Goal: Task Accomplishment & Management: Manage account settings

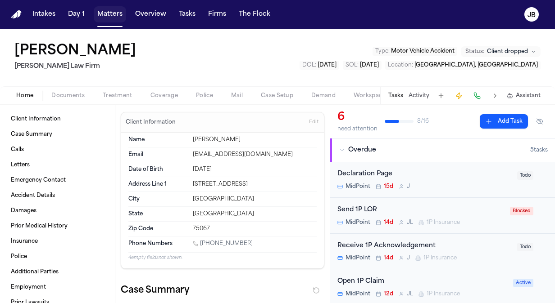
click at [111, 12] on button "Matters" at bounding box center [110, 14] width 32 height 16
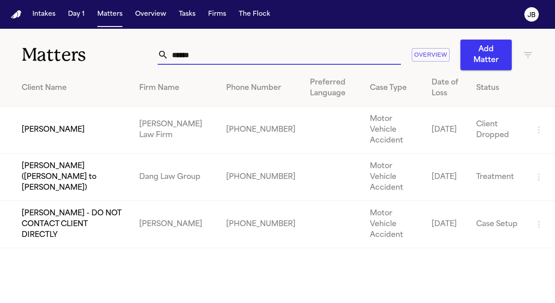
drag, startPoint x: 201, startPoint y: 52, endPoint x: 133, endPoint y: 57, distance: 68.2
click at [133, 57] on div "Matters ****** Overview Add Matter" at bounding box center [277, 49] width 555 height 41
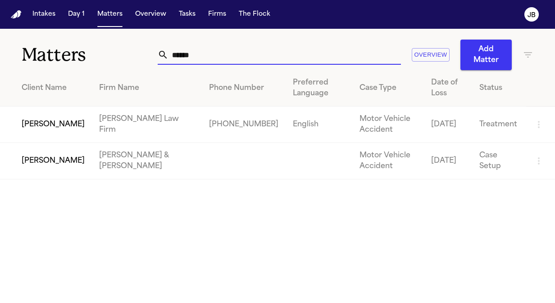
type input "******"
click at [49, 122] on td "[PERSON_NAME]" at bounding box center [46, 125] width 92 height 36
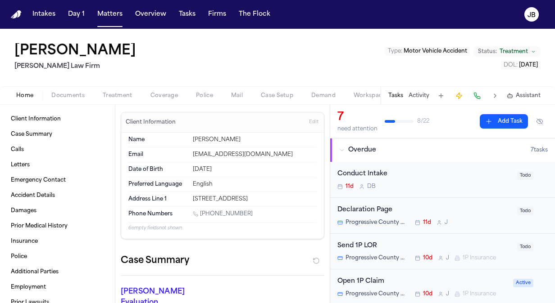
click at [72, 94] on span "Documents" at bounding box center [67, 95] width 33 height 7
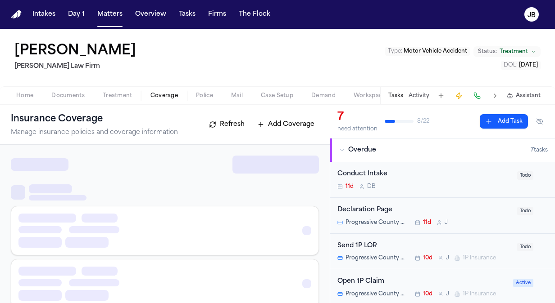
click at [171, 94] on span "Coverage" at bounding box center [163, 95] width 27 height 7
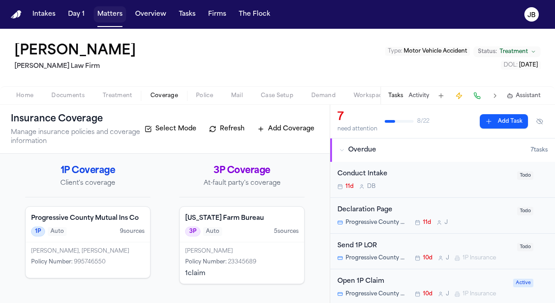
click at [111, 15] on button "Matters" at bounding box center [110, 14] width 32 height 16
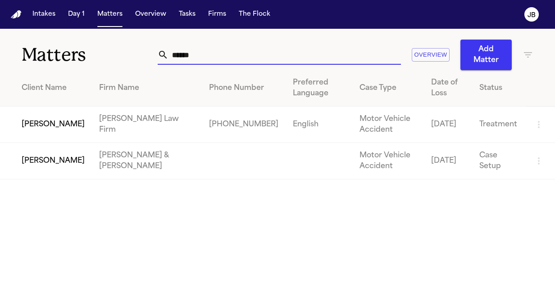
drag, startPoint x: 217, startPoint y: 54, endPoint x: 98, endPoint y: 56, distance: 119.3
click at [98, 56] on div "Matters ****** Overview Add Matter" at bounding box center [277, 49] width 555 height 41
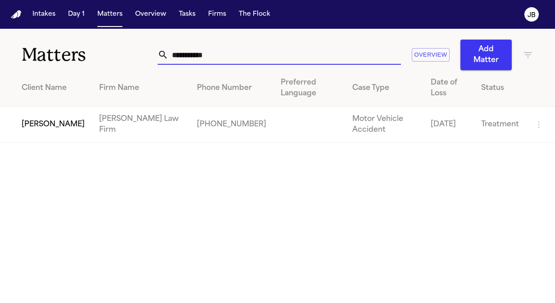
type input "**********"
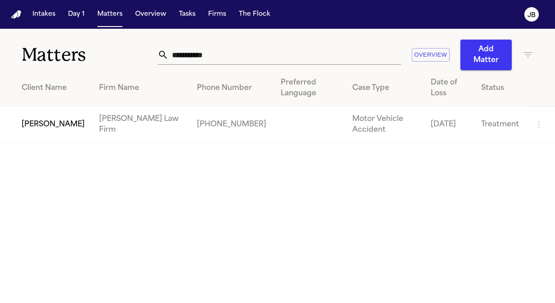
click at [27, 120] on td "[PERSON_NAME]" at bounding box center [46, 125] width 92 height 36
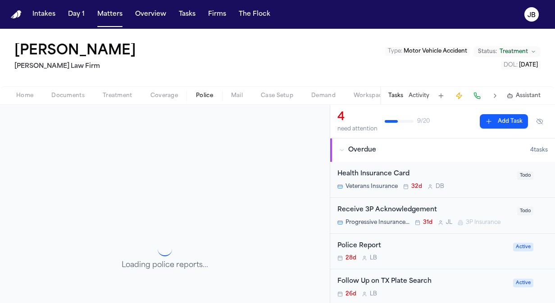
click at [199, 92] on span "Police" at bounding box center [204, 95] width 17 height 7
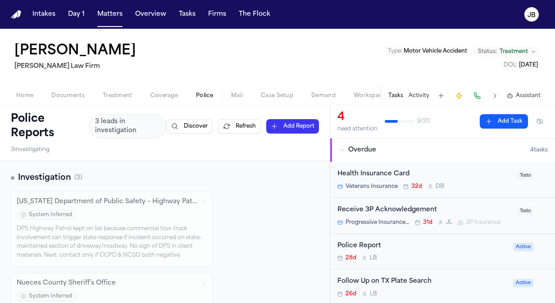
click at [77, 92] on span "Documents" at bounding box center [67, 95] width 33 height 7
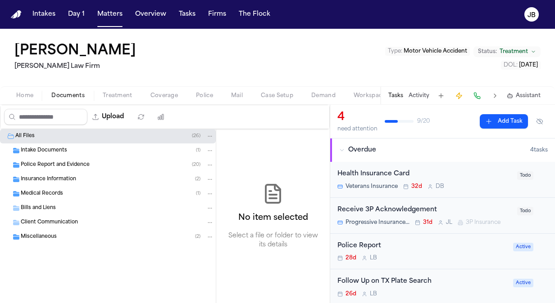
click at [66, 162] on span "Police Report and Evidence" at bounding box center [55, 166] width 69 height 8
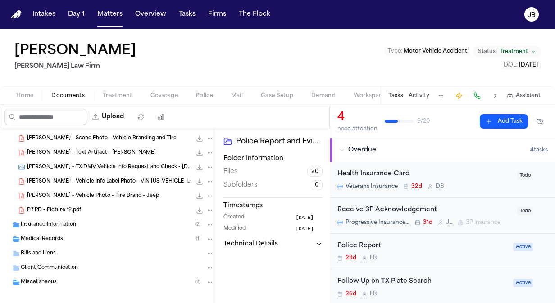
scroll to position [249, 0]
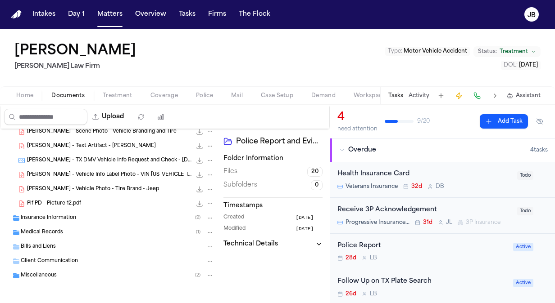
click at [72, 215] on span "Insurance Information" at bounding box center [48, 219] width 55 height 8
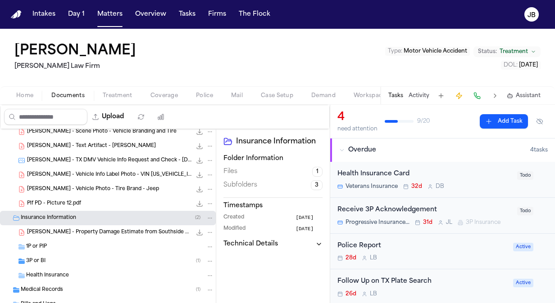
click at [165, 92] on span "Coverage" at bounding box center [163, 95] width 27 height 7
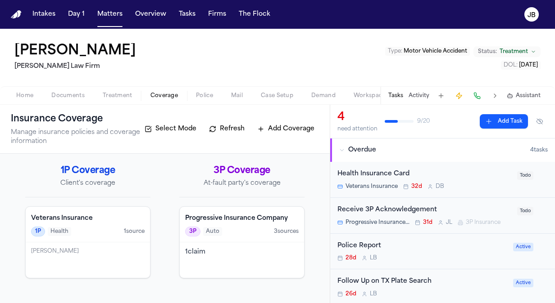
click at [79, 95] on span "Documents" at bounding box center [67, 95] width 33 height 7
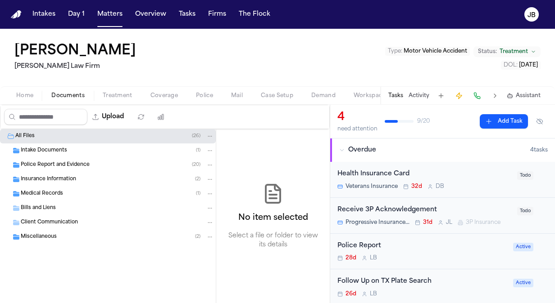
click at [68, 177] on span "Insurance Information" at bounding box center [48, 180] width 55 height 8
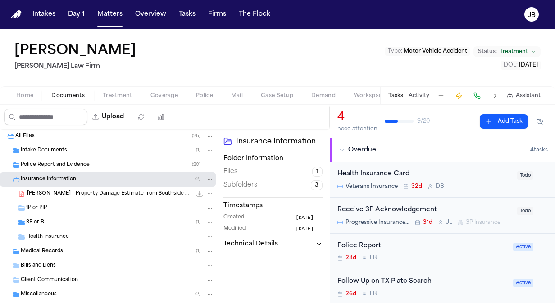
click at [55, 210] on div "1P or PIP" at bounding box center [120, 208] width 188 height 8
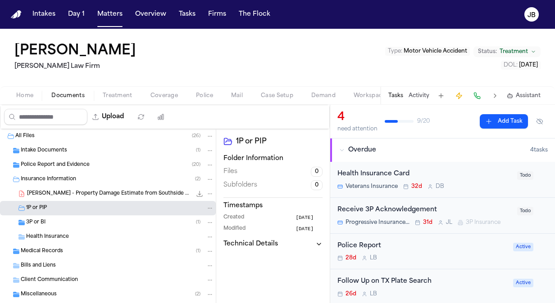
click at [52, 225] on div "3P or BI ( 1 )" at bounding box center [120, 223] width 188 height 8
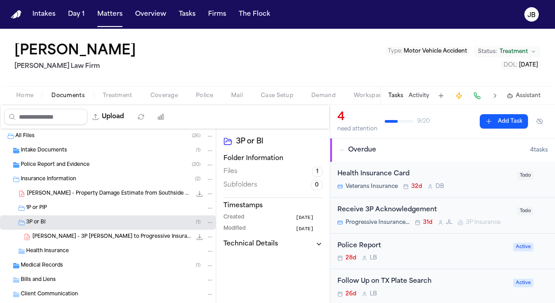
click at [110, 85] on div "[PERSON_NAME] [PERSON_NAME] Law Firm Type : Motor Vehicle Accident Status: Trea…" at bounding box center [277, 58] width 555 height 58
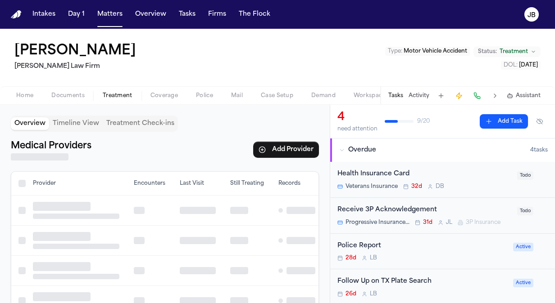
click at [116, 94] on span "Treatment" at bounding box center [118, 95] width 30 height 7
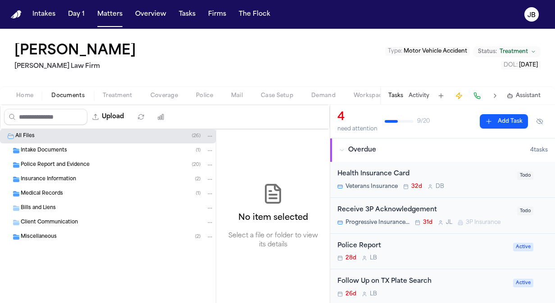
click at [79, 92] on span "Documents" at bounding box center [67, 95] width 33 height 7
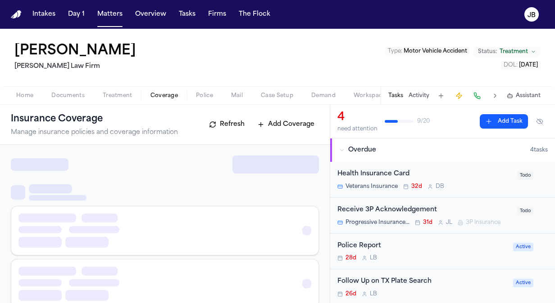
click at [151, 92] on span "Coverage" at bounding box center [163, 95] width 27 height 7
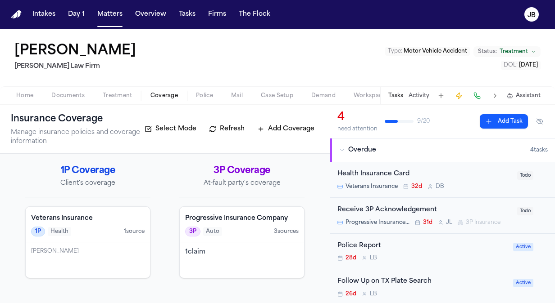
click at [240, 253] on div "1 claim" at bounding box center [241, 252] width 113 height 9
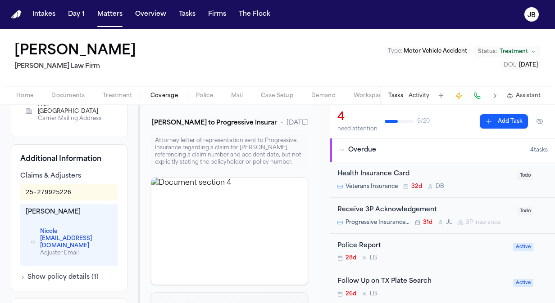
scroll to position [279, 0]
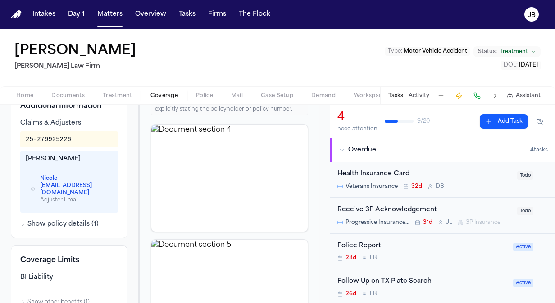
click at [83, 225] on button "Show policy details ( 1 )" at bounding box center [59, 224] width 78 height 9
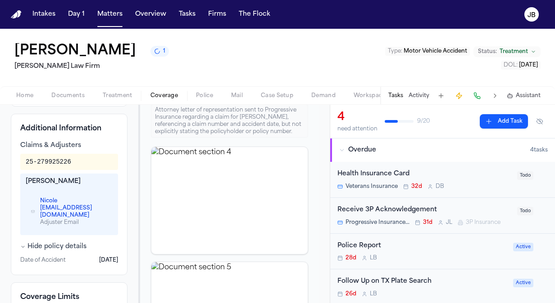
scroll to position [282, 0]
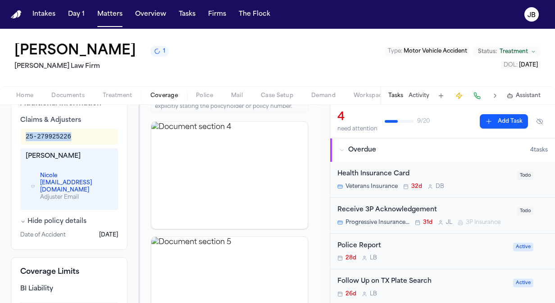
drag, startPoint x: 53, startPoint y: 145, endPoint x: 7, endPoint y: 144, distance: 46.4
copy div "25-279925226"
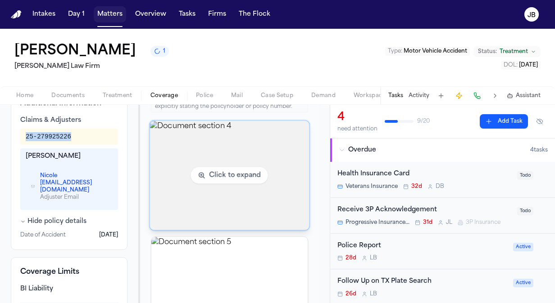
click at [110, 14] on button "Matters" at bounding box center [110, 14] width 32 height 16
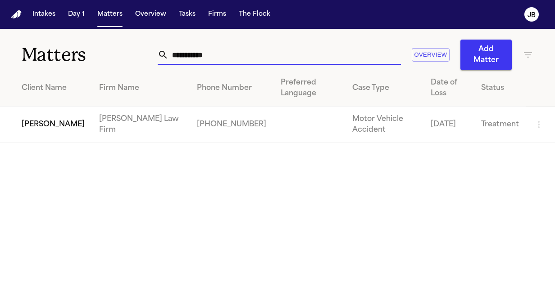
drag, startPoint x: 224, startPoint y: 52, endPoint x: 68, endPoint y: 45, distance: 156.0
click at [68, 45] on div "**********" at bounding box center [277, 49] width 555 height 41
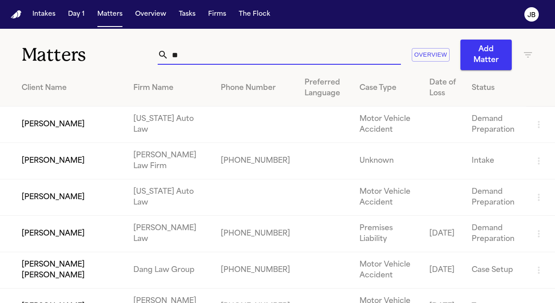
type input "*"
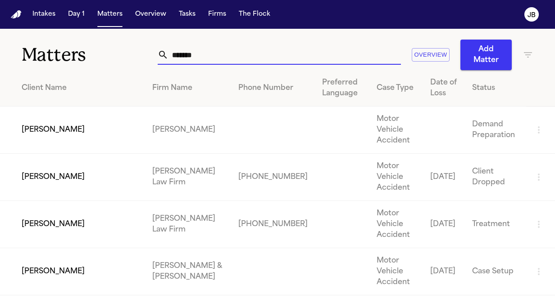
type input "*******"
click at [63, 201] on td "[PERSON_NAME]" at bounding box center [72, 224] width 145 height 47
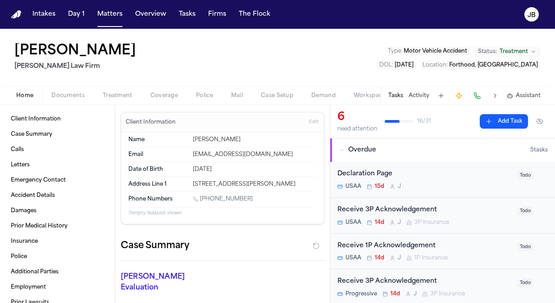
click at [65, 92] on span "Documents" at bounding box center [67, 95] width 33 height 7
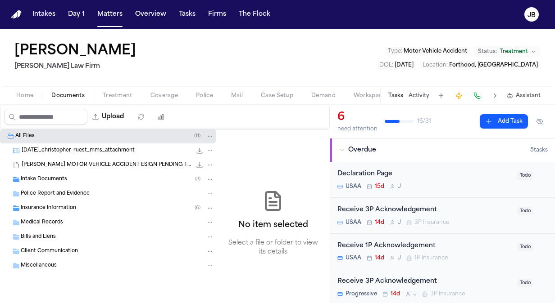
click at [112, 92] on span "Treatment" at bounding box center [118, 95] width 30 height 7
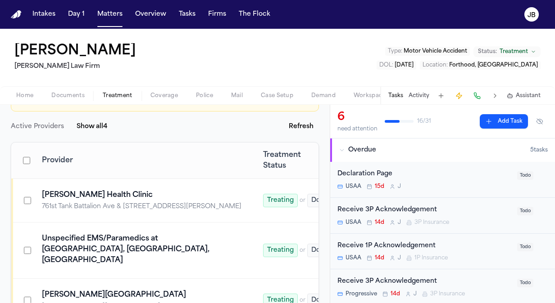
scroll to position [108, 0]
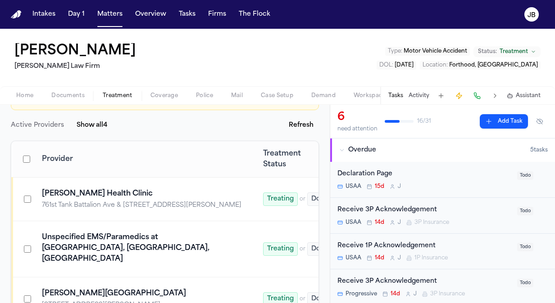
click at [199, 92] on span "Police" at bounding box center [204, 95] width 17 height 7
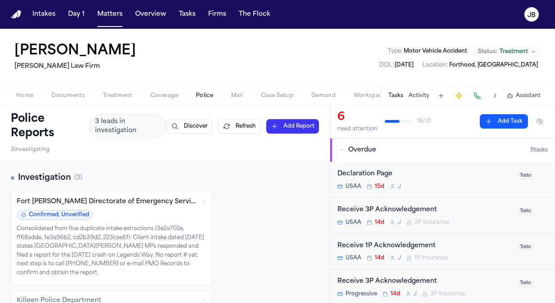
click at [422, 88] on div "Tasks Activity Assistant" at bounding box center [464, 96] width 168 height 18
click at [420, 95] on button "Activity" at bounding box center [418, 95] width 21 height 7
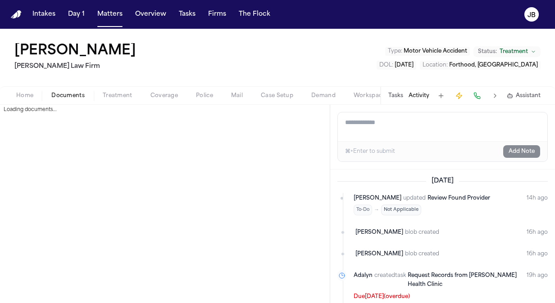
click at [68, 92] on span "Documents" at bounding box center [67, 95] width 33 height 7
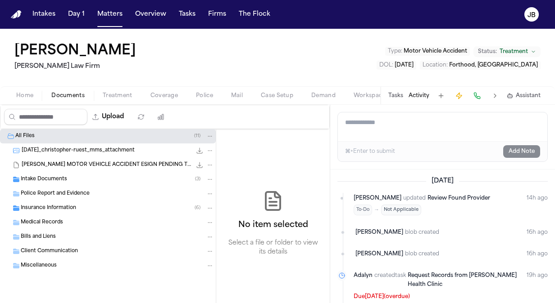
click at [121, 83] on div "[PERSON_NAME] [PERSON_NAME] Law Firm Type : Motor Vehicle Accident Status: Trea…" at bounding box center [277, 58] width 555 height 58
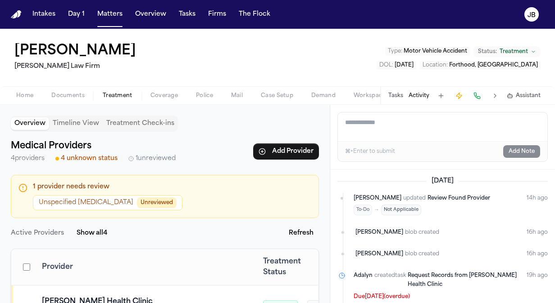
click at [118, 92] on span "Treatment" at bounding box center [118, 95] width 30 height 7
click at [203, 92] on span "Police" at bounding box center [204, 95] width 17 height 7
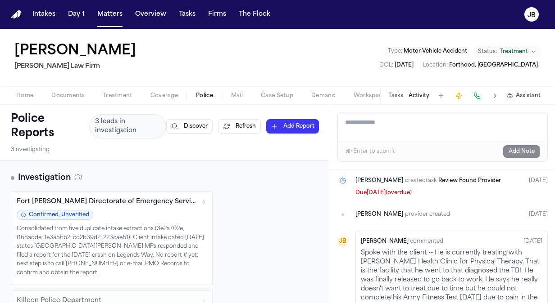
scroll to position [343, 0]
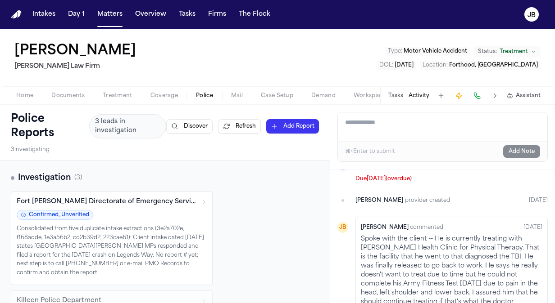
click at [399, 93] on button "Tasks" at bounding box center [395, 95] width 15 height 7
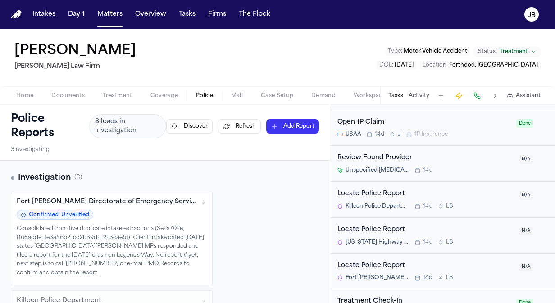
scroll to position [1056, 0]
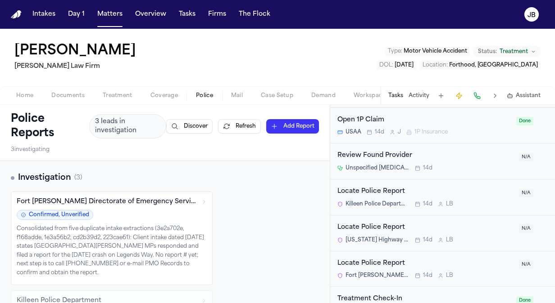
click at [475, 187] on div "Locate Police Report" at bounding box center [425, 192] width 176 height 10
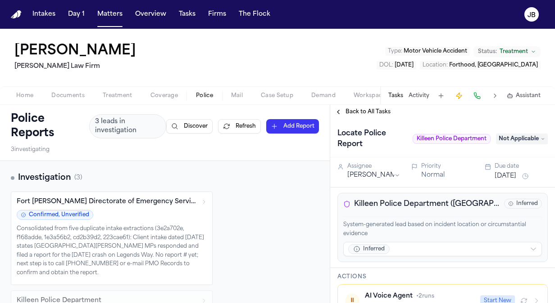
click at [355, 113] on span "Back to All Tasks" at bounding box center [367, 112] width 45 height 7
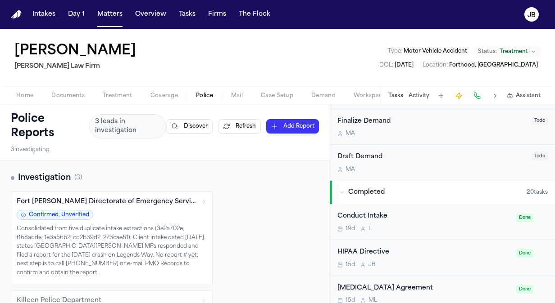
scroll to position [425, 0]
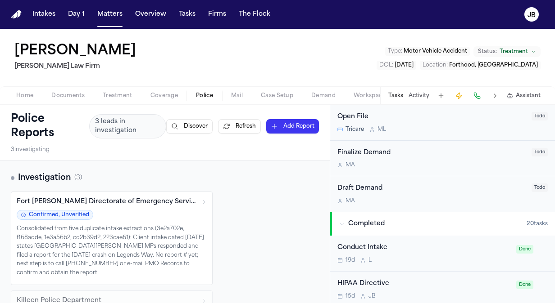
click at [102, 8] on button "Matters" at bounding box center [110, 14] width 32 height 16
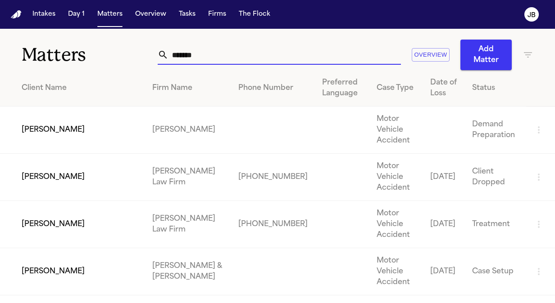
drag, startPoint x: 195, startPoint y: 53, endPoint x: 126, endPoint y: 57, distance: 69.4
click at [126, 57] on div "Matters ******* Overview Add Matter" at bounding box center [277, 49] width 555 height 41
type input "*"
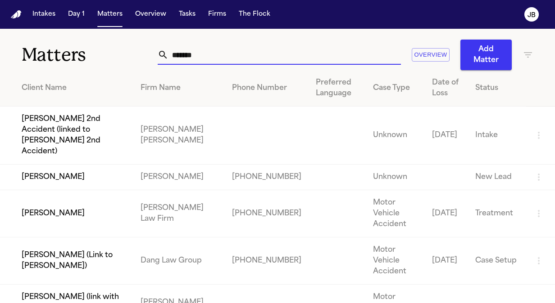
type input "*******"
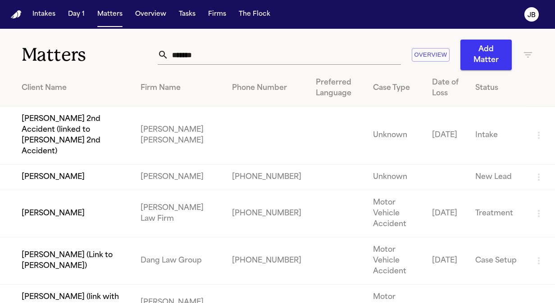
click at [56, 190] on td "[PERSON_NAME]" at bounding box center [66, 213] width 133 height 47
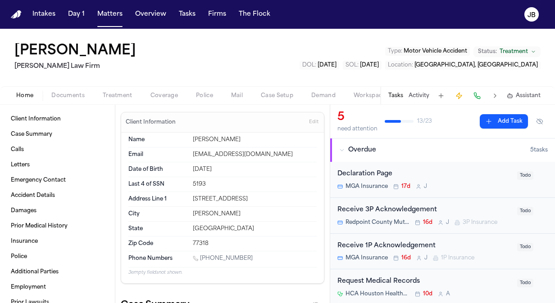
click at [413, 95] on button "Activity" at bounding box center [418, 95] width 21 height 7
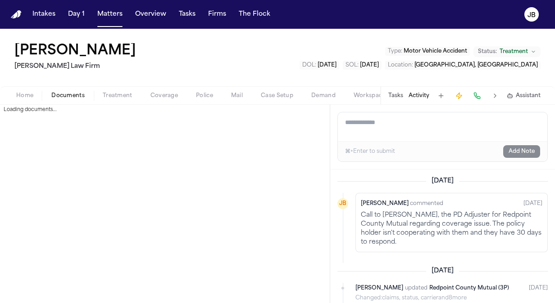
click at [83, 92] on span "Documents" at bounding box center [67, 95] width 33 height 7
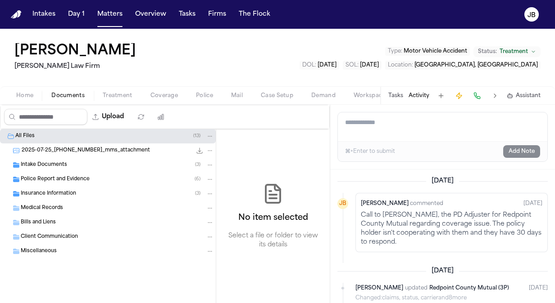
click at [50, 180] on span "Police Report and Evidence" at bounding box center [55, 180] width 69 height 8
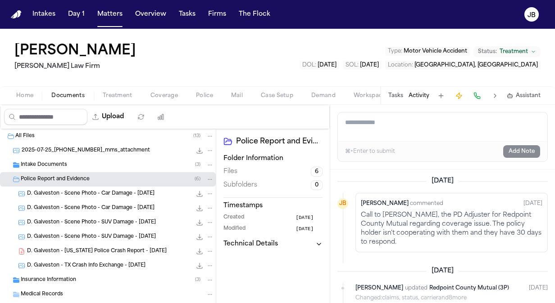
click at [95, 267] on span "D. Galveston - TX Crash Info Exchange - [DATE]" at bounding box center [86, 267] width 118 height 8
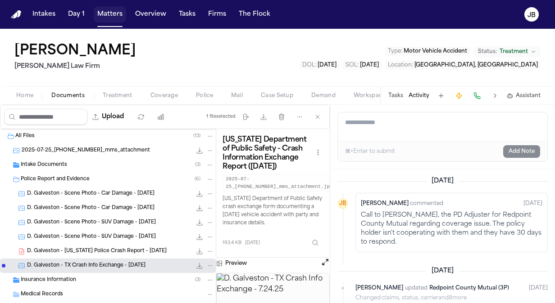
click at [113, 14] on button "Matters" at bounding box center [110, 14] width 32 height 16
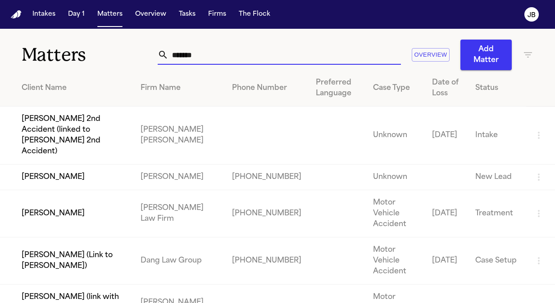
drag, startPoint x: 206, startPoint y: 57, endPoint x: 126, endPoint y: 42, distance: 81.4
click at [126, 42] on div "Matters ******* Overview Add Matter" at bounding box center [277, 49] width 555 height 41
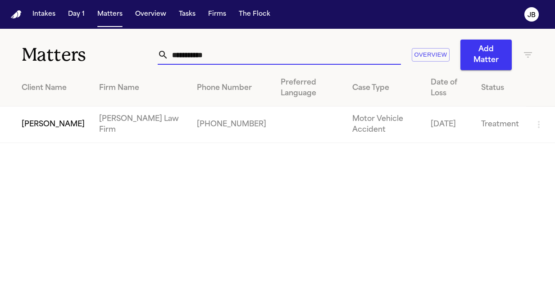
type input "**********"
click at [40, 127] on td "[PERSON_NAME]" at bounding box center [46, 125] width 92 height 36
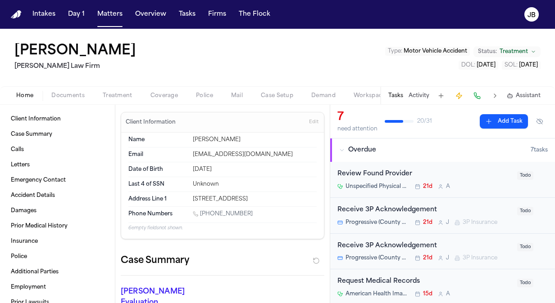
click at [79, 92] on span "Documents" at bounding box center [67, 95] width 33 height 7
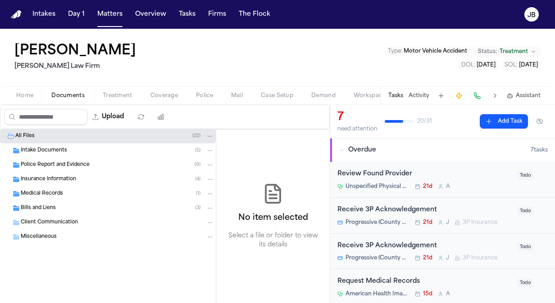
click at [72, 164] on span "Police Report and Evidence" at bounding box center [55, 166] width 69 height 8
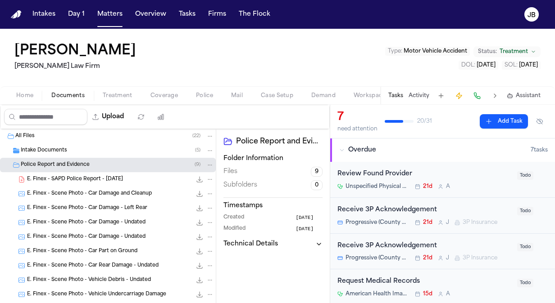
click at [136, 177] on div "E. Finex - SAPD Police Report - [DATE] 338.4 KB • PDF" at bounding box center [120, 179] width 187 height 9
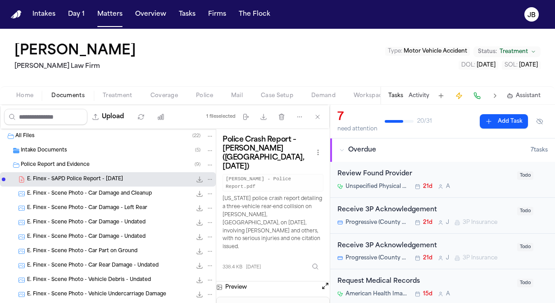
scroll to position [91, 0]
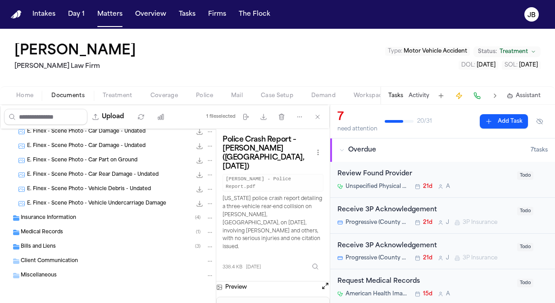
click at [47, 218] on span "Insurance Information" at bounding box center [48, 219] width 55 height 8
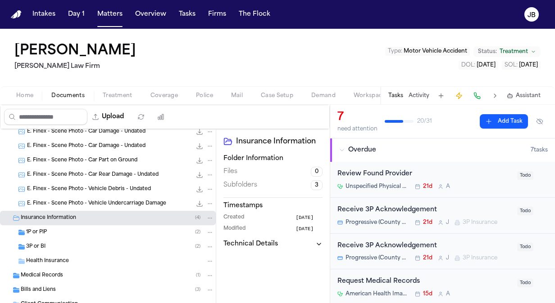
click at [42, 245] on span "3P or BI" at bounding box center [35, 248] width 19 height 8
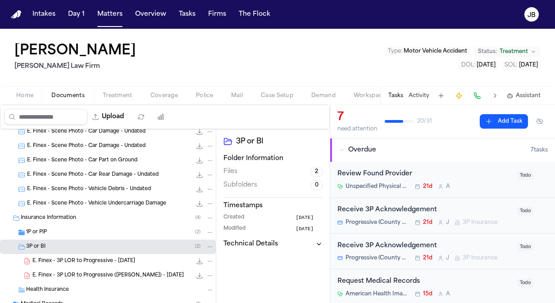
click at [84, 237] on div "1P or PIP ( 2 )" at bounding box center [108, 233] width 216 height 14
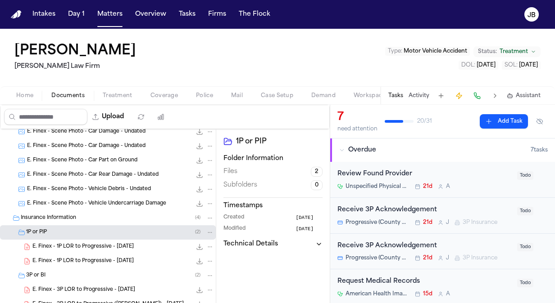
click at [118, 91] on button "Treatment" at bounding box center [118, 96] width 48 height 11
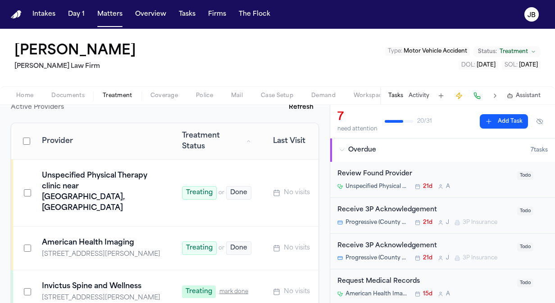
scroll to position [241, 0]
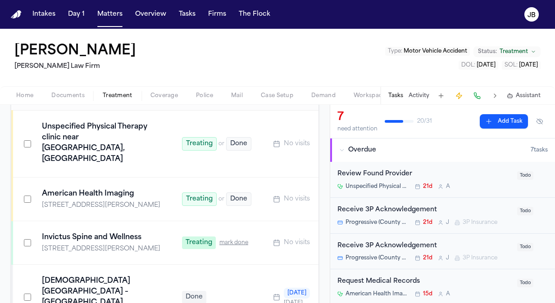
click at [426, 93] on button "Activity" at bounding box center [418, 95] width 21 height 7
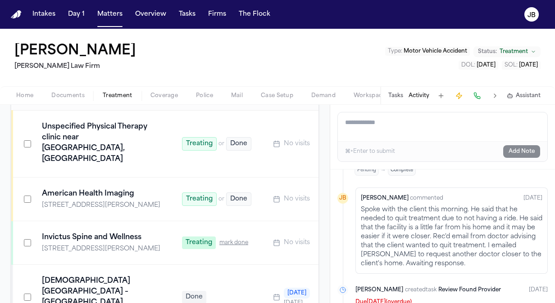
scroll to position [72, 0]
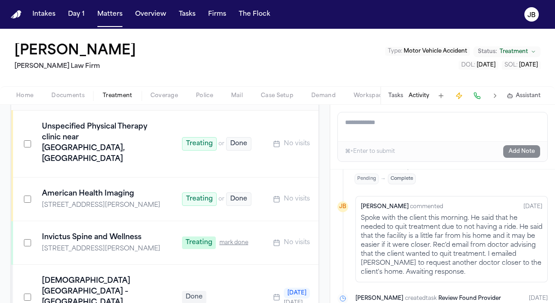
click at [64, 92] on span "Documents" at bounding box center [67, 95] width 33 height 7
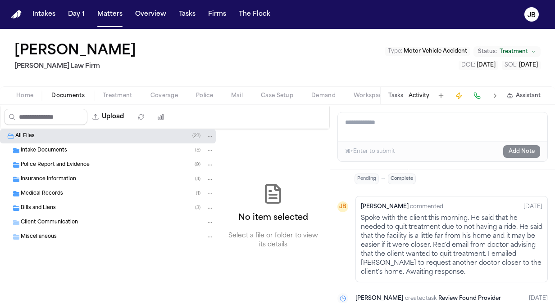
click at [52, 206] on span "Bills and Liens" at bounding box center [38, 209] width 35 height 8
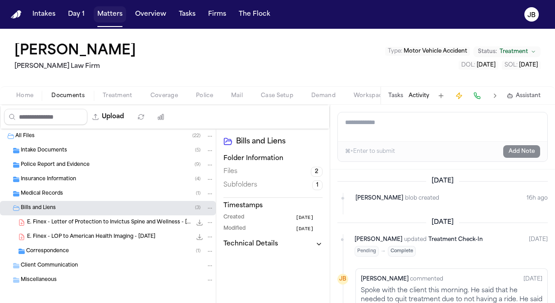
click at [110, 18] on button "Matters" at bounding box center [110, 14] width 32 height 16
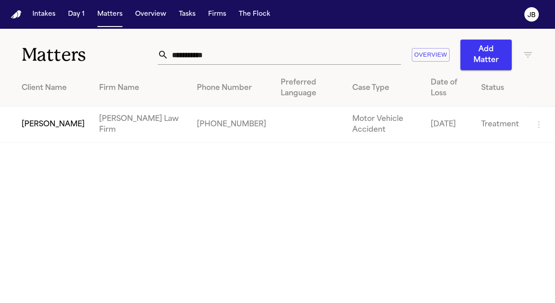
click at [213, 65] on div "**********" at bounding box center [346, 55] width 376 height 31
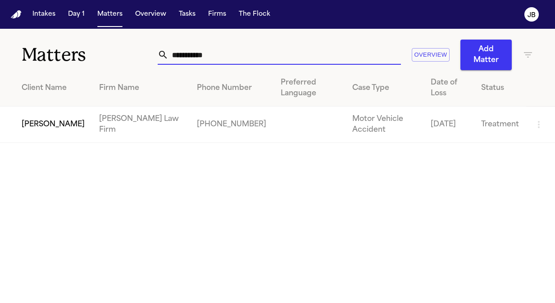
drag, startPoint x: 137, startPoint y: 58, endPoint x: 102, endPoint y: 50, distance: 35.9
click at [102, 50] on div "**********" at bounding box center [277, 49] width 555 height 41
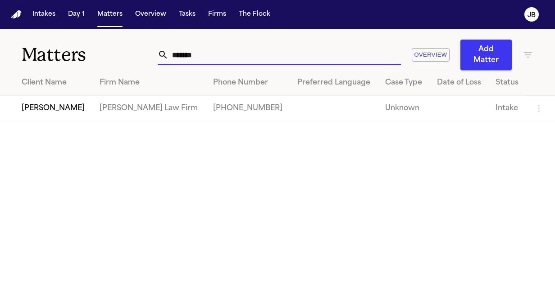
type input "*******"
click at [43, 99] on td "[PERSON_NAME]" at bounding box center [46, 109] width 92 height 26
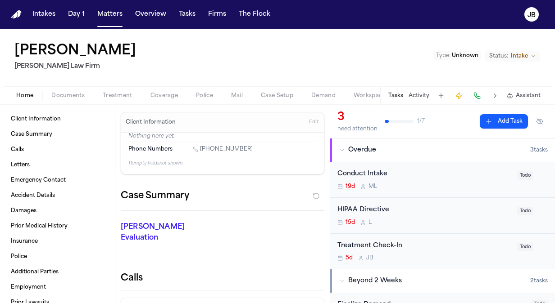
click at [86, 91] on button "Documents" at bounding box center [67, 96] width 51 height 11
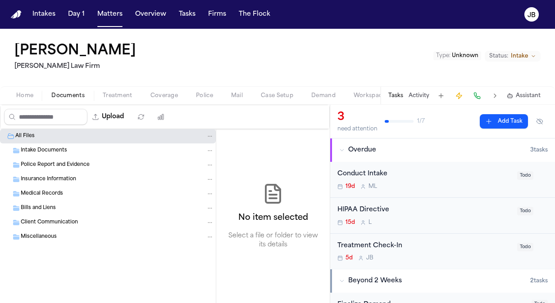
click at [52, 149] on span "Intake Documents" at bounding box center [44, 151] width 46 height 8
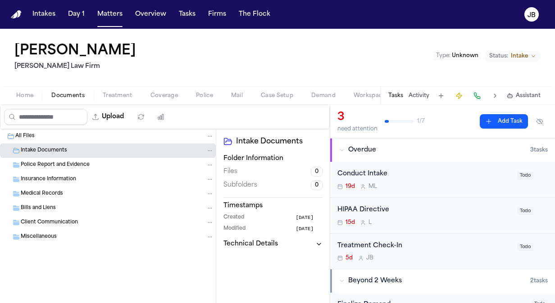
click at [59, 150] on span "Intake Documents" at bounding box center [44, 151] width 46 height 8
click at [54, 166] on span "Police Report and Evidence" at bounding box center [55, 166] width 69 height 8
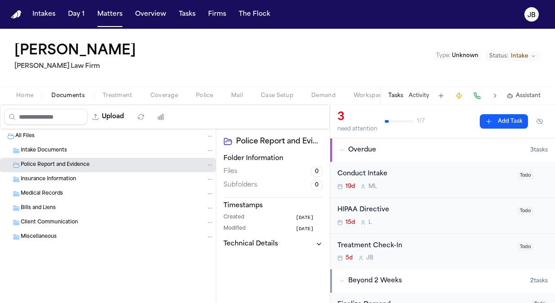
click at [61, 176] on span "Insurance Information" at bounding box center [48, 180] width 55 height 8
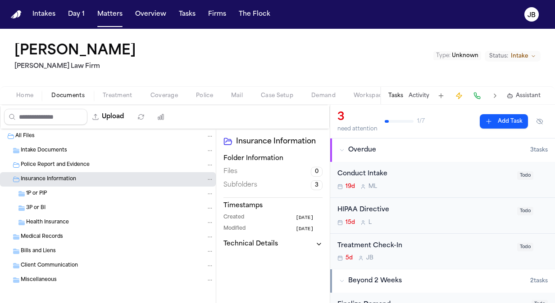
click at [51, 195] on div "1P or PIP" at bounding box center [120, 194] width 188 height 8
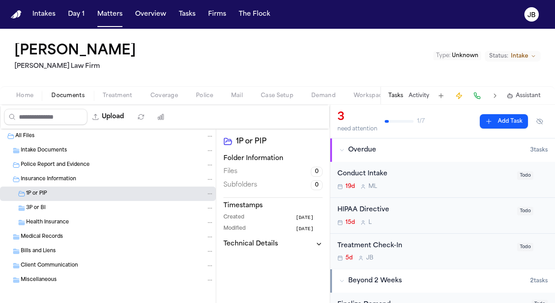
click at [42, 213] on div "3P or BI" at bounding box center [108, 208] width 216 height 14
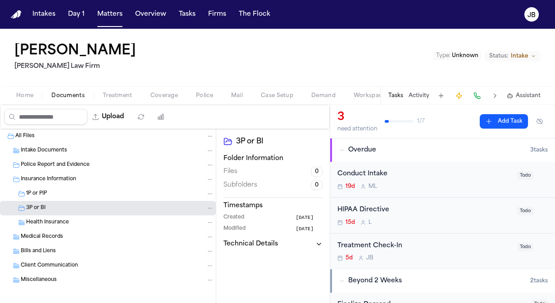
click at [42, 223] on span "Health Insurance" at bounding box center [47, 223] width 43 height 8
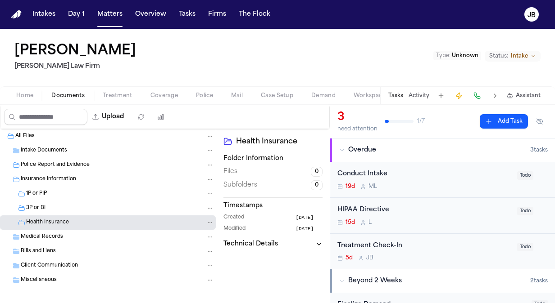
click at [40, 231] on div "Medical Records" at bounding box center [108, 237] width 216 height 14
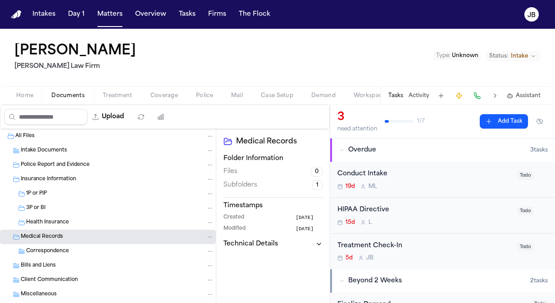
click at [87, 262] on div "Bills and Liens" at bounding box center [117, 266] width 193 height 8
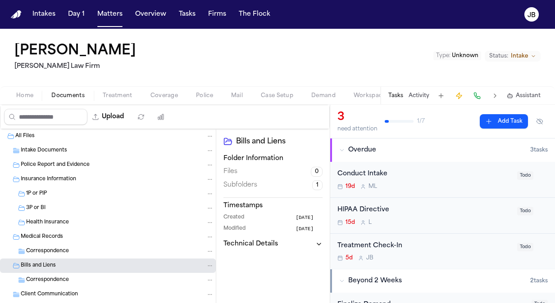
click at [37, 86] on div "Home Documents Treatment Coverage Police Mail Case Setup Demand Workspaces Arti…" at bounding box center [277, 95] width 555 height 18
click at [28, 92] on span "Home" at bounding box center [24, 95] width 17 height 7
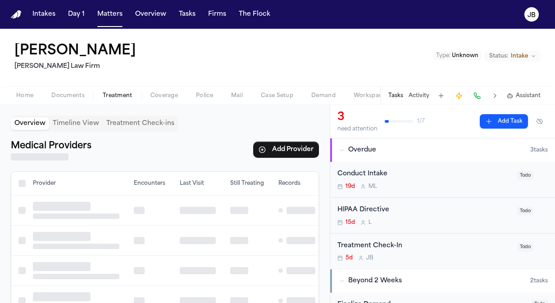
click at [124, 92] on span "Treatment" at bounding box center [118, 95] width 30 height 7
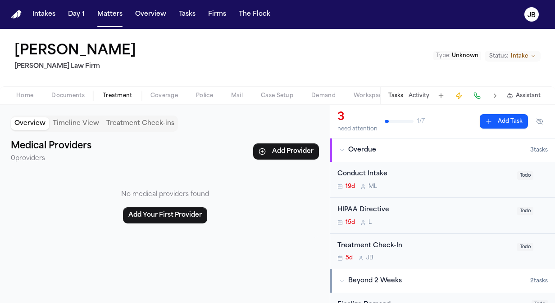
click at [152, 92] on span "Coverage" at bounding box center [163, 95] width 27 height 7
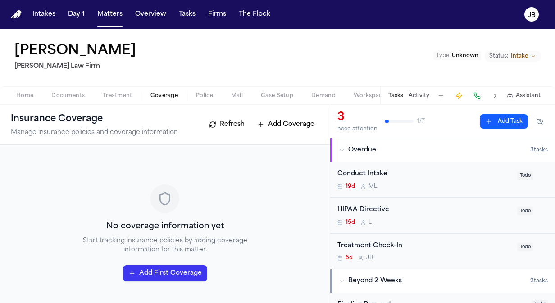
click at [67, 94] on span "Documents" at bounding box center [67, 95] width 33 height 7
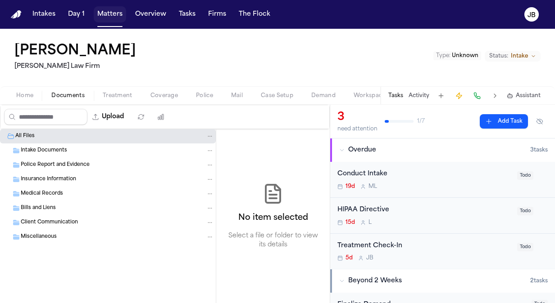
click at [105, 15] on button "Matters" at bounding box center [110, 14] width 32 height 16
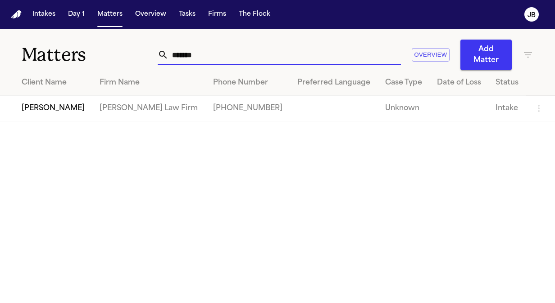
drag, startPoint x: 205, startPoint y: 56, endPoint x: 6, endPoint y: 59, distance: 199.1
click at [6, 59] on div "Matters ******* Overview Add Matter" at bounding box center [277, 49] width 555 height 41
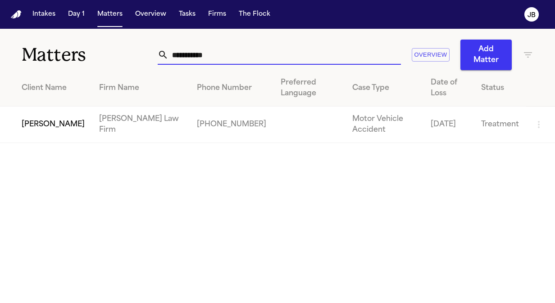
type input "**********"
click at [36, 128] on td "[PERSON_NAME]" at bounding box center [46, 125] width 92 height 36
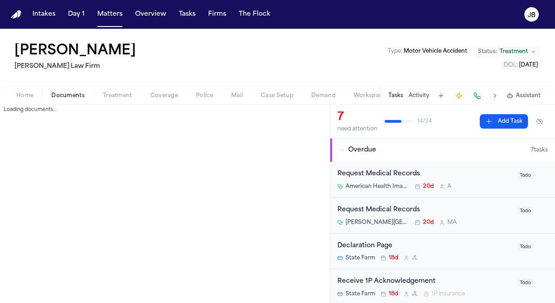
click at [59, 92] on span "Documents" at bounding box center [67, 95] width 33 height 7
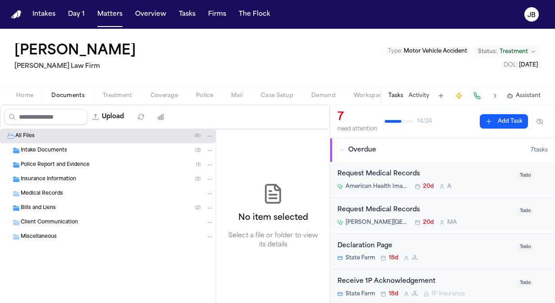
click at [65, 163] on span "Police Report and Evidence" at bounding box center [55, 166] width 69 height 8
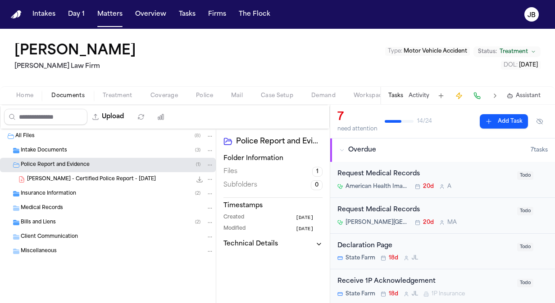
click at [63, 176] on span "[PERSON_NAME] - Certified Police Report - [DATE]" at bounding box center [91, 180] width 129 height 8
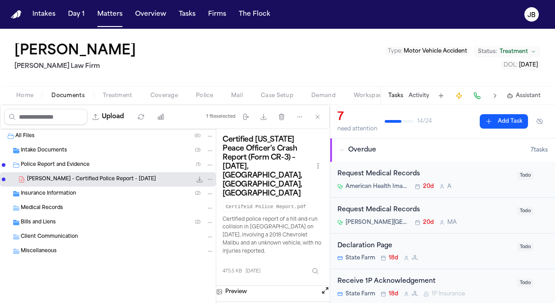
click at [122, 92] on span "Treatment" at bounding box center [118, 95] width 30 height 7
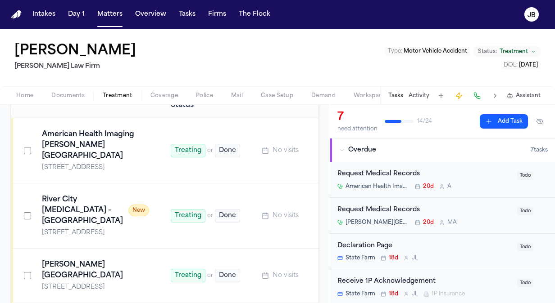
scroll to position [124, 0]
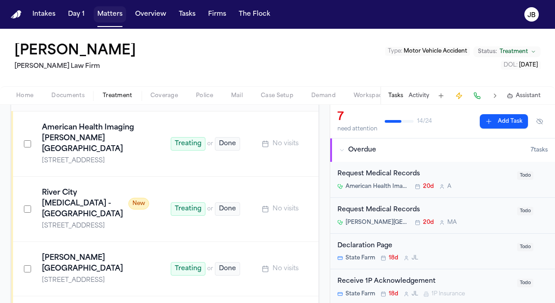
click at [113, 16] on button "Matters" at bounding box center [110, 14] width 32 height 16
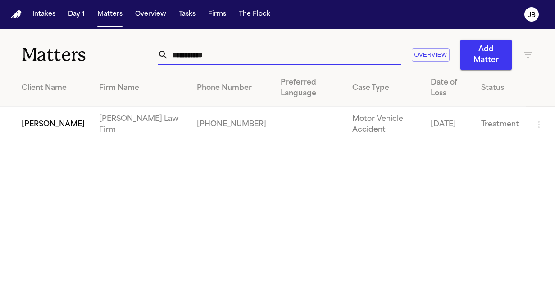
drag, startPoint x: 228, startPoint y: 59, endPoint x: 79, endPoint y: 60, distance: 149.0
click at [79, 60] on div "**********" at bounding box center [277, 49] width 555 height 41
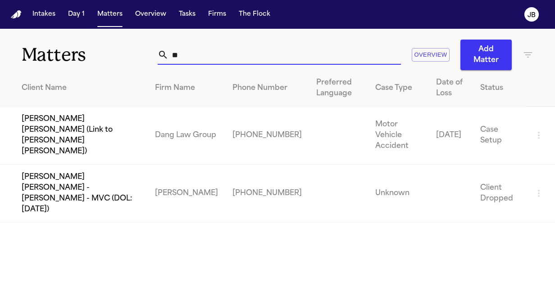
type input "*"
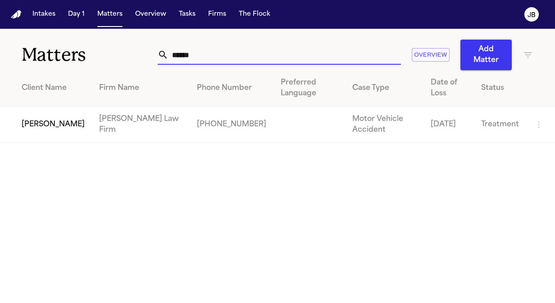
type input "******"
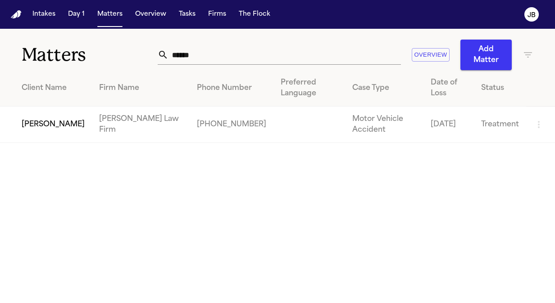
click at [34, 131] on td "[PERSON_NAME]" at bounding box center [46, 125] width 92 height 36
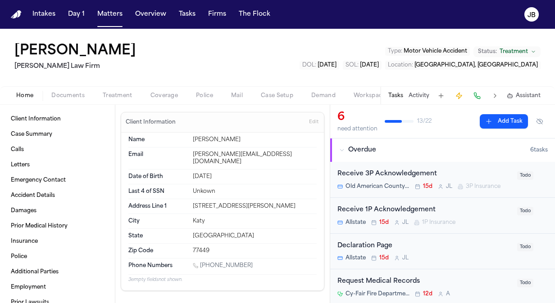
click at [118, 91] on button "Treatment" at bounding box center [118, 96] width 48 height 11
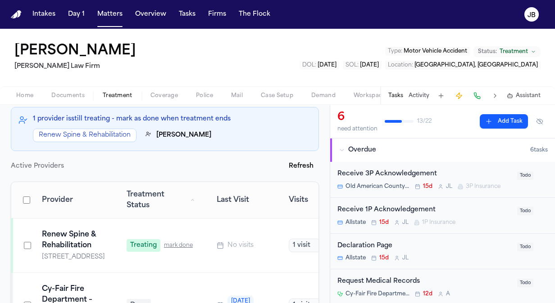
scroll to position [91, 0]
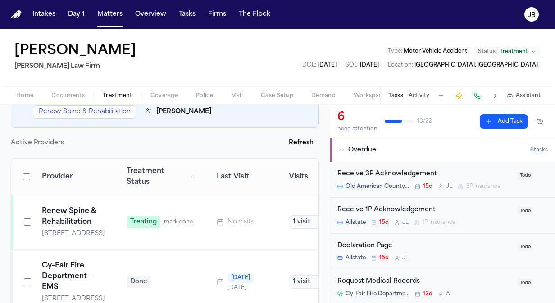
click at [423, 96] on button "Activity" at bounding box center [418, 95] width 21 height 7
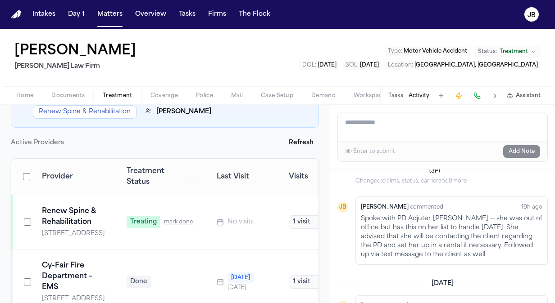
scroll to position [163, 0]
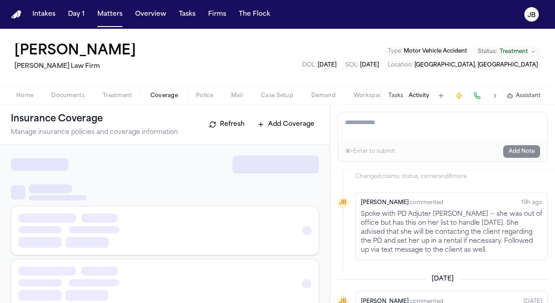
click at [153, 92] on span "Coverage" at bounding box center [163, 95] width 27 height 7
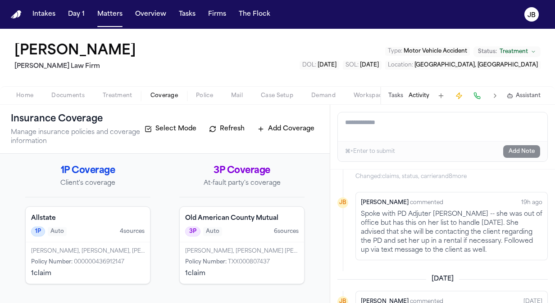
click at [245, 239] on div "Old American County Mutual 3P Auto 6 source s" at bounding box center [242, 225] width 124 height 36
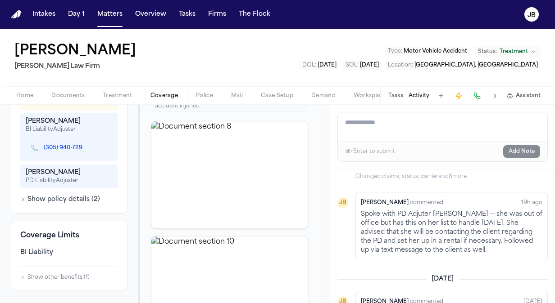
scroll to position [373, 0]
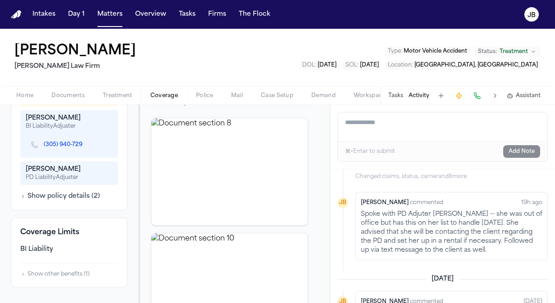
click at [53, 192] on button "Show policy details ( 2 )" at bounding box center [60, 196] width 80 height 9
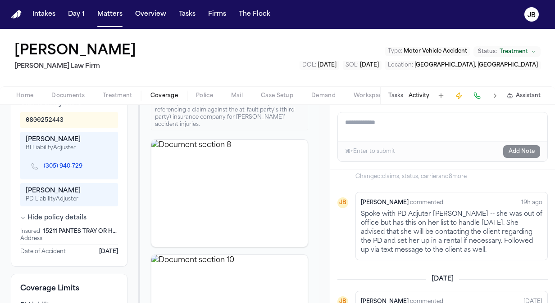
scroll to position [355, 0]
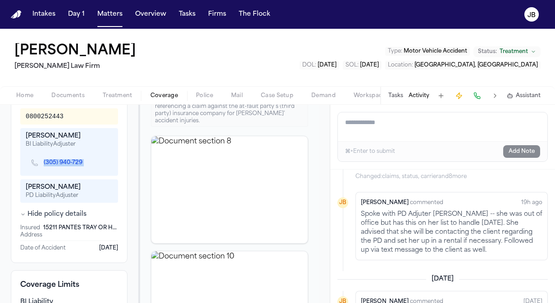
drag, startPoint x: 84, startPoint y: 160, endPoint x: 37, endPoint y: 163, distance: 46.9
click at [37, 163] on div "(305) 940-729" at bounding box center [60, 163] width 59 height 8
copy div "(305) 940-729"
click at [97, 164] on div "(305) 940-729" at bounding box center [69, 163] width 87 height 19
drag, startPoint x: 322, startPoint y: 153, endPoint x: 323, endPoint y: 166, distance: 13.1
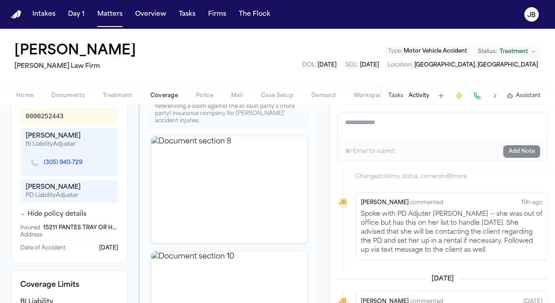
click at [323, 166] on div "Back to List Old American County Mutual AUTO TXX000807437 ● Approved Reset to P…" at bounding box center [165, 204] width 330 height 199
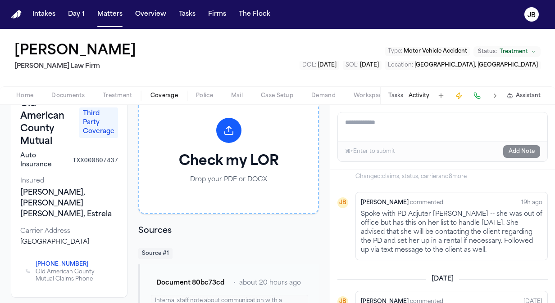
scroll to position [84, 0]
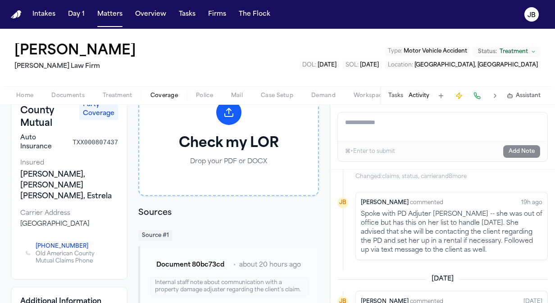
drag, startPoint x: 78, startPoint y: 243, endPoint x: 27, endPoint y: 246, distance: 51.4
click at [27, 246] on div "[PHONE_NUMBER] Old American County Mutual Claims Phone" at bounding box center [69, 253] width 87 height 23
drag, startPoint x: 27, startPoint y: 246, endPoint x: 85, endPoint y: 244, distance: 57.7
click at [85, 244] on div "[PHONE_NUMBER] Old American County Mutual Claims Phone" at bounding box center [69, 253] width 87 height 23
copy link "[PHONE_NUMBER]"
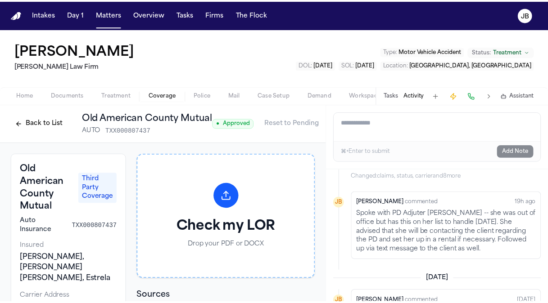
scroll to position [0, 23]
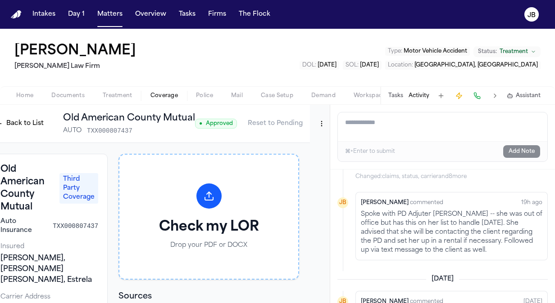
click at [314, 121] on html "Intakes Day 1 Matters Overview Tasks Firms The [PERSON_NAME] [PERSON_NAME] [PER…" at bounding box center [277, 151] width 555 height 303
click at [267, 142] on div "Edit Coverage" at bounding box center [284, 143] width 76 height 14
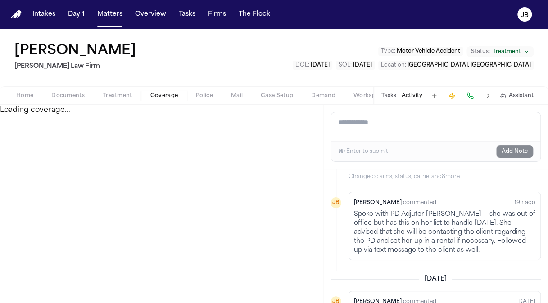
select select "**********"
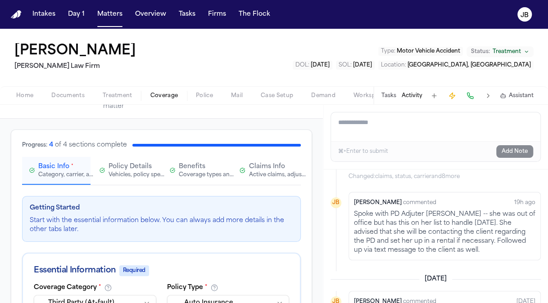
scroll to position [61, 0]
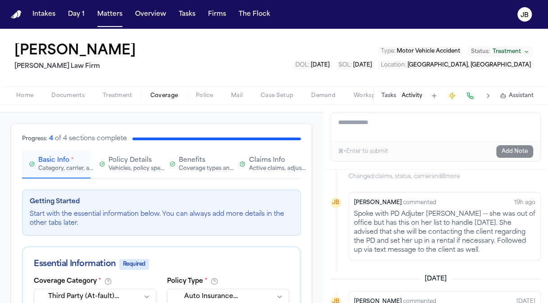
click at [255, 167] on div "Active claims, adjusters, and subrogation details" at bounding box center [278, 168] width 58 height 7
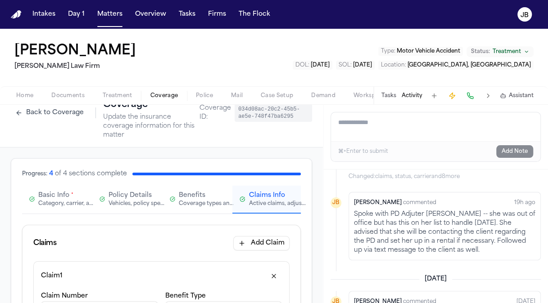
scroll to position [0, 0]
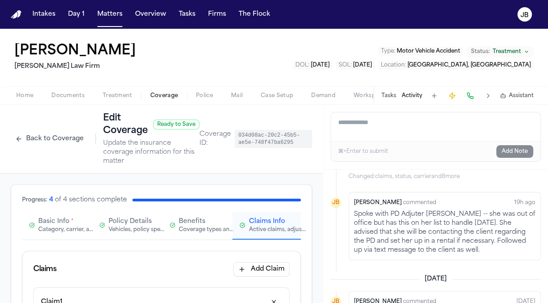
click at [49, 235] on button "Basic Info * Category, carrier, and policy holder information" at bounding box center [56, 226] width 68 height 28
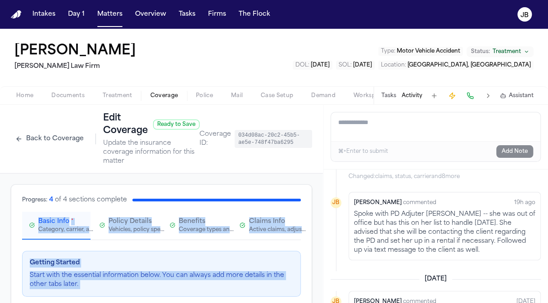
drag, startPoint x: 322, startPoint y: 137, endPoint x: 319, endPoint y: 175, distance: 37.5
click at [319, 175] on div "**********" at bounding box center [274, 204] width 548 height 199
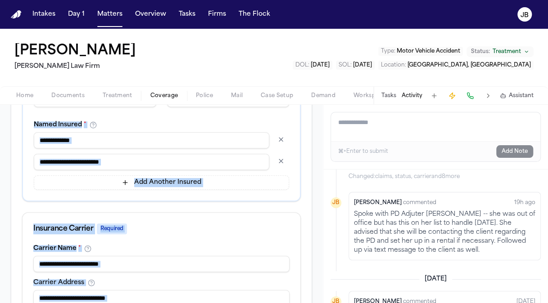
scroll to position [276, 0]
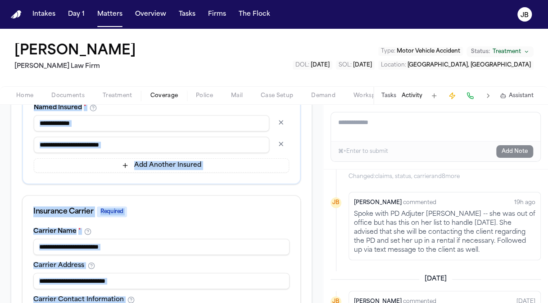
click at [265, 217] on div "Insurance Carrier Required" at bounding box center [162, 212] width 278 height 32
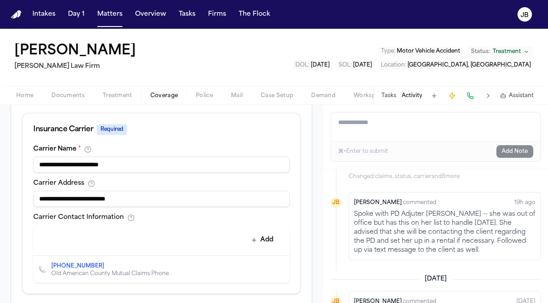
scroll to position [379, 0]
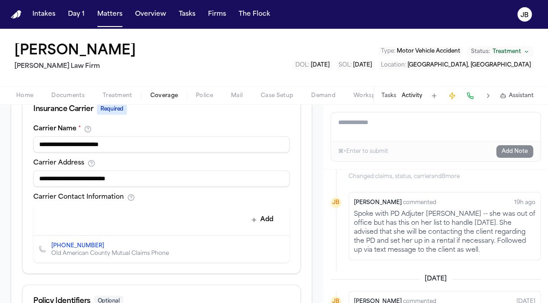
click at [262, 247] on icon "Edit contact" at bounding box center [264, 249] width 5 height 5
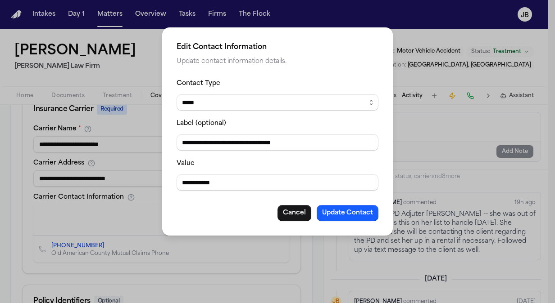
drag, startPoint x: 230, startPoint y: 181, endPoint x: 86, endPoint y: 197, distance: 145.4
click at [86, 197] on div "**********" at bounding box center [277, 151] width 555 height 303
type input "**********"
click at [324, 140] on input "**********" at bounding box center [278, 143] width 202 height 16
click at [353, 213] on button "Update Contact" at bounding box center [348, 213] width 62 height 16
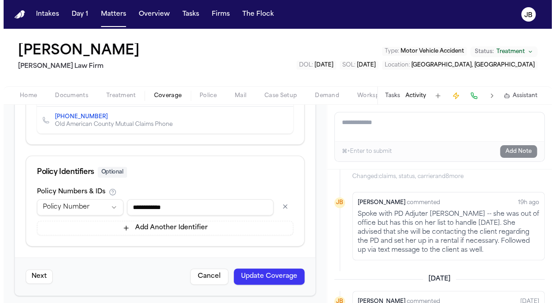
scroll to position [510, 0]
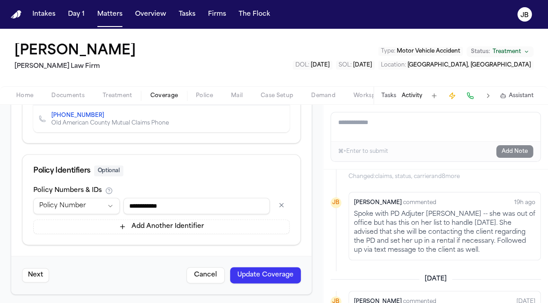
click at [262, 271] on button "Update Coverage" at bounding box center [265, 275] width 71 height 16
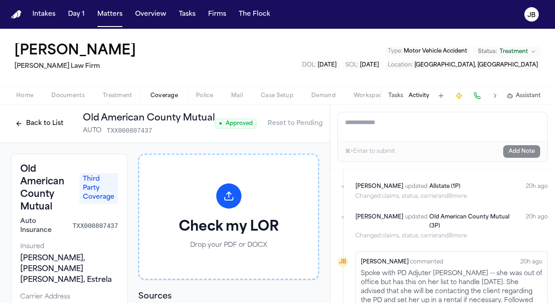
click at [420, 95] on button "Activity" at bounding box center [418, 95] width 21 height 7
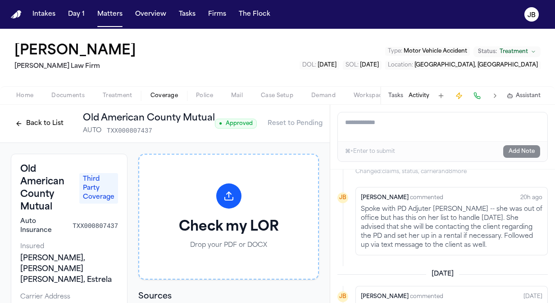
scroll to position [218, 0]
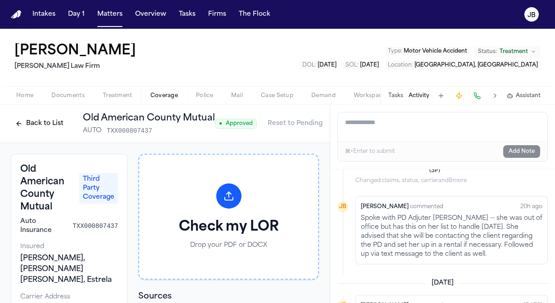
click at [374, 127] on textarea "Add a note to this matter" at bounding box center [442, 127] width 209 height 29
type textarea "**********"
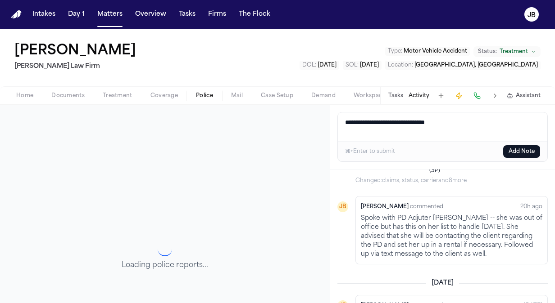
click at [211, 92] on span "Police" at bounding box center [204, 95] width 17 height 7
click at [74, 91] on button "Documents" at bounding box center [67, 96] width 51 height 11
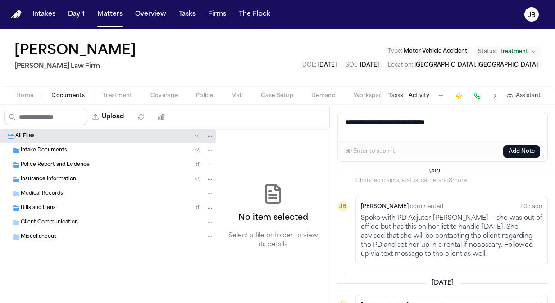
click at [83, 162] on span "Police Report and Evidence" at bounding box center [55, 166] width 69 height 8
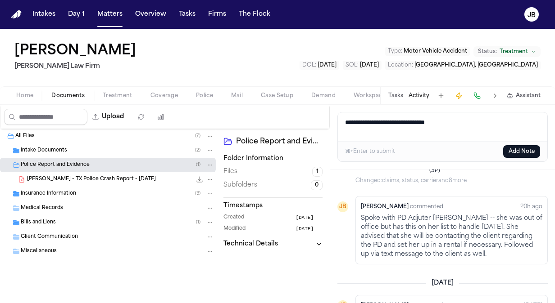
click at [108, 93] on span "Treatment" at bounding box center [118, 95] width 30 height 7
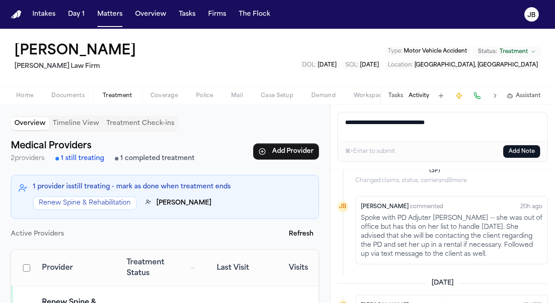
click at [475, 127] on textarea "**********" at bounding box center [443, 127] width 210 height 29
click at [412, 130] on textarea "**********" at bounding box center [443, 127] width 210 height 29
type textarea "**********"
click at [515, 148] on button "Add Note" at bounding box center [521, 151] width 37 height 13
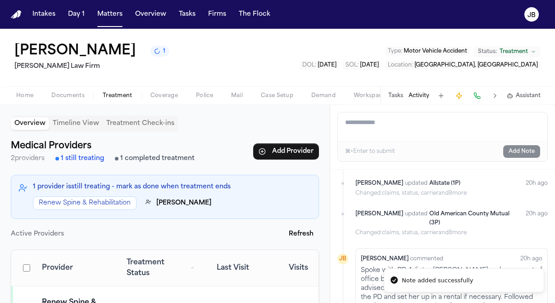
scroll to position [262, 0]
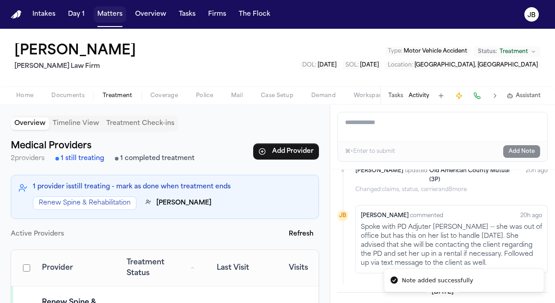
click at [95, 10] on button "Matters" at bounding box center [110, 14] width 32 height 16
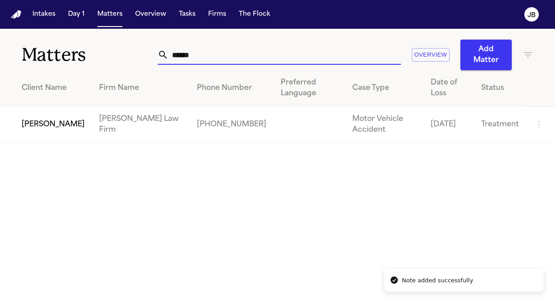
drag, startPoint x: 163, startPoint y: 59, endPoint x: 95, endPoint y: 43, distance: 69.4
click at [95, 43] on div "Matters ****** Overview Add Matter" at bounding box center [277, 49] width 555 height 41
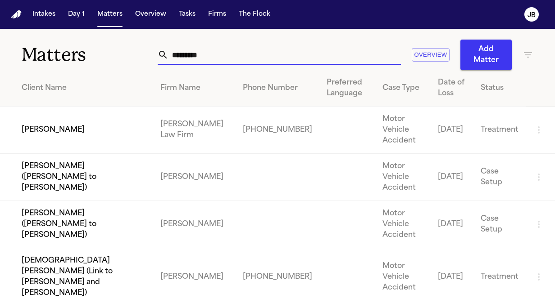
type input "*********"
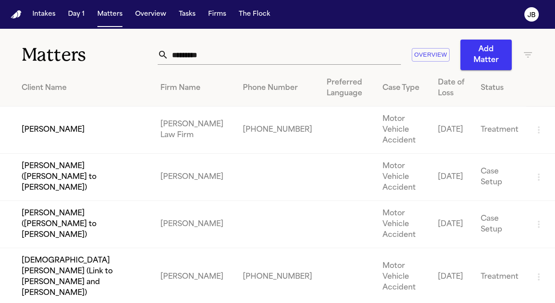
click at [59, 115] on td "[PERSON_NAME]" at bounding box center [76, 130] width 153 height 47
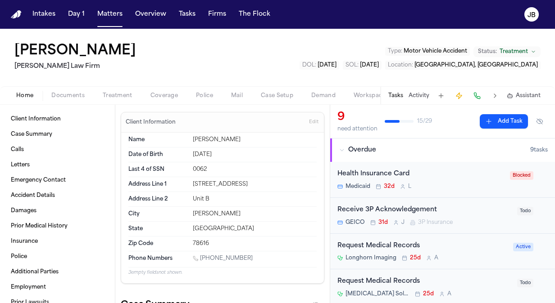
click at [76, 92] on span "Documents" at bounding box center [67, 95] width 33 height 7
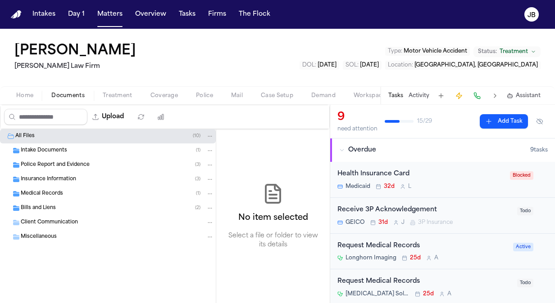
click at [57, 167] on span "Police Report and Evidence" at bounding box center [55, 166] width 69 height 8
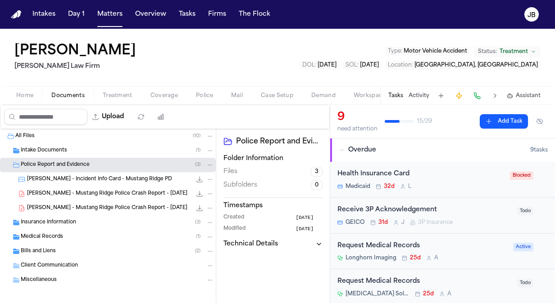
click at [102, 178] on span "[PERSON_NAME] - Incident Info Card - Mustang Ridge PD" at bounding box center [99, 180] width 145 height 8
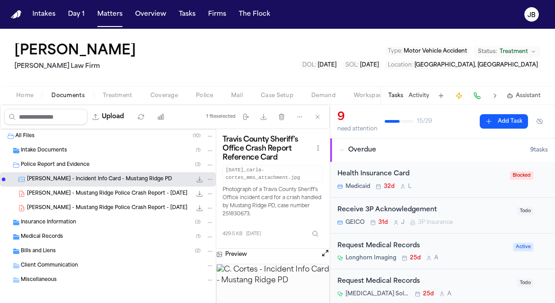
click at [100, 192] on span "[PERSON_NAME] - Mustang Ridge Police Crash Report - [DATE]" at bounding box center [107, 194] width 160 height 8
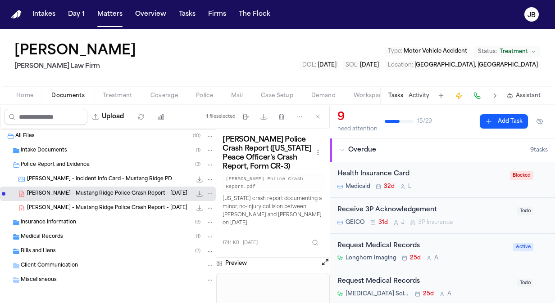
click at [125, 92] on span "Treatment" at bounding box center [118, 95] width 30 height 7
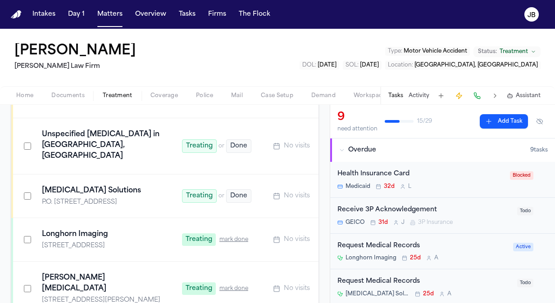
scroll to position [328, 0]
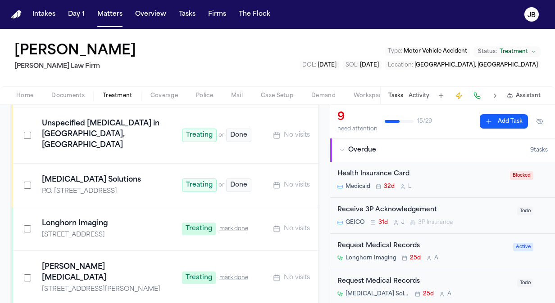
click at [76, 92] on span "Documents" at bounding box center [67, 95] width 33 height 7
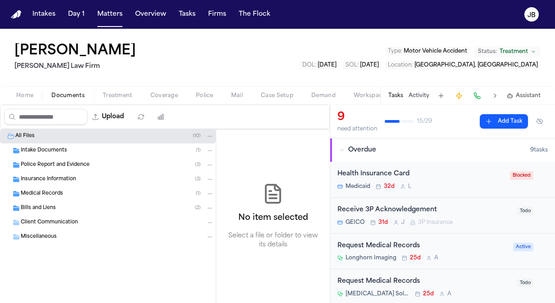
click at [42, 199] on div "Medical Records ( 1 )" at bounding box center [108, 194] width 216 height 14
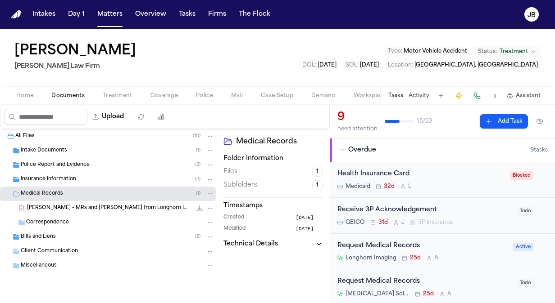
click at [33, 238] on span "Bills and Liens" at bounding box center [38, 238] width 35 height 8
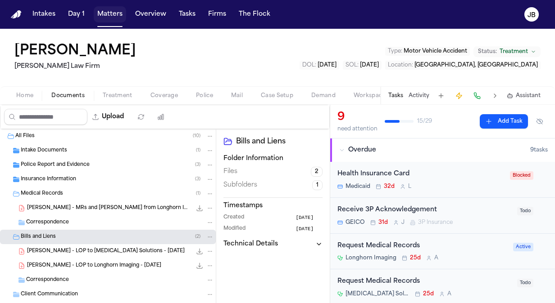
click at [107, 18] on button "Matters" at bounding box center [110, 14] width 32 height 16
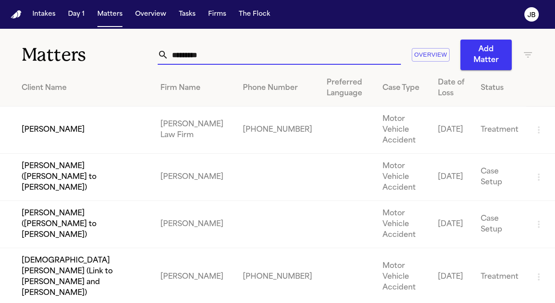
drag, startPoint x: 149, startPoint y: 57, endPoint x: 14, endPoint y: 59, distance: 135.1
click at [14, 59] on div "Matters ********* Overview Add Matter" at bounding box center [277, 49] width 555 height 41
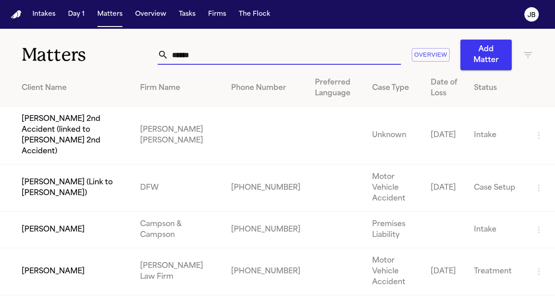
type input "******"
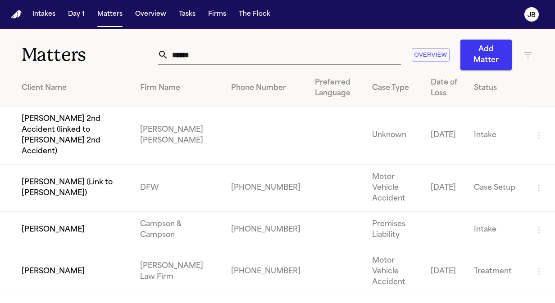
click at [66, 249] on td "[PERSON_NAME]" at bounding box center [66, 272] width 133 height 47
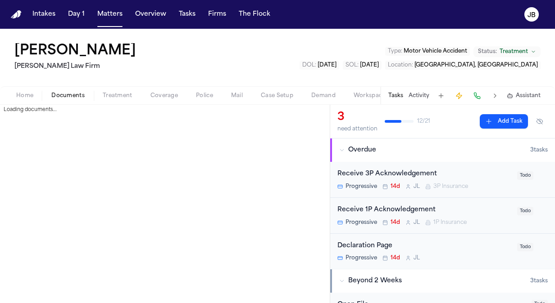
click at [63, 92] on span "Documents" at bounding box center [67, 95] width 33 height 7
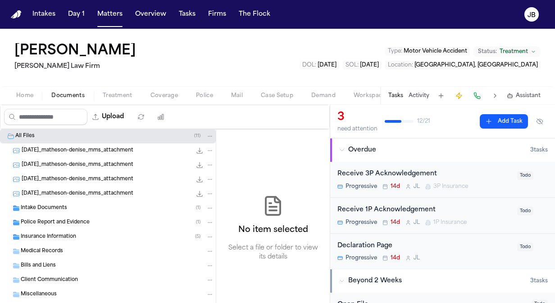
click at [70, 224] on span "Police Report and Evidence" at bounding box center [55, 223] width 69 height 8
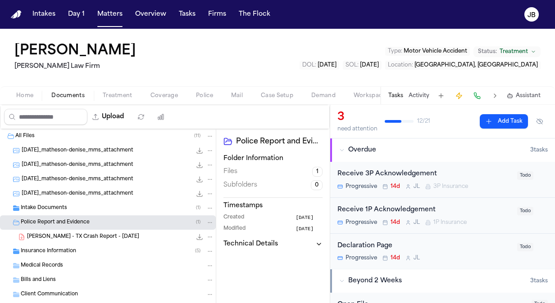
click at [103, 248] on div "Insurance Information ( 5 )" at bounding box center [117, 252] width 193 height 8
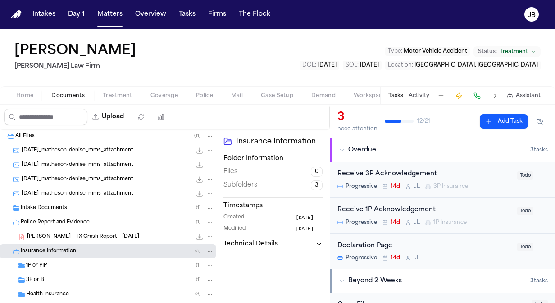
click at [123, 91] on button "Treatment" at bounding box center [118, 96] width 48 height 11
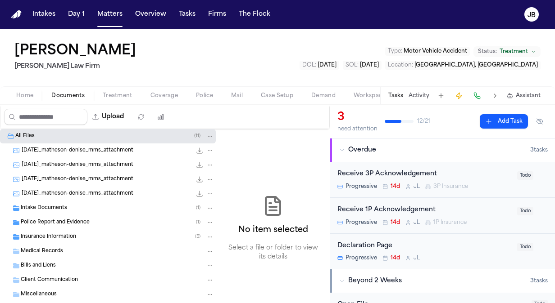
click at [66, 92] on span "Documents" at bounding box center [67, 95] width 33 height 7
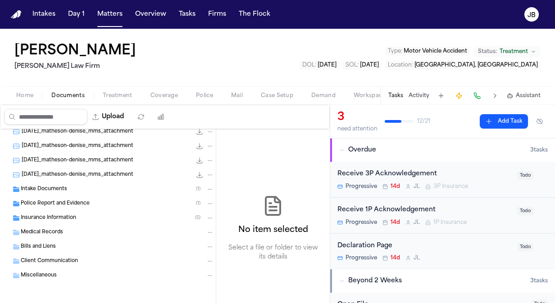
click at [49, 244] on span "Bills and Liens" at bounding box center [38, 248] width 35 height 8
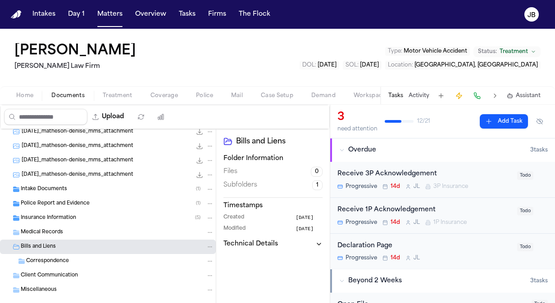
click at [42, 258] on span "Correspondence" at bounding box center [47, 262] width 43 height 8
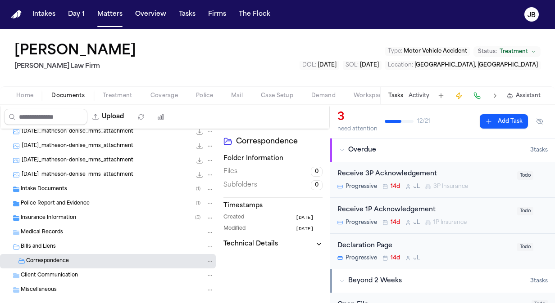
click at [415, 92] on button "Activity" at bounding box center [418, 95] width 21 height 7
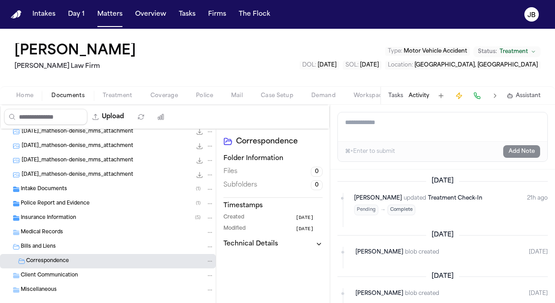
click at [394, 94] on button "Tasks" at bounding box center [395, 95] width 15 height 7
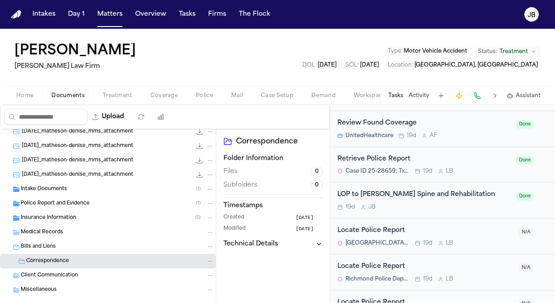
scroll to position [0, 0]
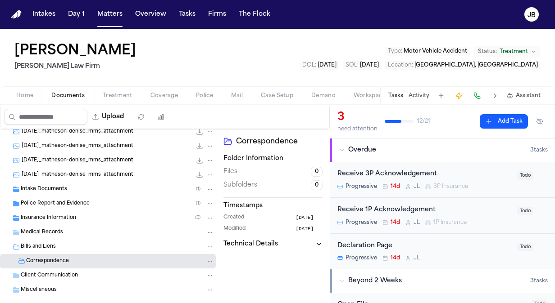
click at [412, 95] on button "Activity" at bounding box center [418, 95] width 21 height 7
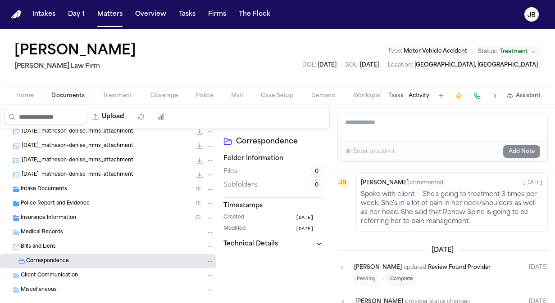
scroll to position [118, 0]
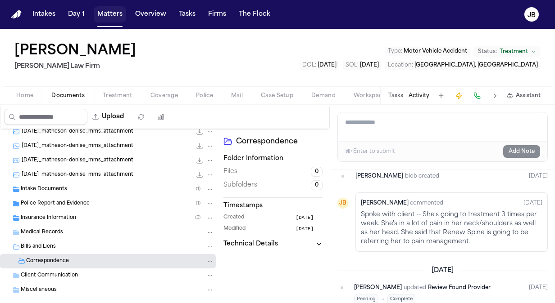
click at [107, 10] on button "Matters" at bounding box center [110, 14] width 32 height 16
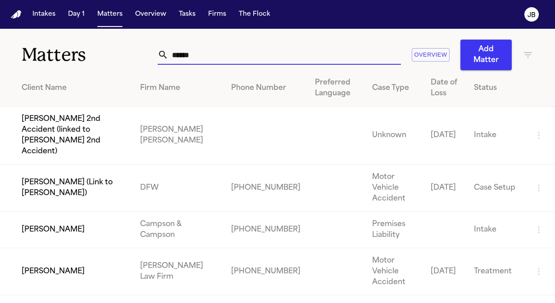
drag, startPoint x: 199, startPoint y: 55, endPoint x: 84, endPoint y: 44, distance: 115.3
click at [84, 44] on div "Matters ****** Overview Add Matter" at bounding box center [277, 49] width 555 height 41
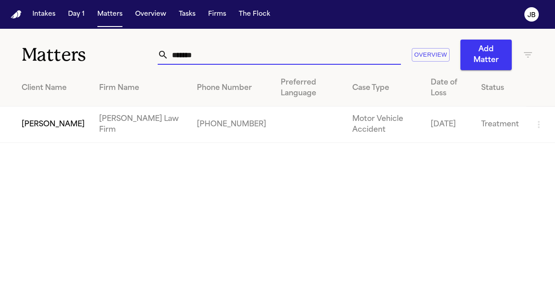
type input "*******"
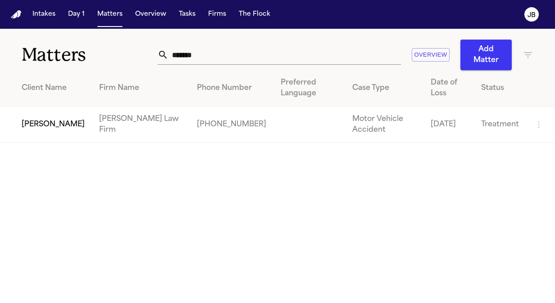
click at [35, 129] on td "[PERSON_NAME]" at bounding box center [46, 125] width 92 height 36
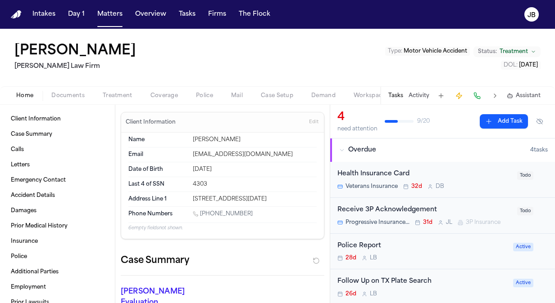
click at [68, 92] on span "Documents" at bounding box center [67, 95] width 33 height 7
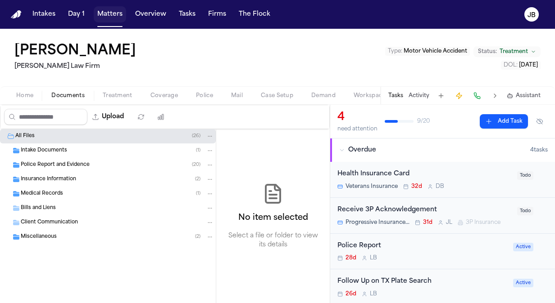
click at [108, 15] on button "Matters" at bounding box center [110, 14] width 32 height 16
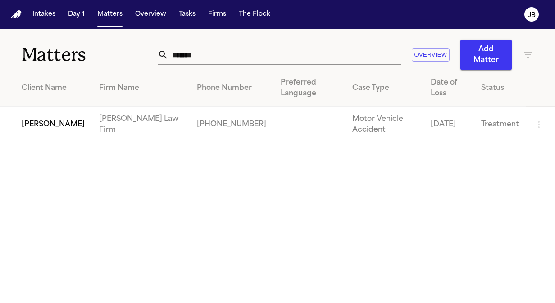
drag, startPoint x: 213, startPoint y: 59, endPoint x: -2, endPoint y: 80, distance: 215.4
click at [0, 80] on html "Intakes Day 1 Matters Overview Tasks Firms The [PERSON_NAME] Matters ******* Ov…" at bounding box center [277, 151] width 555 height 303
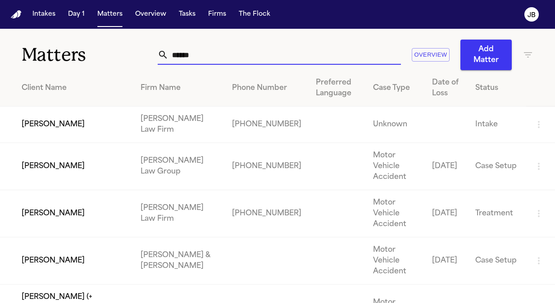
type input "******"
click at [53, 215] on td "[PERSON_NAME]" at bounding box center [66, 213] width 133 height 47
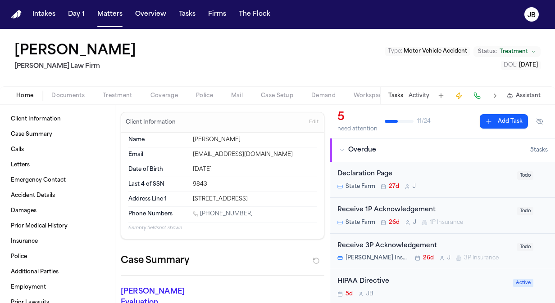
click at [59, 92] on span "Documents" at bounding box center [67, 95] width 33 height 7
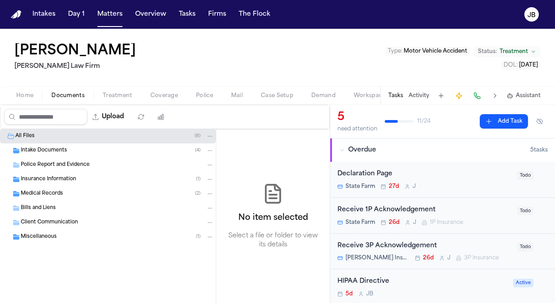
click at [48, 163] on span "Police Report and Evidence" at bounding box center [55, 166] width 69 height 8
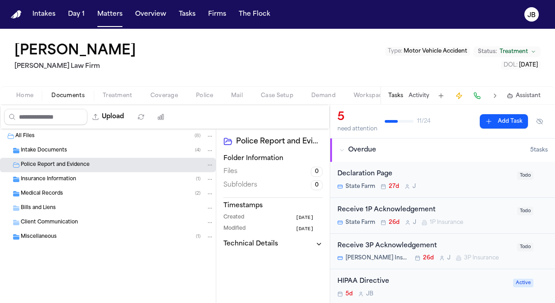
click at [50, 157] on div "Intake Documents ( 4 )" at bounding box center [108, 151] width 216 height 14
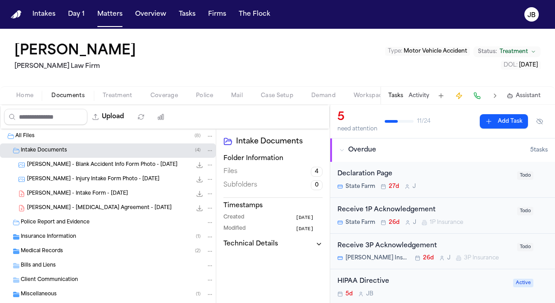
click at [47, 219] on span "Police Report and Evidence" at bounding box center [55, 223] width 69 height 8
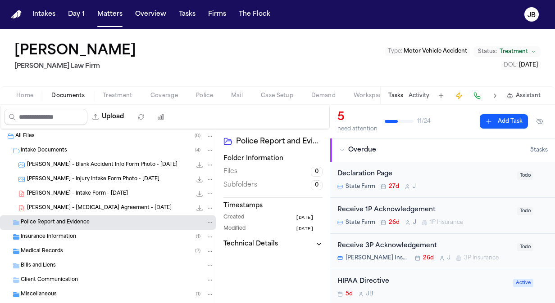
click at [55, 239] on span "Insurance Information" at bounding box center [48, 238] width 55 height 8
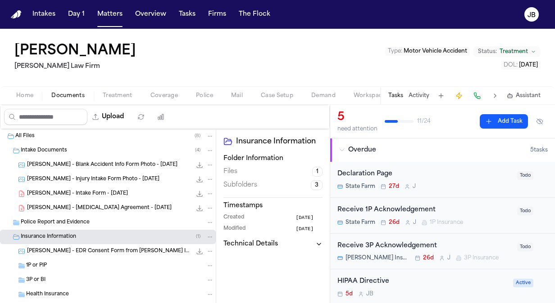
click at [422, 88] on div "Tasks Activity Assistant" at bounding box center [464, 96] width 168 height 18
click at [421, 100] on div "Tasks Activity Assistant" at bounding box center [464, 96] width 168 height 18
click at [423, 97] on button "Activity" at bounding box center [418, 95] width 21 height 7
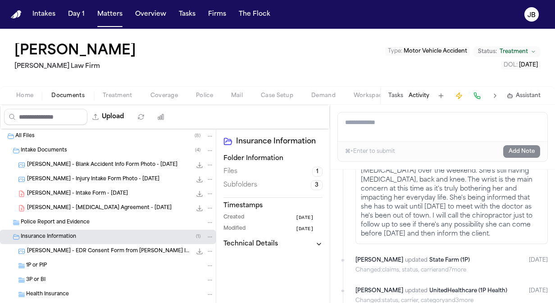
scroll to position [1442, 0]
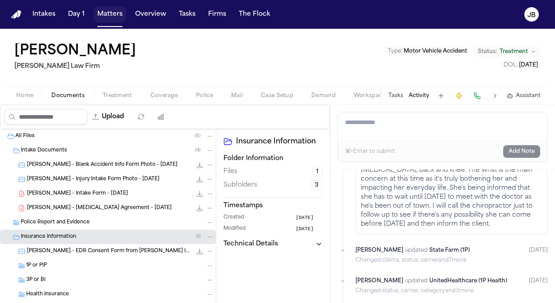
click at [110, 17] on button "Matters" at bounding box center [110, 14] width 32 height 16
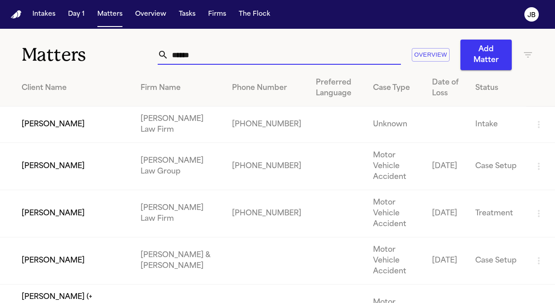
drag, startPoint x: 184, startPoint y: 51, endPoint x: 103, endPoint y: 58, distance: 81.3
click at [103, 58] on div "Matters ****** Overview Add Matter" at bounding box center [277, 49] width 555 height 41
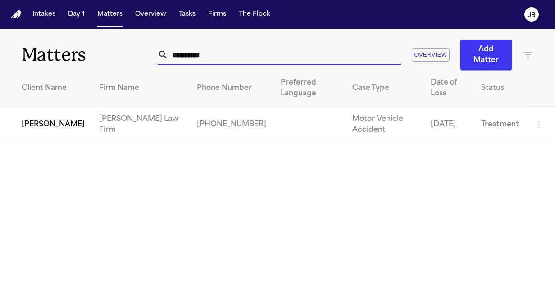
type input "**********"
click at [36, 128] on td "[PERSON_NAME]" at bounding box center [46, 125] width 92 height 36
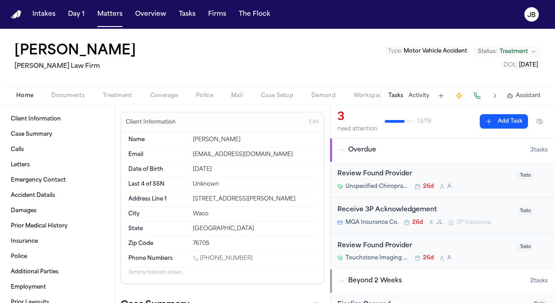
click at [130, 94] on span "Treatment" at bounding box center [118, 95] width 30 height 7
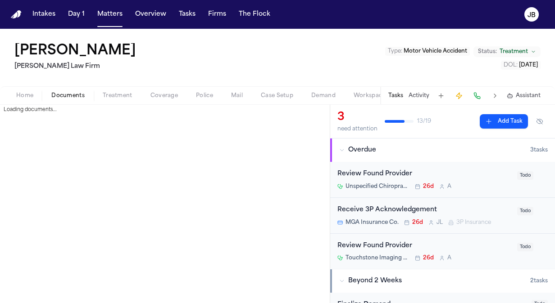
click at [73, 92] on span "Documents" at bounding box center [67, 95] width 33 height 7
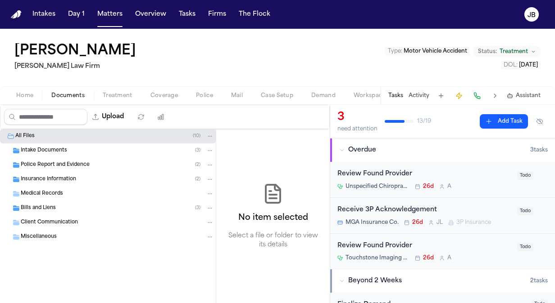
click at [68, 158] on div "Police Report and Evidence ( 2 )" at bounding box center [108, 165] width 216 height 14
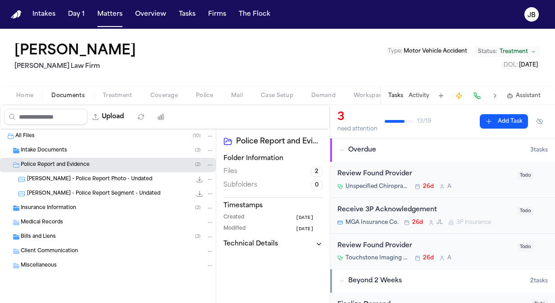
click at [100, 180] on span "[PERSON_NAME] - Police Report Photo - Undated" at bounding box center [89, 180] width 125 height 8
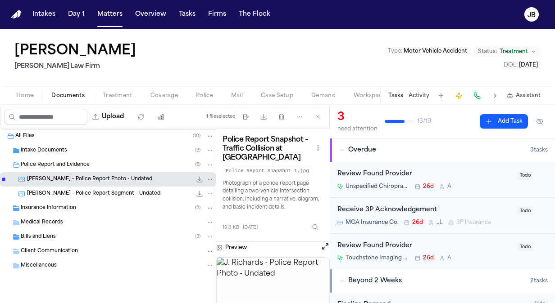
click at [108, 194] on span "[PERSON_NAME] - Police Report Segment - Undated" at bounding box center [93, 194] width 133 height 8
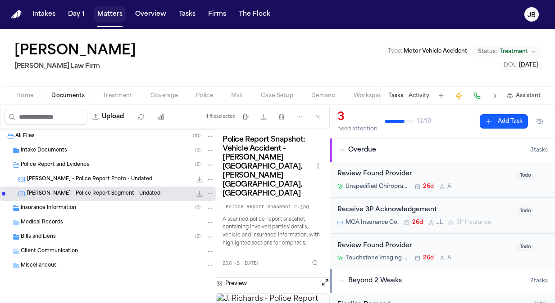
click at [108, 18] on button "Matters" at bounding box center [110, 14] width 32 height 16
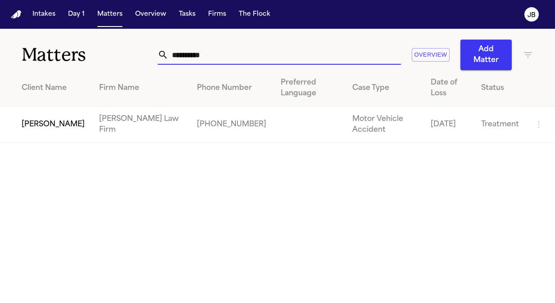
drag, startPoint x: 164, startPoint y: 56, endPoint x: 78, endPoint y: 64, distance: 86.8
click at [78, 64] on div "**********" at bounding box center [277, 49] width 555 height 41
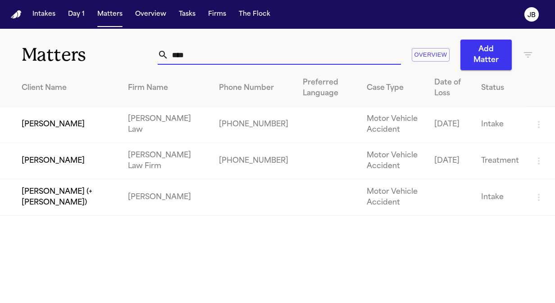
type input "****"
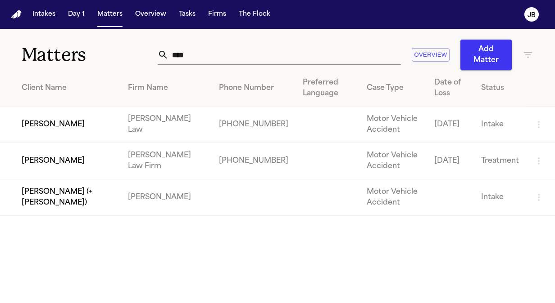
click at [53, 161] on td "[PERSON_NAME]" at bounding box center [60, 161] width 121 height 36
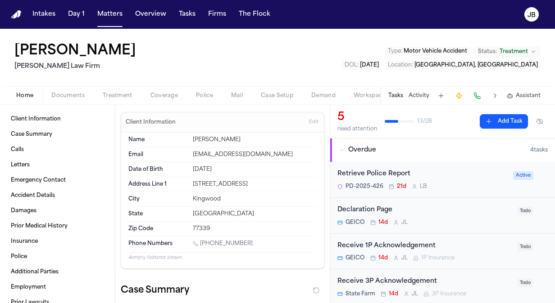
click at [68, 84] on div "[PERSON_NAME] [PERSON_NAME] Law Firm Type : Motor Vehicle Accident Status: Trea…" at bounding box center [277, 58] width 555 height 58
click at [69, 91] on button "Documents" at bounding box center [67, 96] width 51 height 11
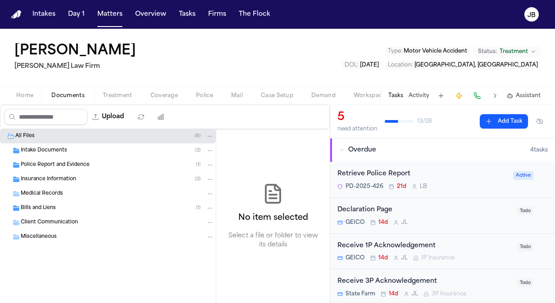
click at [51, 161] on div "Police Report and Evidence ( 1 )" at bounding box center [117, 165] width 193 height 8
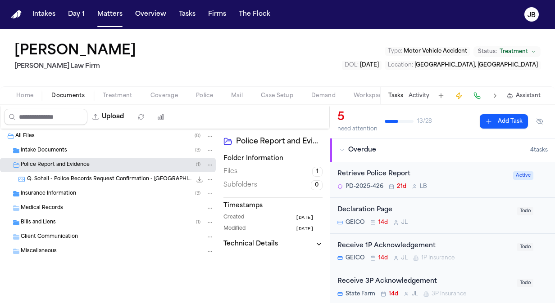
click at [86, 178] on span "Q. Sohail - Police Records Request Confirmation - [GEOGRAPHIC_DATA][PERSON_NAME…" at bounding box center [109, 180] width 164 height 8
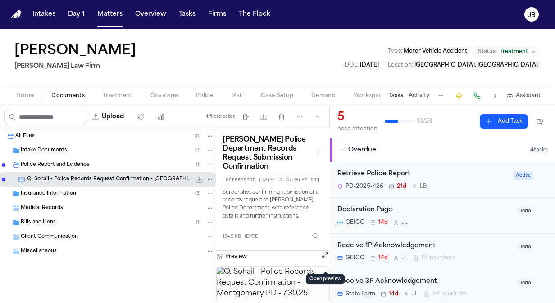
click at [323, 258] on button "Open preview" at bounding box center [325, 255] width 9 height 9
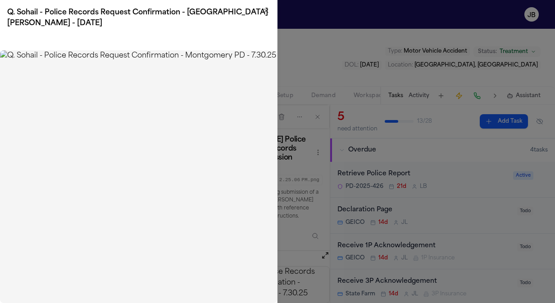
click at [265, 10] on icon "button" at bounding box center [266, 11] width 4 height 4
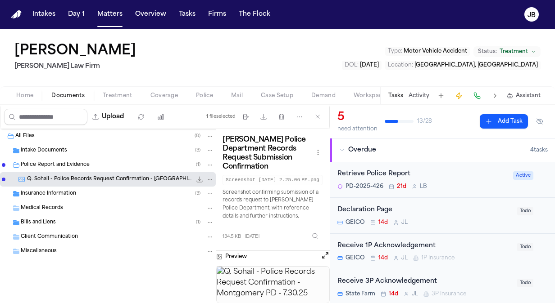
click at [71, 166] on span "Police Report and Evidence" at bounding box center [55, 166] width 69 height 8
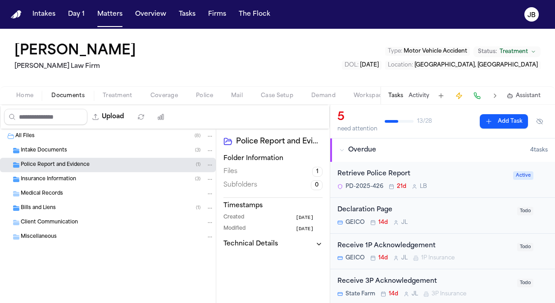
click at [130, 92] on span "Treatment" at bounding box center [118, 95] width 30 height 7
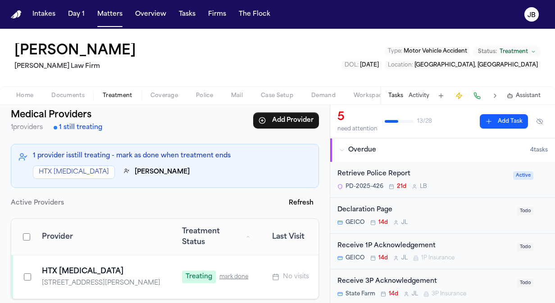
scroll to position [43, 0]
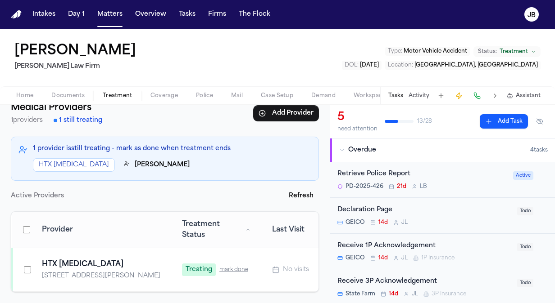
click at [77, 92] on span "Documents" at bounding box center [67, 95] width 33 height 7
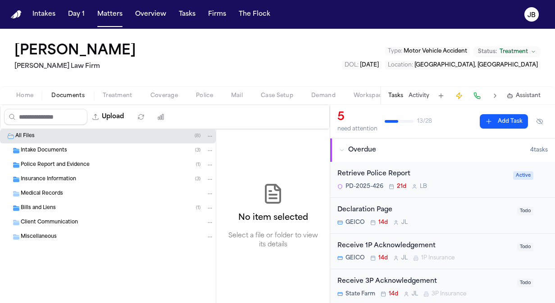
click at [50, 167] on span "Police Report and Evidence" at bounding box center [55, 166] width 69 height 8
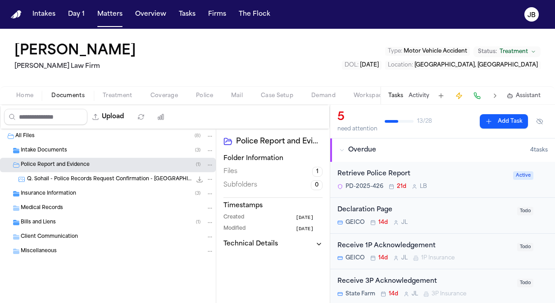
click at [147, 182] on span "Q. Sohail - Police Records Request Confirmation - [GEOGRAPHIC_DATA][PERSON_NAME…" at bounding box center [109, 180] width 164 height 8
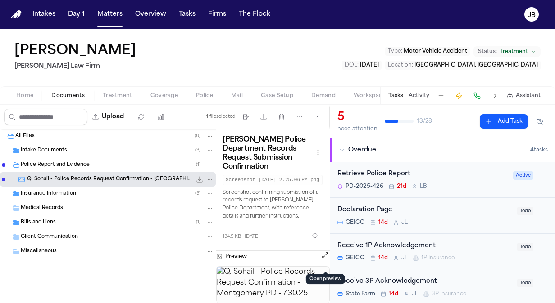
click at [323, 260] on button "Open preview" at bounding box center [325, 255] width 9 height 9
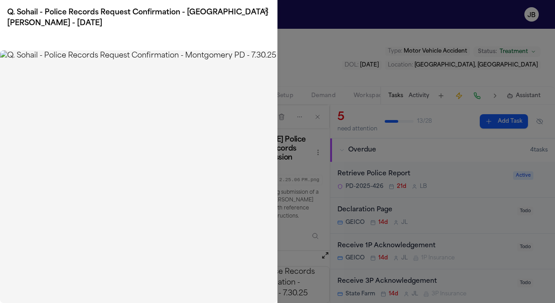
click at [266, 11] on icon "button" at bounding box center [266, 11] width 4 height 4
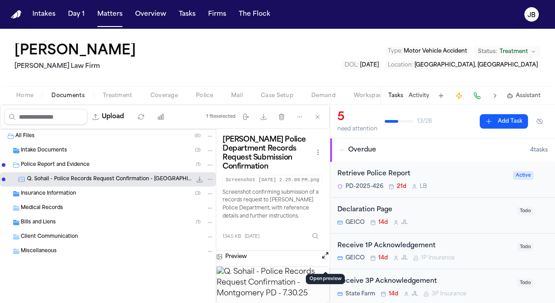
click at [419, 100] on div "Tasks Activity Assistant" at bounding box center [464, 96] width 168 height 18
click at [458, 182] on div "Retrieve Police Report PD-2025-426 21d L B" at bounding box center [422, 179] width 170 height 21
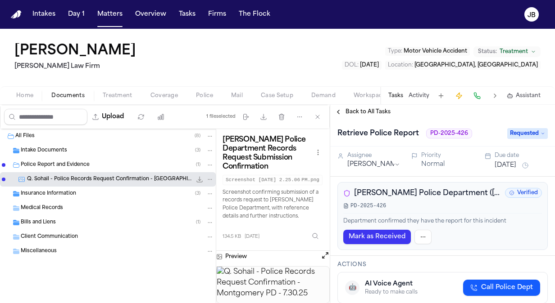
click at [321, 260] on button "Open preview" at bounding box center [325, 255] width 9 height 9
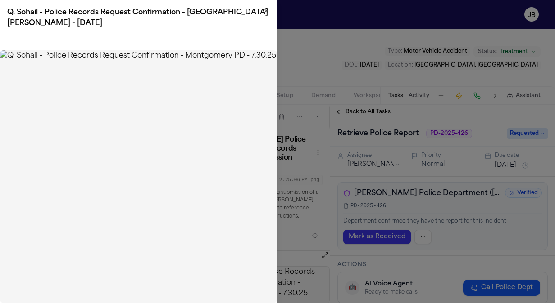
click at [268, 10] on icon "button" at bounding box center [266, 10] width 7 height 7
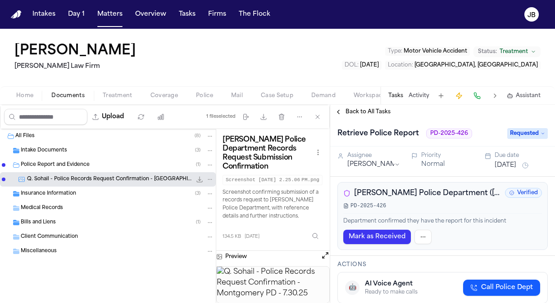
drag, startPoint x: 141, startPoint y: 52, endPoint x: 12, endPoint y: 52, distance: 129.2
click at [12, 52] on div "[PERSON_NAME] [PERSON_NAME] Law Firm Type : Motor Vehicle Accident Status: Trea…" at bounding box center [277, 58] width 555 height 58
copy h1 "[PERSON_NAME]"
click at [324, 260] on button "Open preview" at bounding box center [325, 255] width 9 height 9
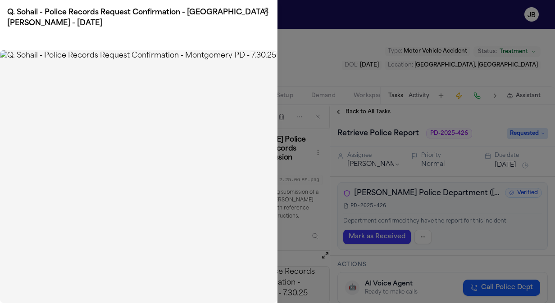
click at [269, 8] on icon "button" at bounding box center [266, 10] width 7 height 7
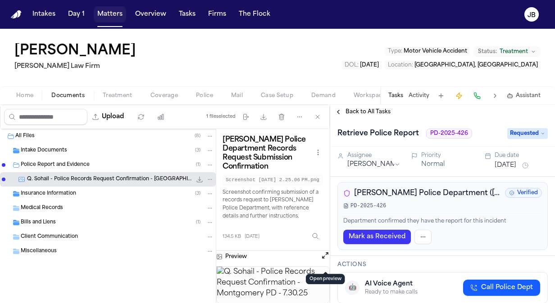
click at [110, 13] on button "Matters" at bounding box center [110, 14] width 32 height 16
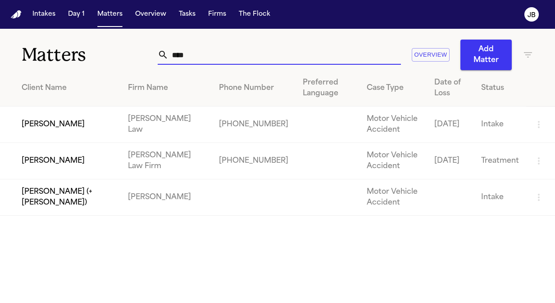
drag, startPoint x: 206, startPoint y: 60, endPoint x: 73, endPoint y: 60, distance: 133.3
click at [73, 60] on div "Matters **** Overview Add Matter" at bounding box center [277, 49] width 555 height 41
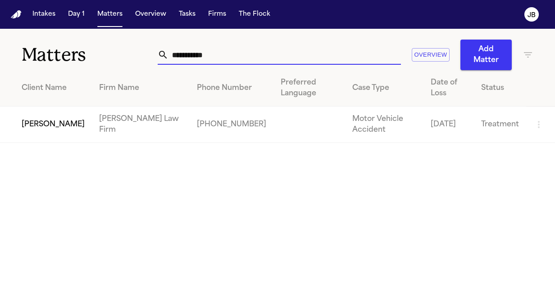
type input "**********"
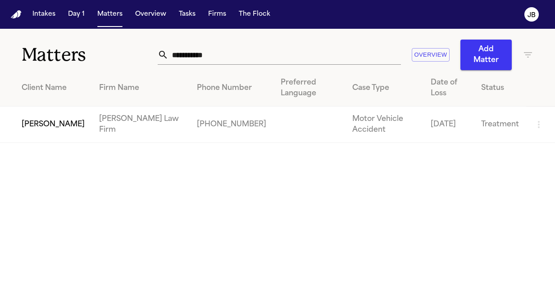
click at [32, 126] on td "[PERSON_NAME]" at bounding box center [46, 125] width 92 height 36
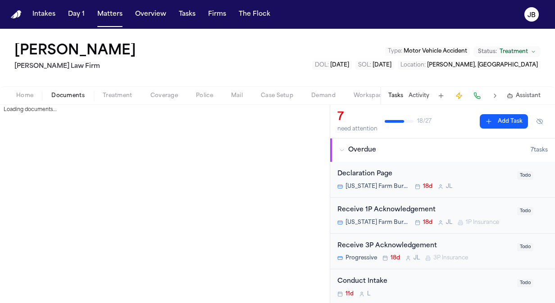
click at [78, 92] on span "Documents" at bounding box center [67, 95] width 33 height 7
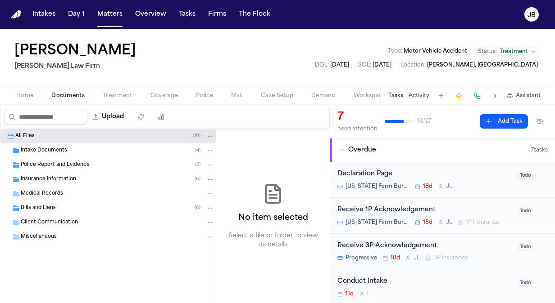
click at [41, 153] on span "Intake Documents" at bounding box center [44, 151] width 46 height 8
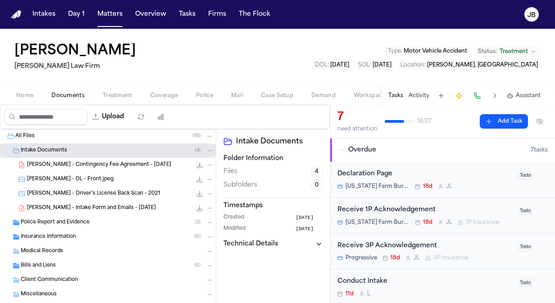
click at [53, 220] on span "Police Report and Evidence" at bounding box center [55, 223] width 69 height 8
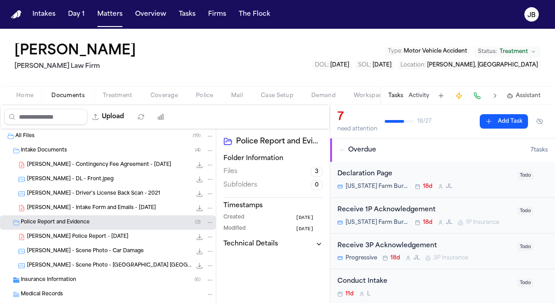
click at [118, 94] on span "Treatment" at bounding box center [118, 95] width 30 height 7
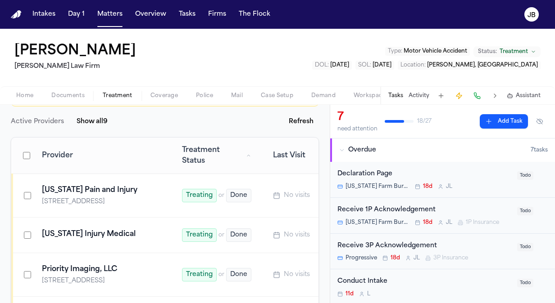
scroll to position [136, 0]
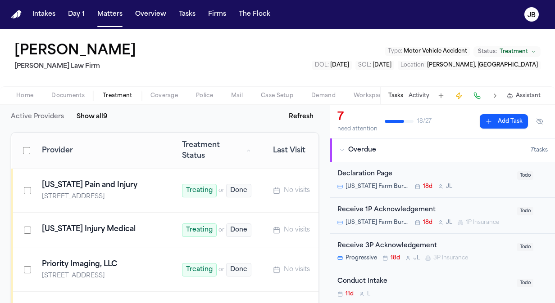
click at [74, 92] on span "Documents" at bounding box center [67, 95] width 33 height 7
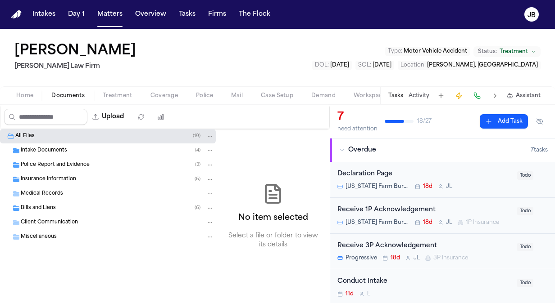
click at [47, 214] on div "Bills and Liens ( 6 )" at bounding box center [108, 208] width 216 height 14
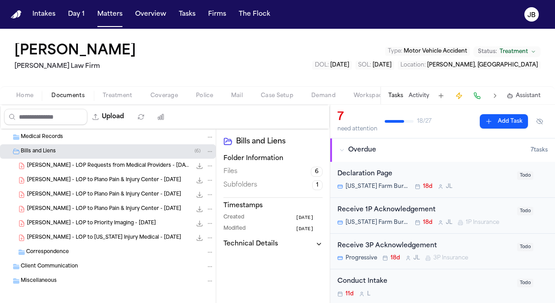
scroll to position [62, 0]
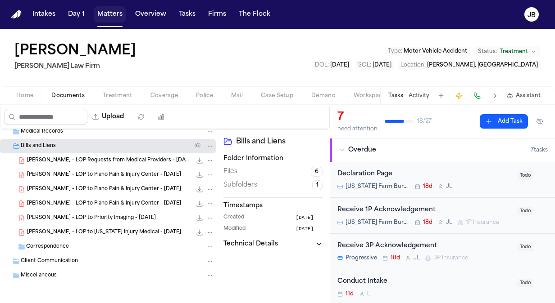
click at [105, 20] on button "Matters" at bounding box center [110, 14] width 32 height 16
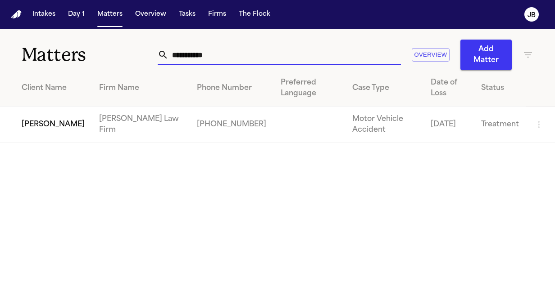
drag, startPoint x: 227, startPoint y: 55, endPoint x: 158, endPoint y: 51, distance: 68.5
click at [158, 51] on div "**********" at bounding box center [279, 55] width 243 height 20
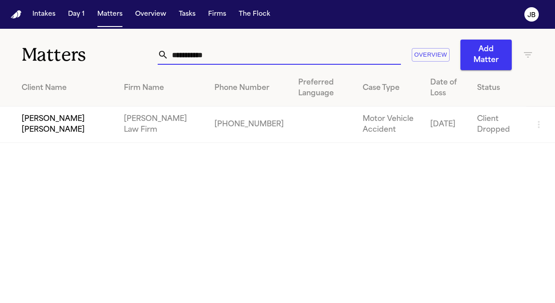
type input "**********"
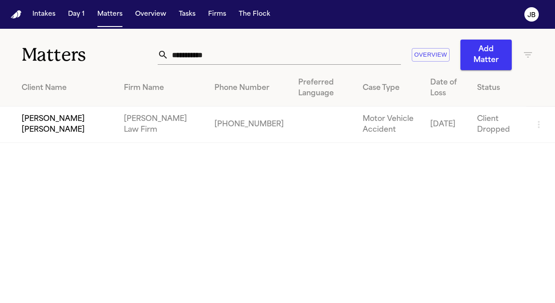
click at [63, 132] on td "[PERSON_NAME] [PERSON_NAME]" at bounding box center [58, 125] width 117 height 36
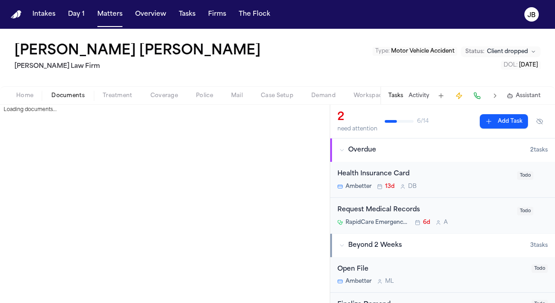
click at [58, 92] on span "Documents" at bounding box center [67, 95] width 33 height 7
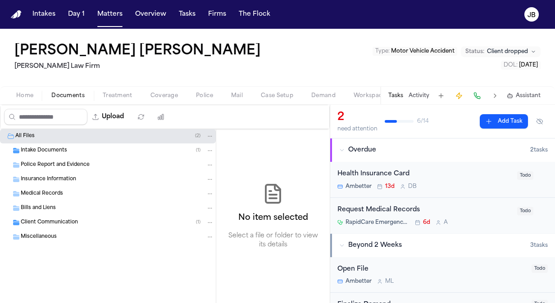
click at [56, 221] on span "Client Communication" at bounding box center [49, 223] width 57 height 8
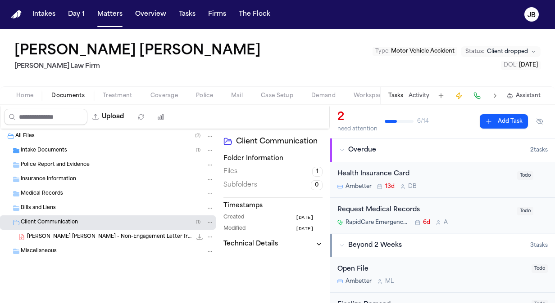
click at [66, 236] on span "[PERSON_NAME] [PERSON_NAME] - Non-Engagement Letter from [PERSON_NAME] Law Firm…" at bounding box center [109, 238] width 164 height 8
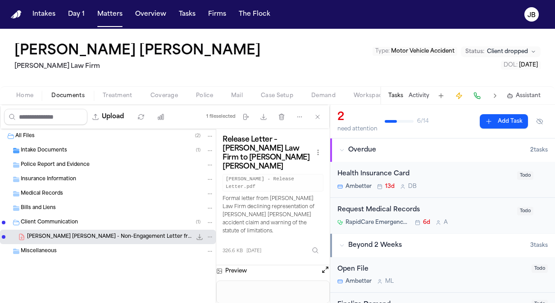
click at [323, 266] on button "Open preview" at bounding box center [325, 270] width 9 height 9
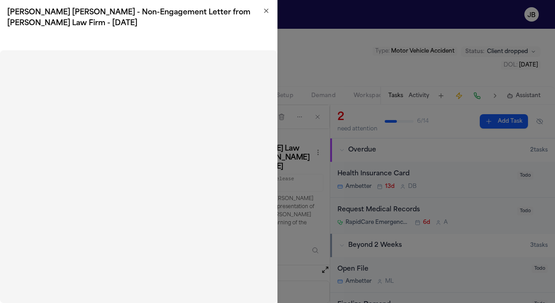
click at [265, 7] on icon "button" at bounding box center [266, 10] width 7 height 7
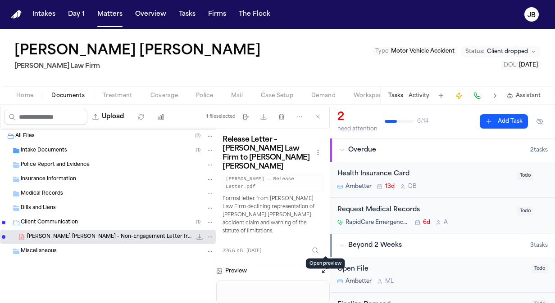
click at [87, 21] on div "Intakes Day 1 Matters Overview Tasks Firms The Flock" at bounding box center [151, 14] width 245 height 16
click at [112, 14] on button "Matters" at bounding box center [110, 14] width 32 height 16
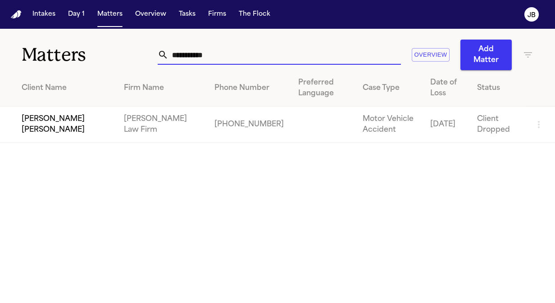
drag, startPoint x: 179, startPoint y: 60, endPoint x: 56, endPoint y: 77, distance: 124.0
click at [56, 77] on div "**********" at bounding box center [277, 86] width 555 height 114
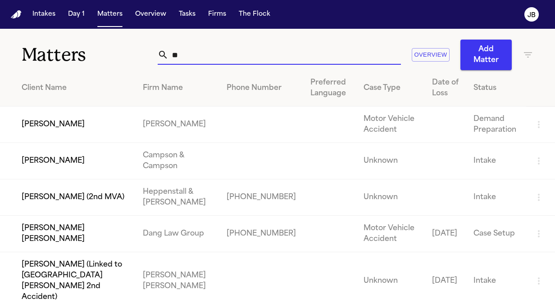
type input "*"
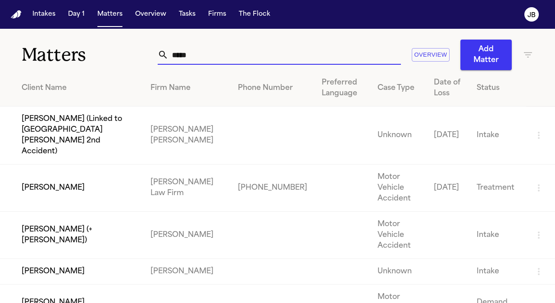
type input "*****"
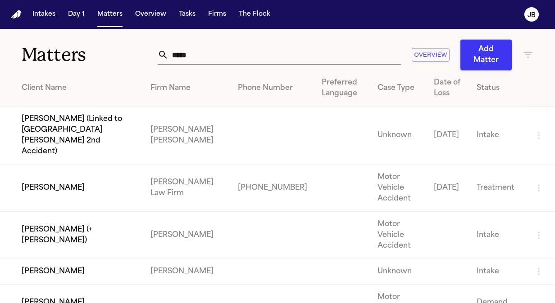
click at [62, 180] on td "[PERSON_NAME]" at bounding box center [71, 188] width 143 height 47
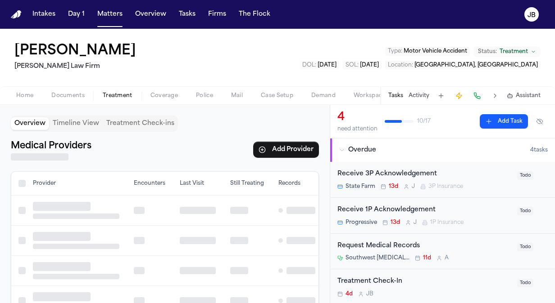
click at [116, 94] on span "Treatment" at bounding box center [118, 95] width 30 height 7
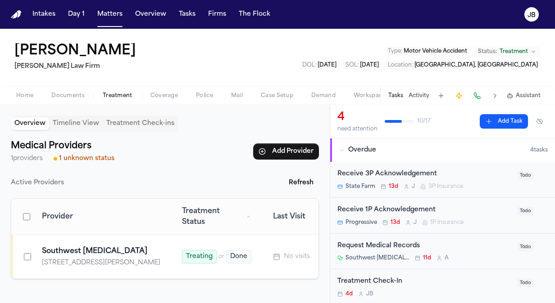
click at [193, 91] on button "Police" at bounding box center [204, 96] width 35 height 11
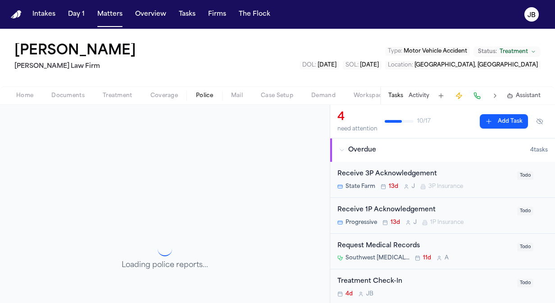
click at [70, 93] on span "Documents" at bounding box center [67, 95] width 33 height 7
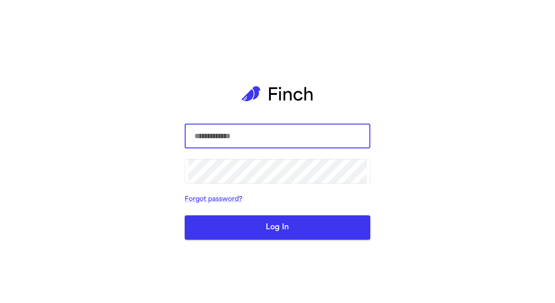
type input "**********"
click at [290, 228] on button "Log In" at bounding box center [278, 228] width 186 height 24
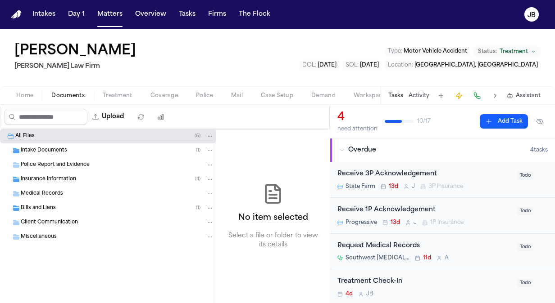
click at [44, 163] on span "Police Report and Evidence" at bounding box center [55, 166] width 69 height 8
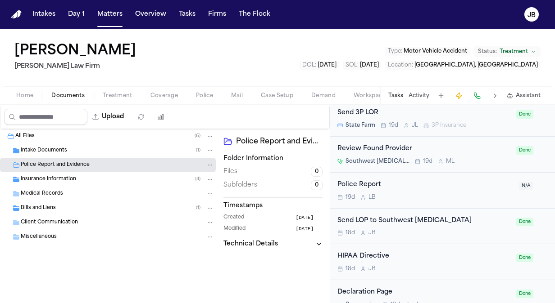
scroll to position [512, 0]
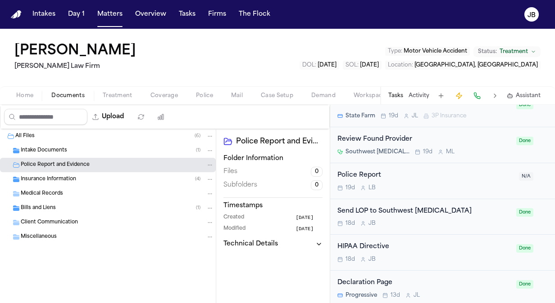
click at [483, 189] on div "Police Report 19d L B N/A" at bounding box center [442, 181] width 225 height 36
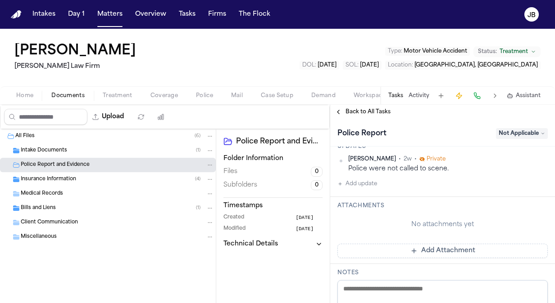
scroll to position [176, 0]
click at [111, 19] on button "Matters" at bounding box center [110, 14] width 32 height 16
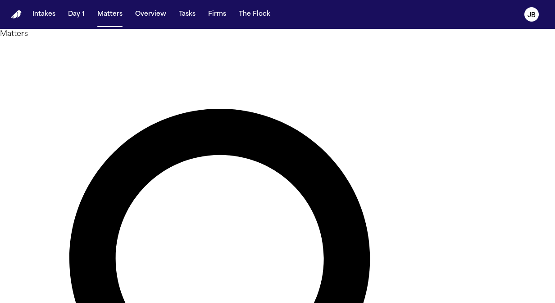
type input "********"
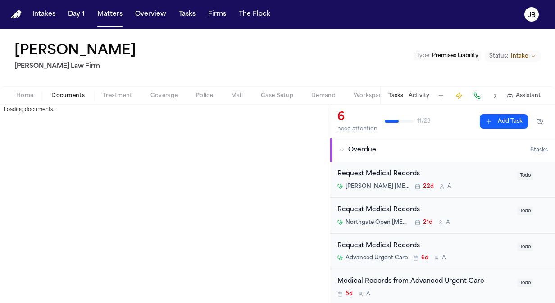
click at [79, 92] on span "Documents" at bounding box center [67, 95] width 33 height 7
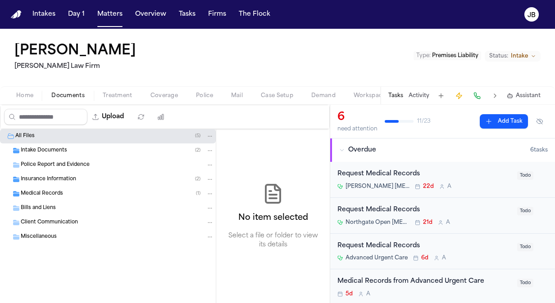
click at [48, 164] on span "Police Report and Evidence" at bounding box center [55, 166] width 69 height 8
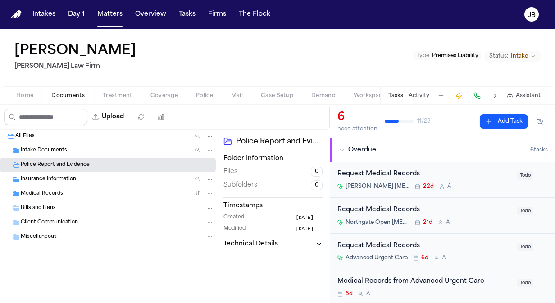
click at [58, 151] on span "Intake Documents" at bounding box center [44, 151] width 46 height 8
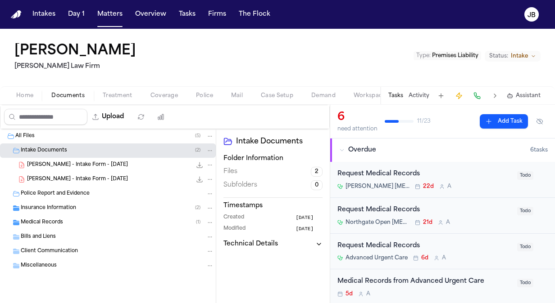
click at [62, 205] on span "Insurance Information" at bounding box center [48, 209] width 55 height 8
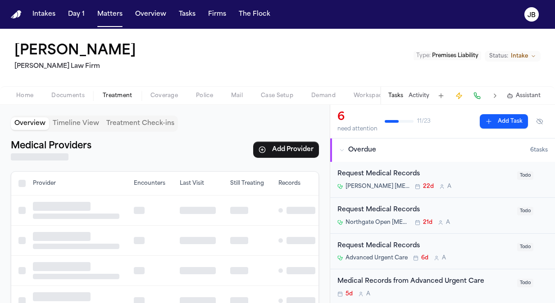
click at [111, 95] on span "Treatment" at bounding box center [118, 95] width 30 height 7
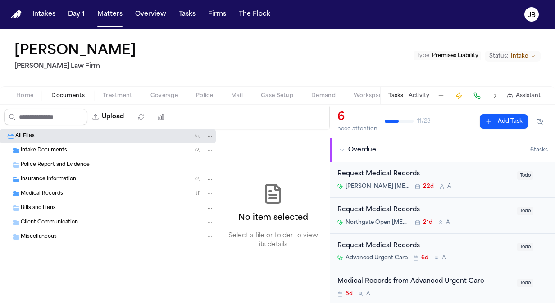
click at [57, 92] on span "Documents" at bounding box center [67, 95] width 33 height 7
click at [46, 221] on span "Client Communication" at bounding box center [49, 223] width 57 height 8
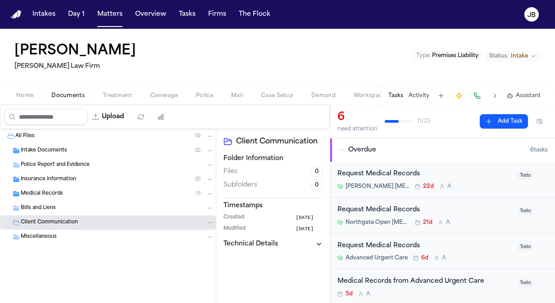
click at [45, 207] on span "Bills and Liens" at bounding box center [38, 209] width 35 height 8
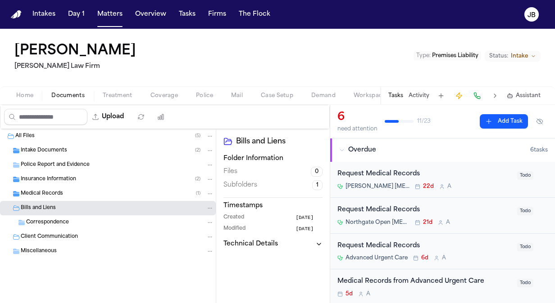
click at [45, 230] on div "Client Communication" at bounding box center [108, 237] width 216 height 14
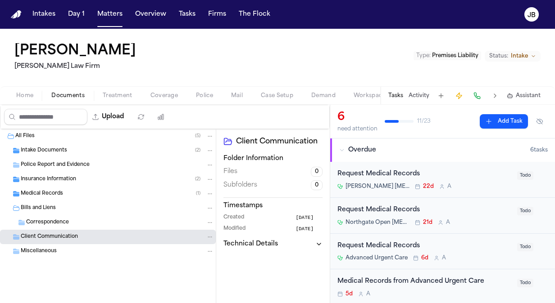
click at [46, 223] on span "Correspondence" at bounding box center [47, 223] width 43 height 8
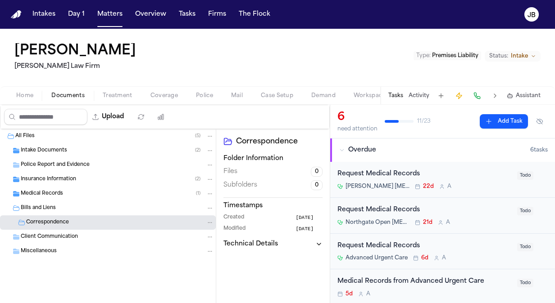
click at [43, 190] on span "Medical Records" at bounding box center [42, 194] width 42 height 8
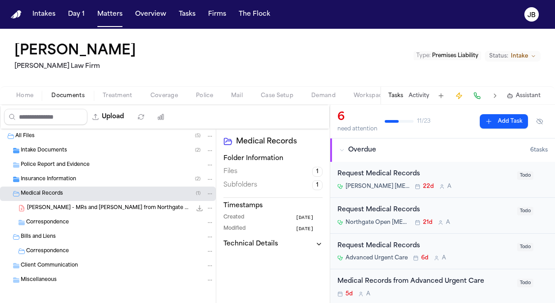
click at [169, 91] on button "Coverage" at bounding box center [163, 96] width 45 height 11
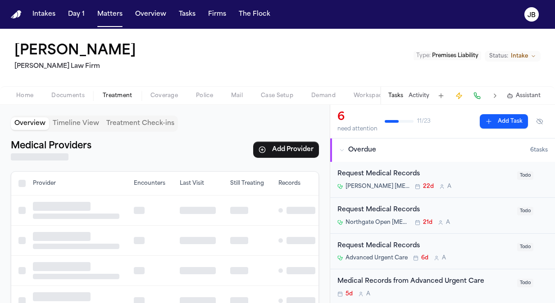
click at [107, 96] on button "Treatment" at bounding box center [118, 96] width 48 height 11
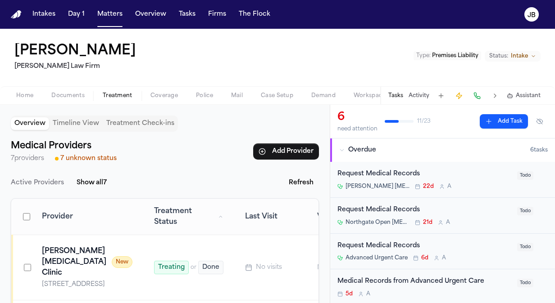
click at [423, 93] on button "Activity" at bounding box center [418, 95] width 21 height 7
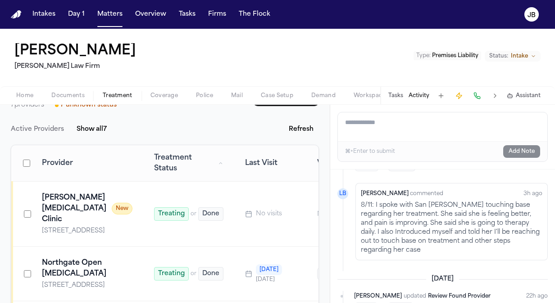
scroll to position [61, 0]
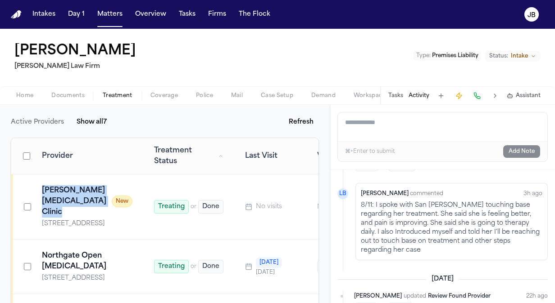
drag, startPoint x: 35, startPoint y: 185, endPoint x: 173, endPoint y: 187, distance: 138.7
click at [173, 187] on tr "Dani Talamantez Chiropractic Clinic New 2114-A North 10th Street, McAllen, TX 7…" at bounding box center [198, 207] width 373 height 65
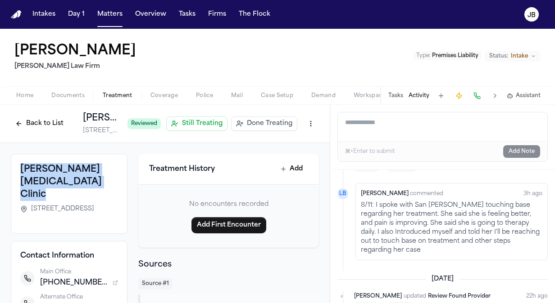
drag, startPoint x: 106, startPoint y: 180, endPoint x: 3, endPoint y: 165, distance: 104.6
copy h3 "Dani Talamantez Chiropractic Clinic"
click at [107, 16] on button "Matters" at bounding box center [110, 14] width 32 height 16
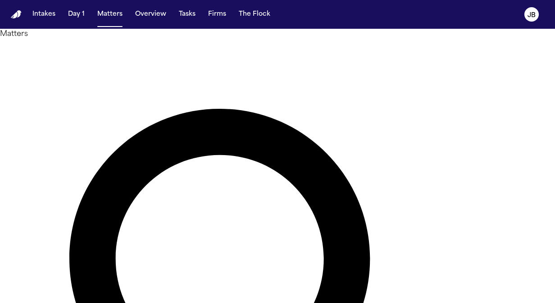
drag, startPoint x: 208, startPoint y: 55, endPoint x: 46, endPoint y: 71, distance: 162.9
type input "**********"
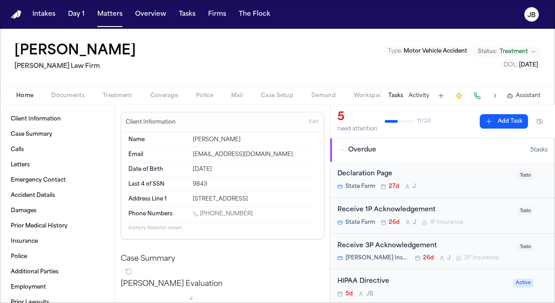
click at [59, 93] on span "Documents" at bounding box center [67, 95] width 33 height 7
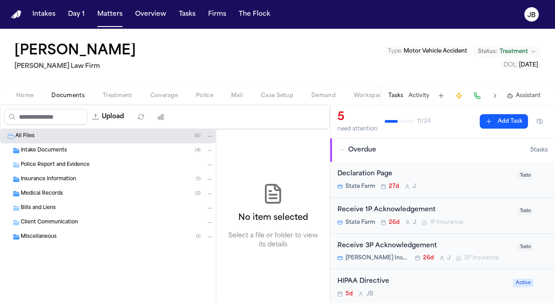
click at [86, 165] on span "Police Report and Evidence" at bounding box center [55, 166] width 69 height 8
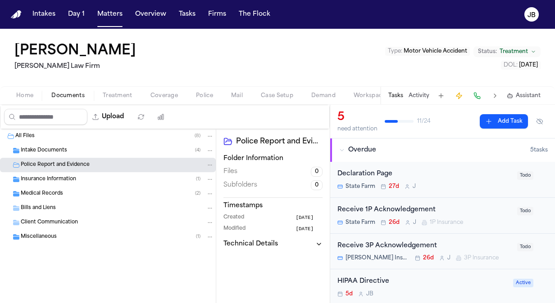
click at [101, 154] on div "Intake Documents ( 4 )" at bounding box center [108, 151] width 216 height 14
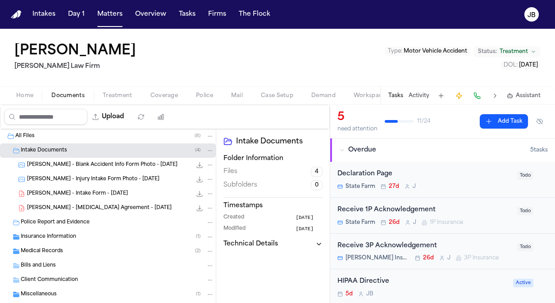
click at [196, 91] on button "Police" at bounding box center [204, 96] width 35 height 11
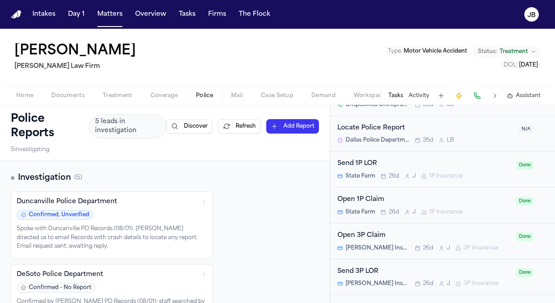
scroll to position [601, 0]
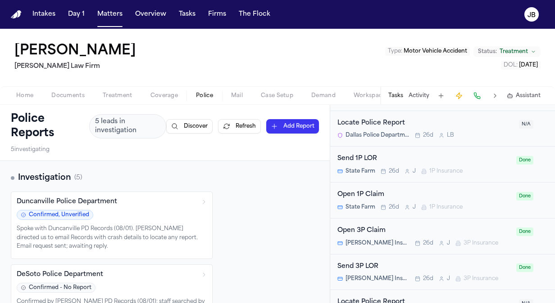
click at [477, 125] on div "Locate Police Report" at bounding box center [425, 123] width 176 height 10
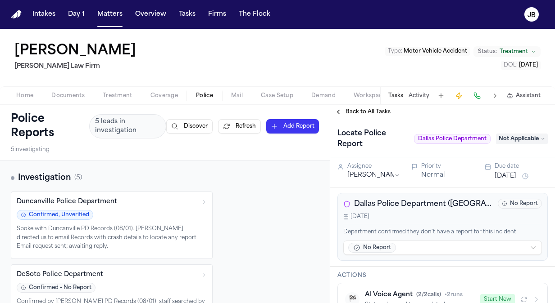
click at [363, 109] on span "Back to All Tasks" at bounding box center [367, 112] width 45 height 7
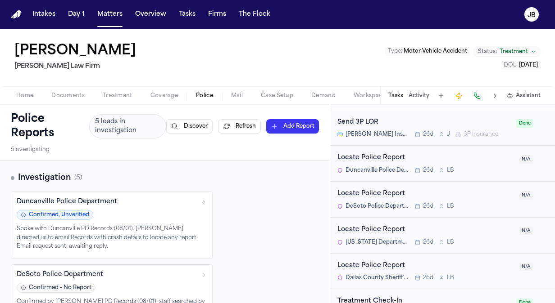
scroll to position [763, 0]
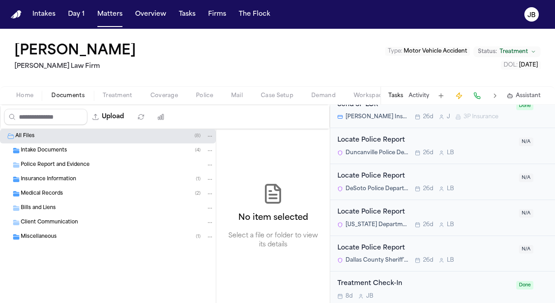
click at [72, 92] on span "Documents" at bounding box center [67, 95] width 33 height 7
click at [73, 163] on span "Police Report and Evidence" at bounding box center [55, 166] width 69 height 8
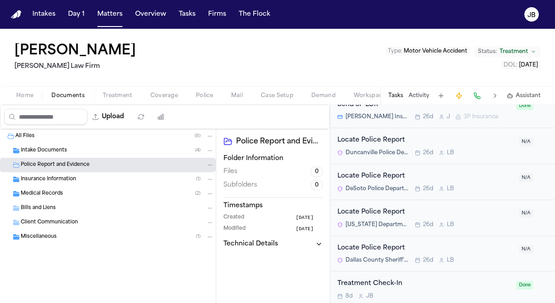
click at [77, 151] on div "Intake Documents ( 4 )" at bounding box center [117, 151] width 193 height 8
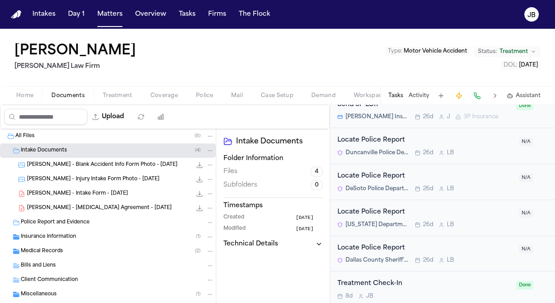
click at [84, 190] on span "[PERSON_NAME] - Intake Form - [DATE]" at bounding box center [77, 194] width 101 height 8
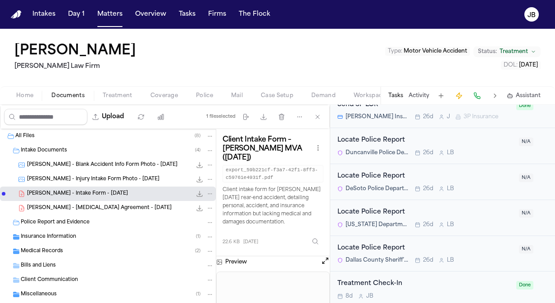
click at [325, 257] on button "Open preview" at bounding box center [325, 261] width 9 height 9
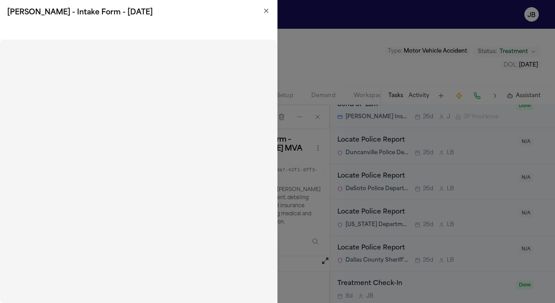
click at [264, 12] on icon "button" at bounding box center [266, 10] width 7 height 7
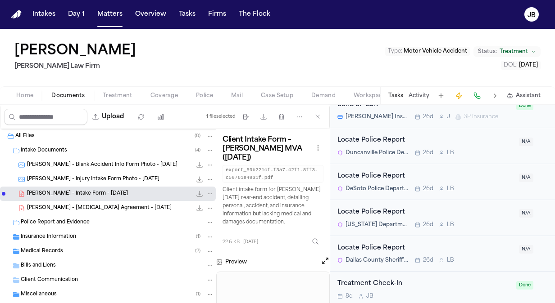
click at [201, 84] on div "Linda Parson Ruy Mireles Law Firm Type : Motor Vehicle Accident Status: Treatme…" at bounding box center [277, 58] width 555 height 58
click at [199, 92] on span "Police" at bounding box center [204, 95] width 17 height 7
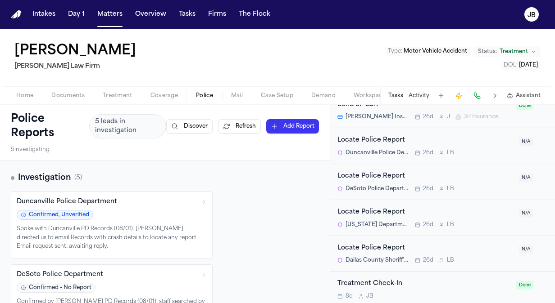
click at [127, 94] on span "Treatment" at bounding box center [118, 95] width 30 height 7
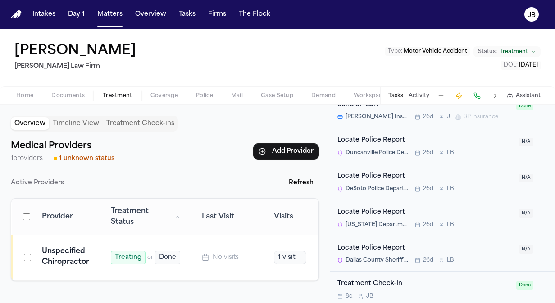
click at [421, 91] on div "Tasks Activity Assistant" at bounding box center [464, 96] width 168 height 18
click at [421, 93] on button "Activity" at bounding box center [418, 95] width 21 height 7
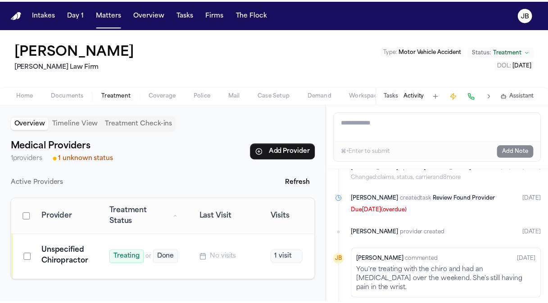
scroll to position [1676, 0]
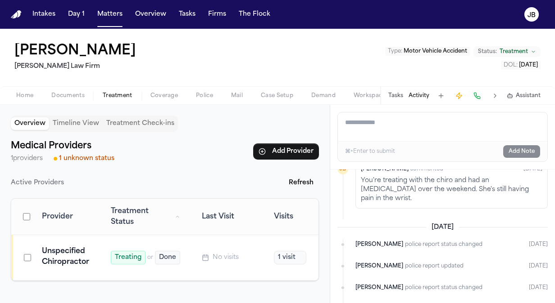
click at [68, 86] on div "Linda Parson Ruy Mireles Law Firm Type : Motor Vehicle Accident Status: Treatme…" at bounding box center [277, 58] width 555 height 58
click at [71, 95] on span "Documents" at bounding box center [67, 95] width 33 height 7
click at [109, 91] on button "Treatment" at bounding box center [118, 96] width 48 height 11
click at [299, 151] on button "Add Provider" at bounding box center [286, 152] width 66 height 16
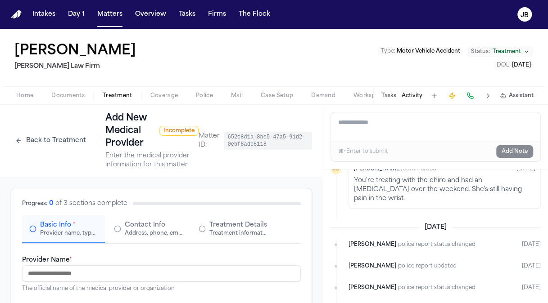
click at [46, 136] on button "Back to Treatment" at bounding box center [51, 141] width 80 height 14
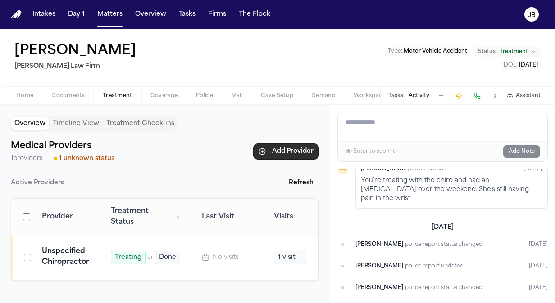
click at [290, 152] on button "Add Provider" at bounding box center [286, 152] width 66 height 16
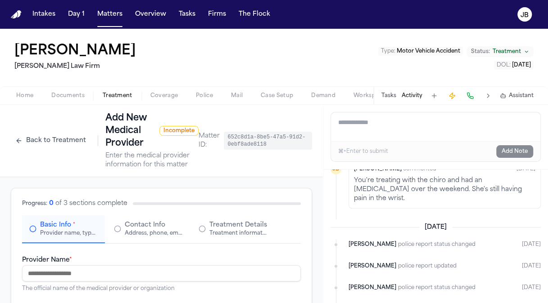
click at [135, 274] on input "Provider Name *" at bounding box center [161, 274] width 279 height 16
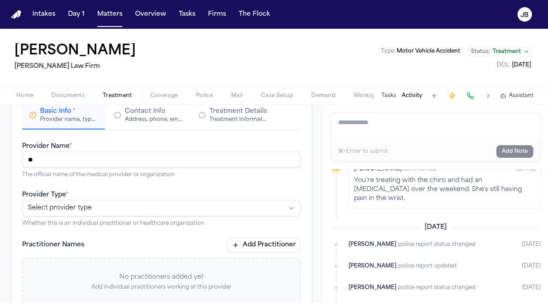
scroll to position [125, 0]
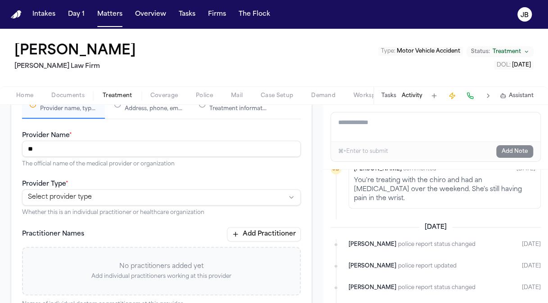
type input "*"
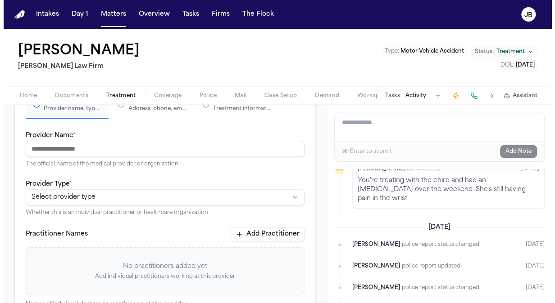
scroll to position [0, 0]
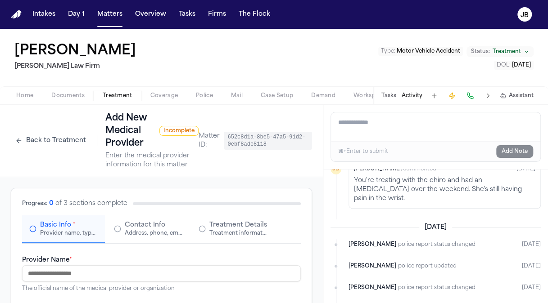
click at [2, 145] on div "Back to Treatment Add New Medical Provider Incomplete Enter the medical provide…" at bounding box center [161, 141] width 323 height 72
click at [23, 142] on button "Back to Treatment" at bounding box center [51, 141] width 80 height 14
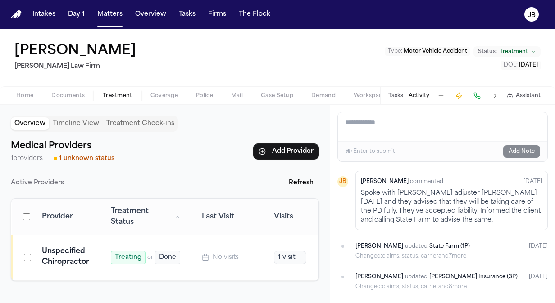
scroll to position [172, 0]
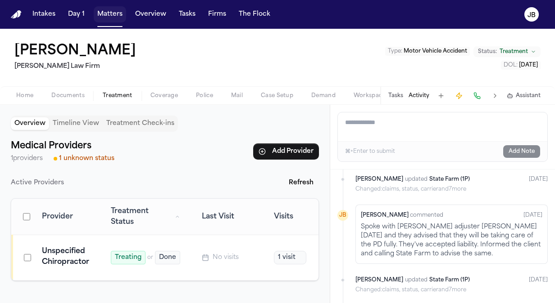
click at [111, 9] on button "Matters" at bounding box center [110, 14] width 32 height 16
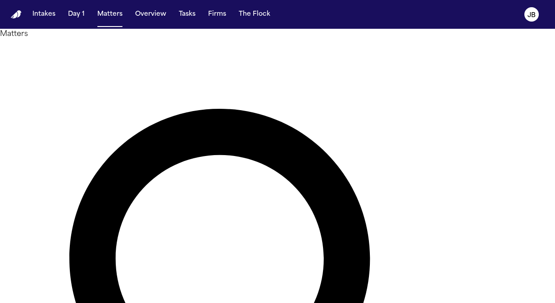
drag, startPoint x: 202, startPoint y: 54, endPoint x: 44, endPoint y: 58, distance: 158.1
type input "**********"
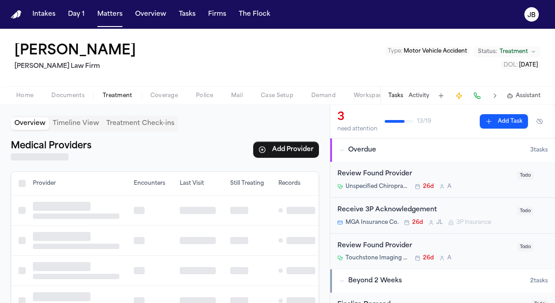
click at [129, 93] on span "Treatment" at bounding box center [118, 95] width 30 height 7
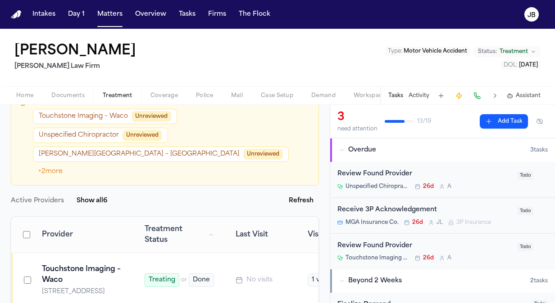
scroll to position [86, 0]
click at [111, 14] on button "Matters" at bounding box center [110, 14] width 32 height 16
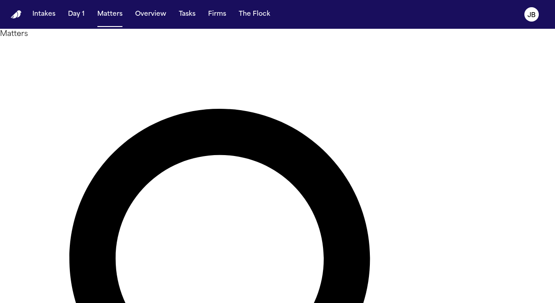
drag, startPoint x: 228, startPoint y: 54, endPoint x: 84, endPoint y: 49, distance: 144.7
type input "******"
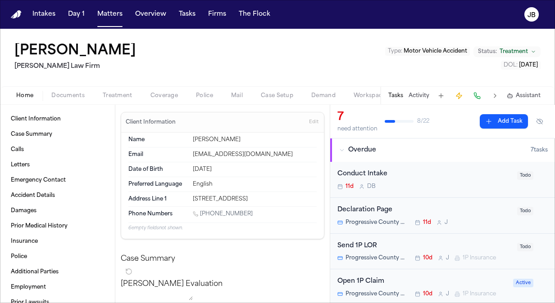
click at [69, 95] on span "Documents" at bounding box center [67, 95] width 33 height 7
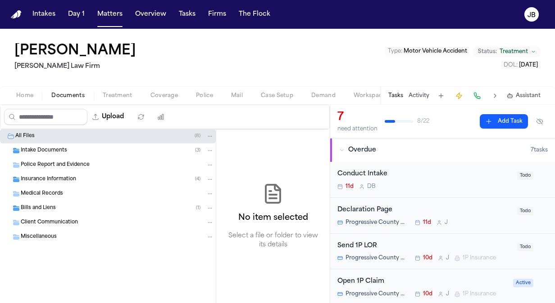
click at [77, 162] on span "Police Report and Evidence" at bounding box center [55, 166] width 69 height 8
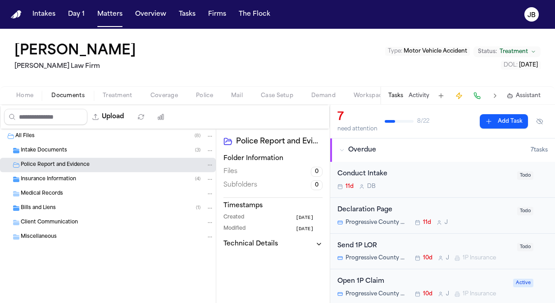
click at [62, 149] on span "Intake Documents" at bounding box center [44, 151] width 46 height 8
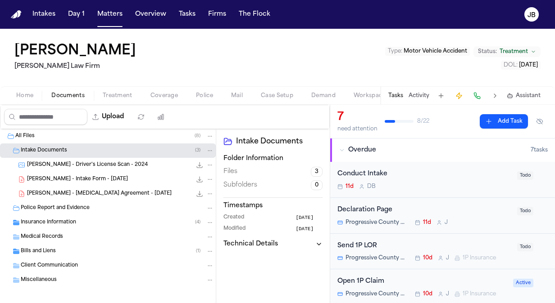
click at [417, 91] on div "Tasks Activity Assistant" at bounding box center [464, 96] width 168 height 18
click at [419, 95] on button "Activity" at bounding box center [418, 95] width 21 height 7
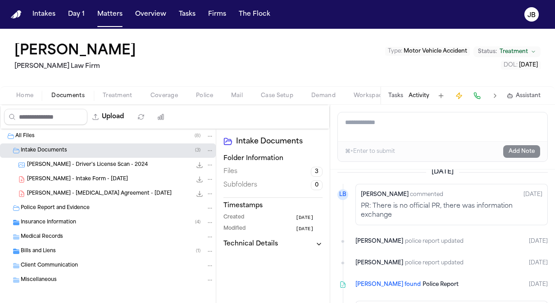
scroll to position [636, 0]
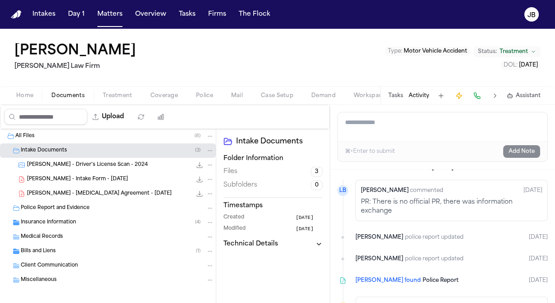
click at [78, 223] on div "Insurance Information ( 4 )" at bounding box center [117, 223] width 193 height 8
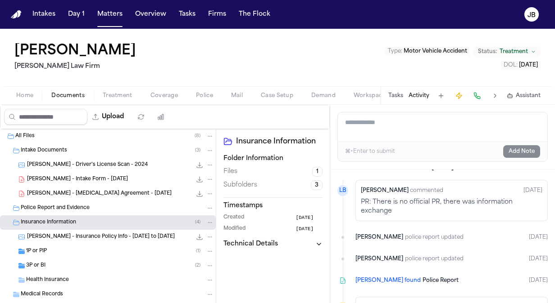
click at [96, 257] on div "1P or PIP ( 1 )" at bounding box center [108, 251] width 216 height 14
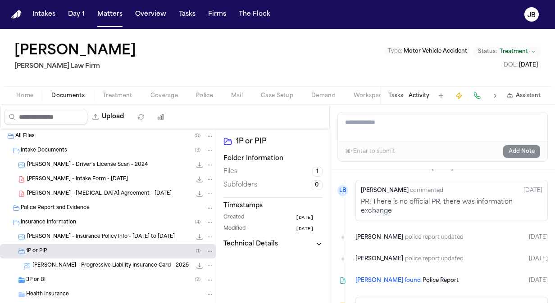
click at [49, 273] on div "3P or BI ( 2 )" at bounding box center [108, 280] width 216 height 14
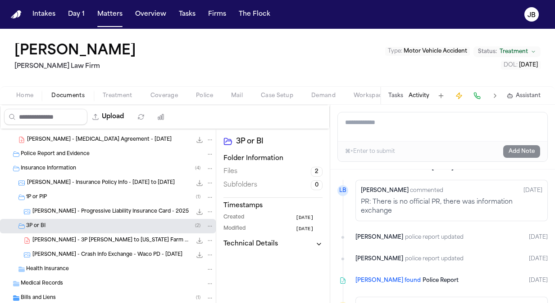
scroll to position [68, 0]
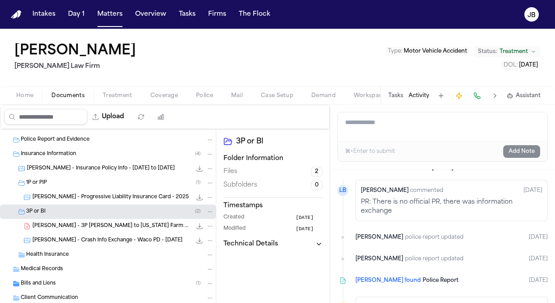
click at [105, 224] on span "C. Vernon - 3P LOR to Texas Farm Bureau - 8.4.25" at bounding box center [111, 227] width 159 height 8
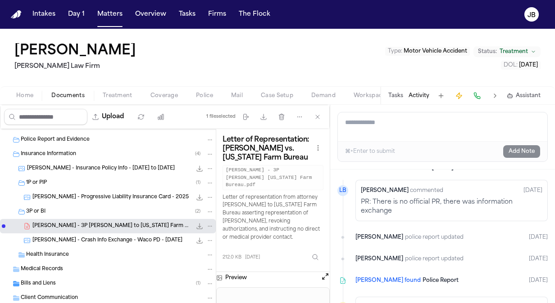
click at [113, 92] on span "Treatment" at bounding box center [118, 95] width 30 height 7
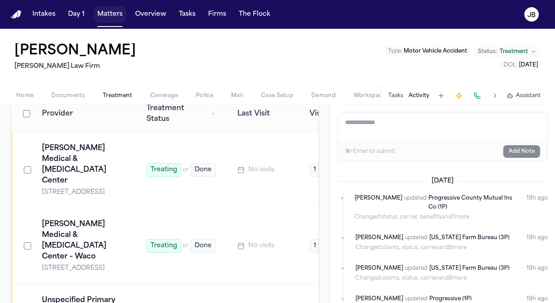
click at [111, 14] on button "Matters" at bounding box center [110, 14] width 32 height 16
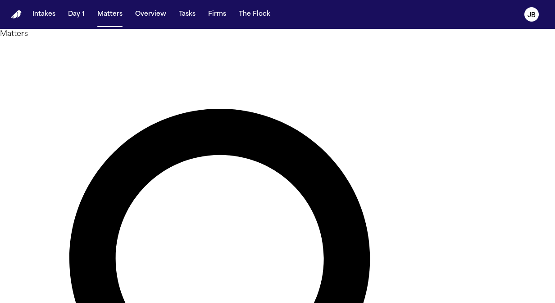
drag, startPoint x: 208, startPoint y: 53, endPoint x: 102, endPoint y: 46, distance: 106.5
type input "******"
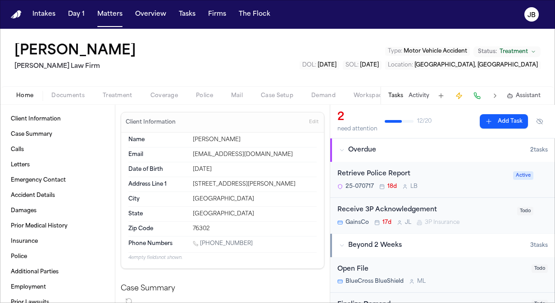
click at [70, 94] on span "Documents" at bounding box center [67, 95] width 33 height 7
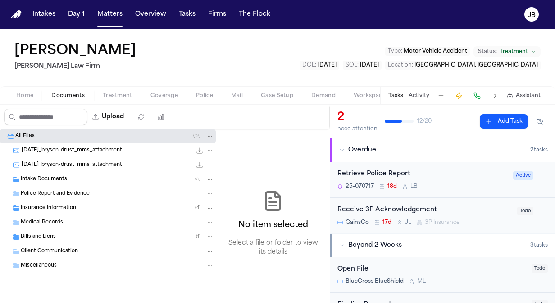
click at [69, 193] on span "Police Report and Evidence" at bounding box center [55, 194] width 69 height 8
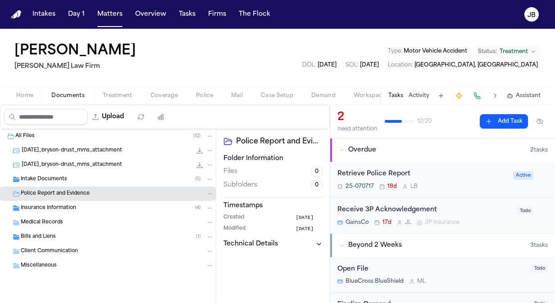
click at [69, 193] on span "Police Report and Evidence" at bounding box center [55, 194] width 69 height 8
click at [416, 94] on button "Activity" at bounding box center [418, 95] width 21 height 7
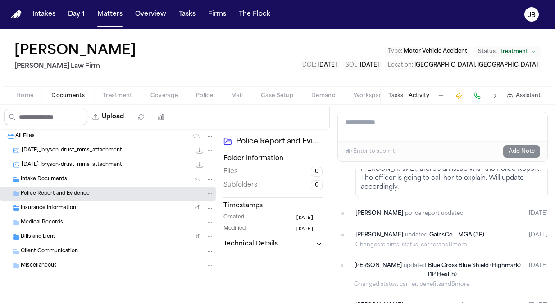
scroll to position [427, 0]
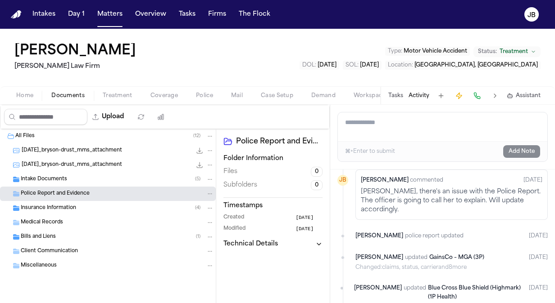
click at [53, 234] on span "Bills and Liens" at bounding box center [38, 238] width 35 height 8
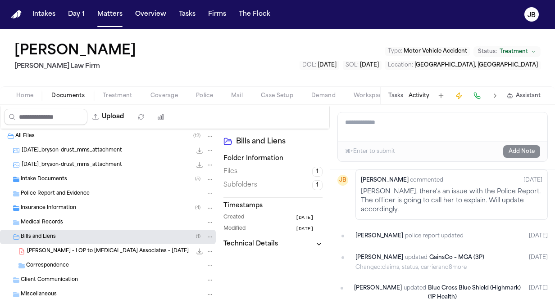
click at [62, 252] on span "B. Drust - LOP to Chiropractic Associates - 7.28.25" at bounding box center [108, 252] width 162 height 8
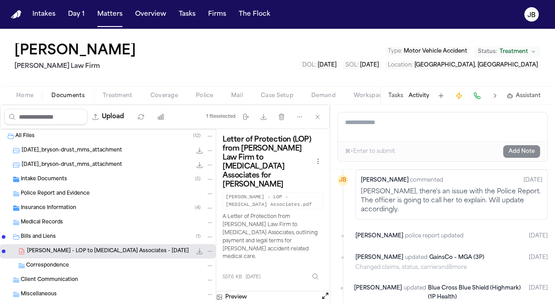
scroll to position [19, 0]
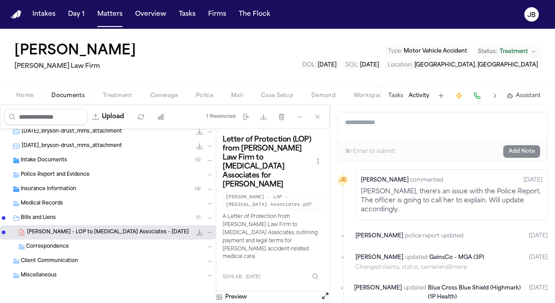
click at [46, 187] on span "Insurance Information" at bounding box center [48, 190] width 55 height 8
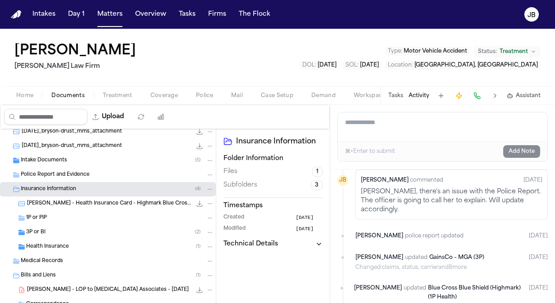
click at [44, 217] on span "1P or PIP" at bounding box center [36, 219] width 21 height 8
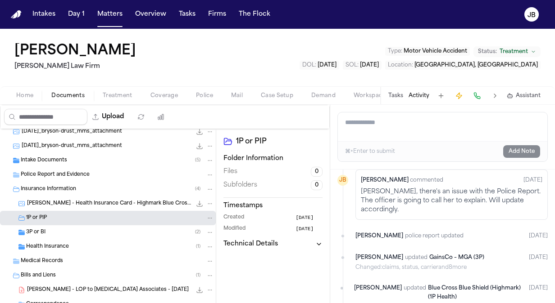
click at [41, 231] on span "3P or BI" at bounding box center [35, 233] width 19 height 8
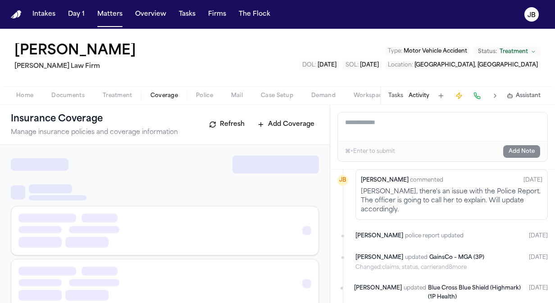
click at [172, 91] on button "Coverage" at bounding box center [163, 96] width 45 height 11
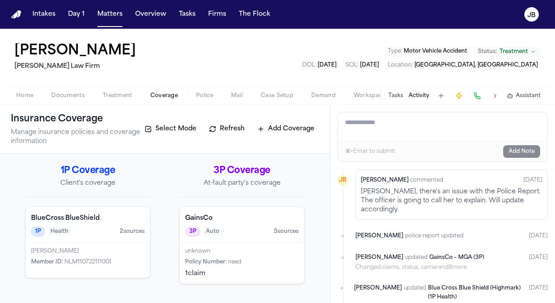
click at [62, 92] on span "Documents" at bounding box center [67, 95] width 33 height 7
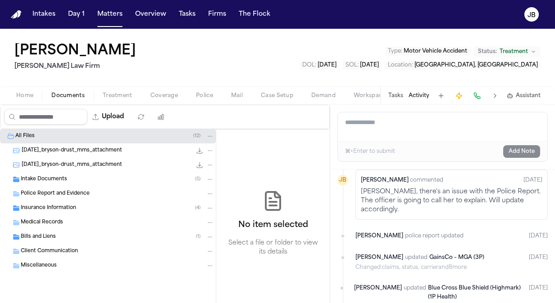
click at [63, 195] on span "Police Report and Evidence" at bounding box center [55, 194] width 69 height 8
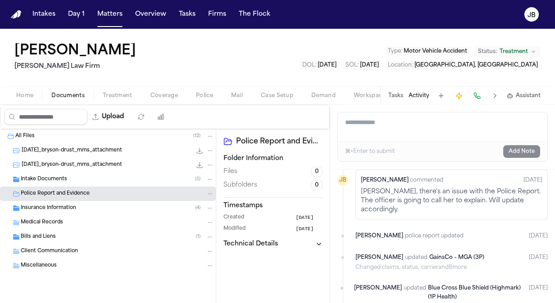
click at [50, 209] on span "Insurance Information" at bounding box center [48, 209] width 55 height 8
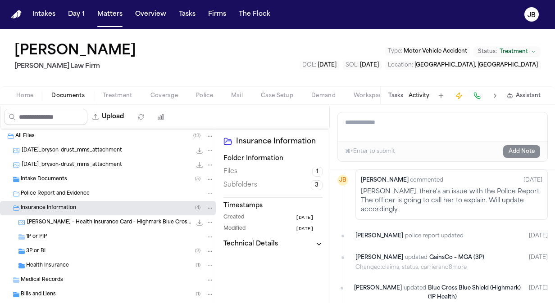
click at [53, 240] on div "1P or PIP" at bounding box center [108, 237] width 216 height 14
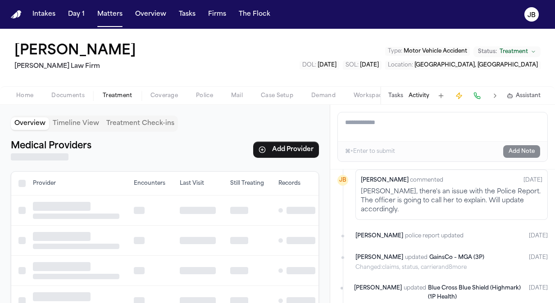
click at [113, 95] on span "Treatment" at bounding box center [118, 95] width 30 height 7
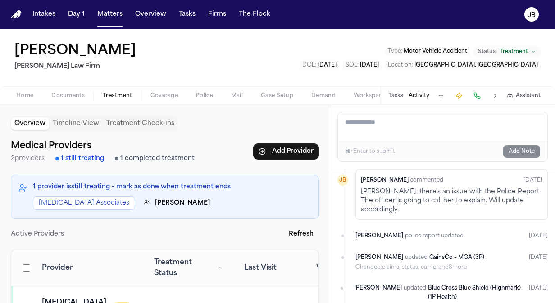
click at [66, 86] on div "Bryson Drust Ruy Mireles Law Firm Type : Motor Vehicle Accident Status: Treatme…" at bounding box center [277, 58] width 555 height 58
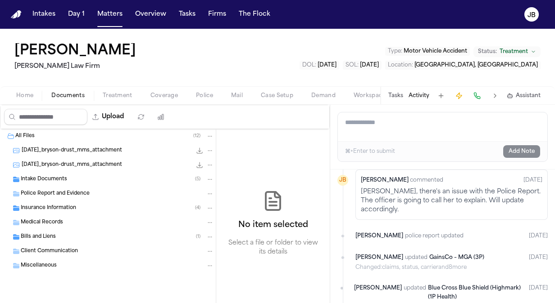
click at [65, 92] on span "Documents" at bounding box center [67, 95] width 33 height 7
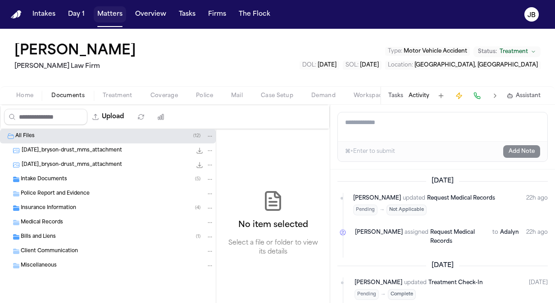
click at [108, 12] on button "Matters" at bounding box center [110, 14] width 32 height 16
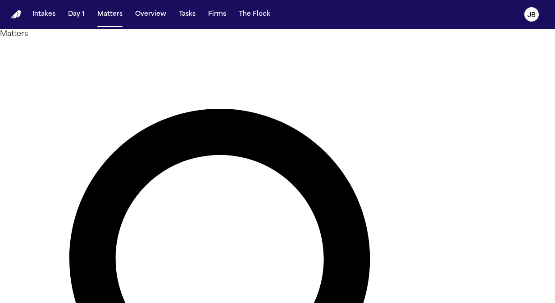
drag, startPoint x: 199, startPoint y: 59, endPoint x: 130, endPoint y: 47, distance: 69.5
type input "*****"
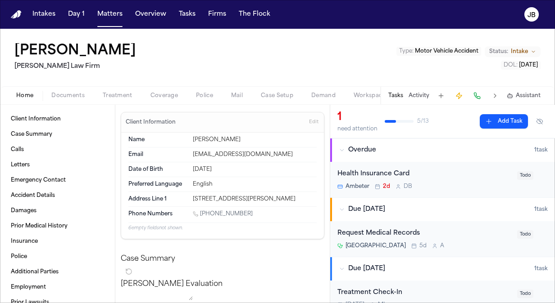
click at [417, 91] on div "Tasks Activity Assistant" at bounding box center [464, 96] width 168 height 18
click at [418, 95] on button "Activity" at bounding box center [418, 95] width 21 height 7
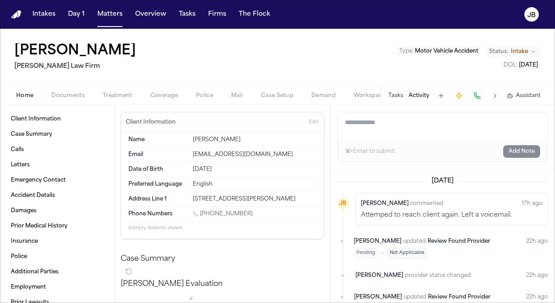
click at [76, 92] on span "Documents" at bounding box center [67, 95] width 33 height 7
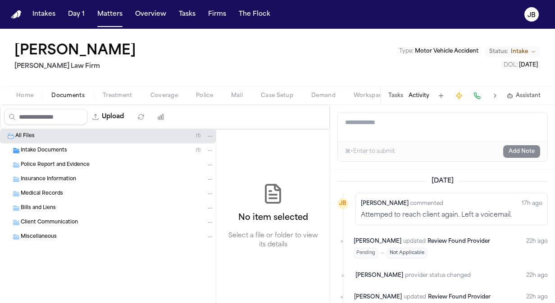
click at [30, 92] on span "Home" at bounding box center [24, 95] width 17 height 7
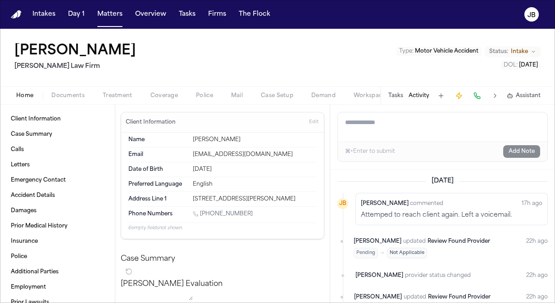
drag, startPoint x: 254, startPoint y: 208, endPoint x: 201, endPoint y: 214, distance: 53.5
click at [201, 214] on div "Phone Numbers 1 (713) 291-3017" at bounding box center [222, 215] width 188 height 16
copy link "(713) 291-3017"
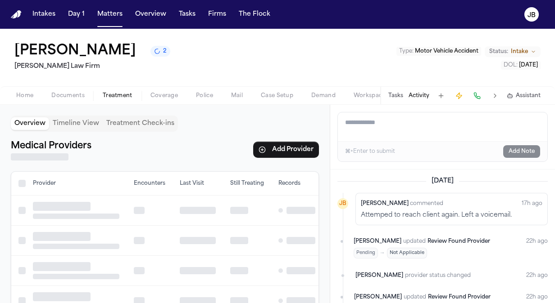
click at [116, 94] on span "Treatment" at bounding box center [118, 95] width 30 height 7
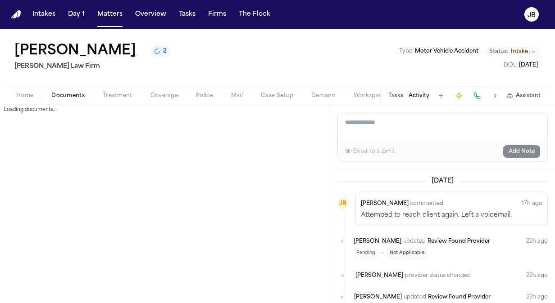
click at [75, 91] on button "Documents" at bounding box center [67, 96] width 51 height 11
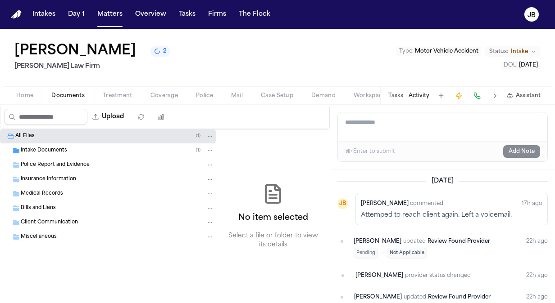
click at [67, 164] on span "Police Report and Evidence" at bounding box center [55, 166] width 69 height 8
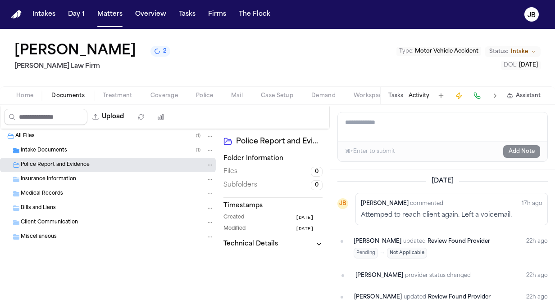
click at [77, 147] on div "Intake Documents ( 1 )" at bounding box center [117, 151] width 193 height 8
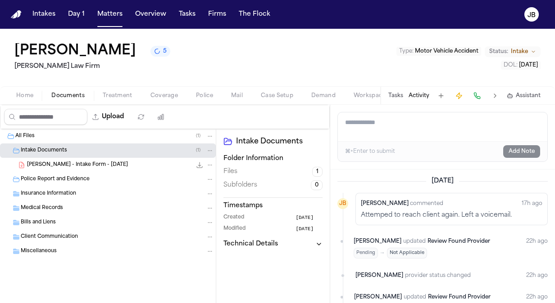
click at [205, 92] on span "Police" at bounding box center [204, 95] width 17 height 7
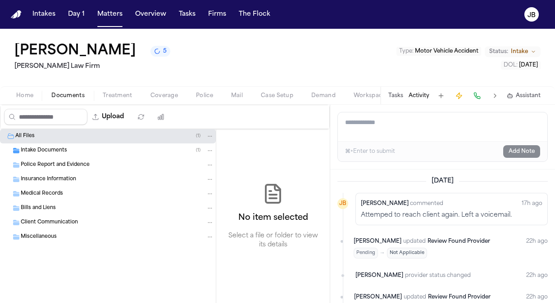
click at [77, 92] on span "Documents" at bounding box center [67, 95] width 33 height 7
click at [92, 149] on div "Intake Documents ( 1 )" at bounding box center [117, 151] width 193 height 8
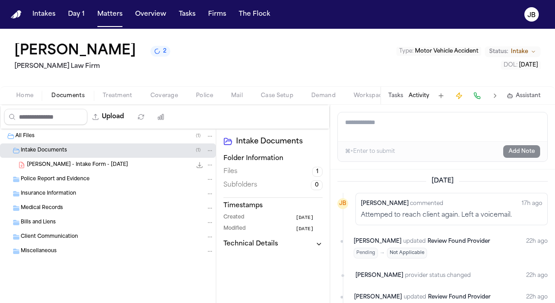
click at [136, 164] on div "M. Young - Intake Form - 8.8.25 22.2 KB • PDF" at bounding box center [120, 165] width 187 height 9
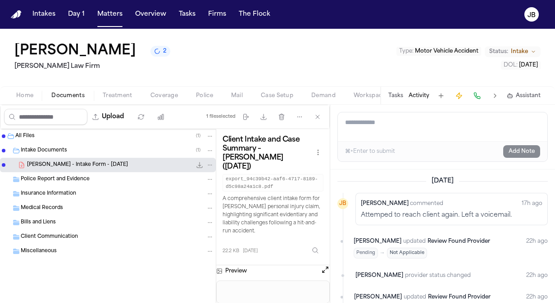
click at [321, 266] on button "Open preview" at bounding box center [325, 270] width 9 height 9
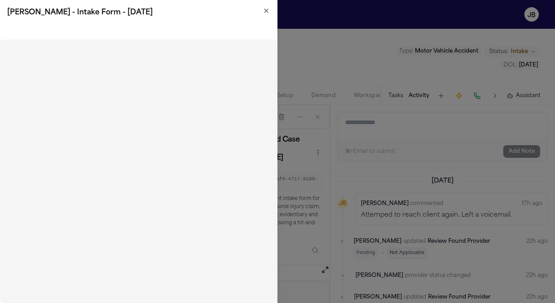
click at [274, 14] on div "M. Young - Intake Form - 8.8.25" at bounding box center [138, 12] width 277 height 25
click at [263, 13] on icon "button" at bounding box center [266, 10] width 7 height 7
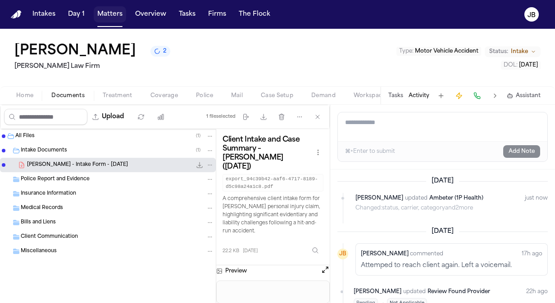
click at [110, 14] on button "Matters" at bounding box center [110, 14] width 32 height 16
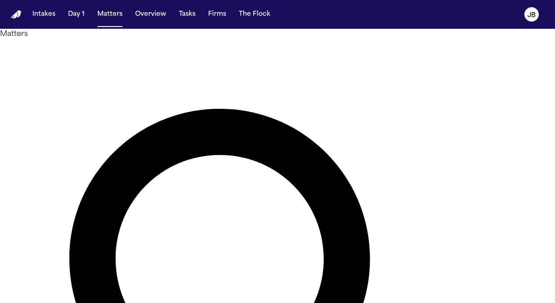
drag, startPoint x: 204, startPoint y: 58, endPoint x: 88, endPoint y: 45, distance: 117.0
type input "*****"
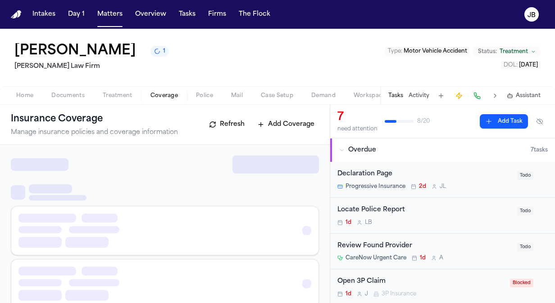
click at [167, 91] on button "Coverage" at bounding box center [163, 96] width 45 height 11
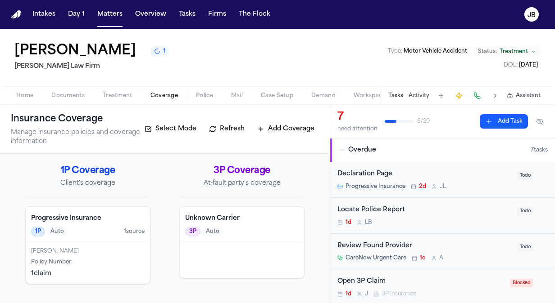
click at [82, 86] on div "Daisy Delgado 1 Ruy Mireles Law Firm Type : Motor Vehicle Accident Status: Trea…" at bounding box center [277, 58] width 555 height 58
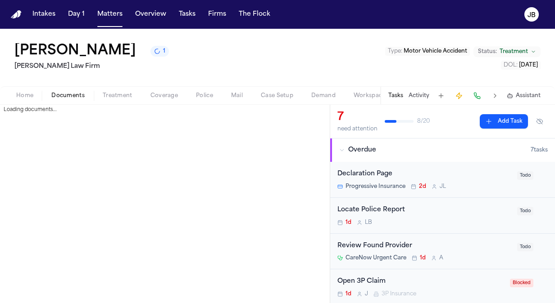
click at [76, 95] on span "Documents" at bounding box center [67, 95] width 33 height 7
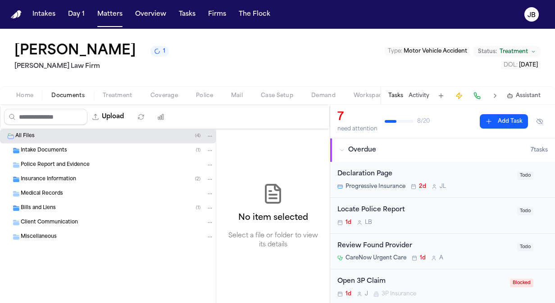
click at [55, 184] on div "Insurance Information ( 2 )" at bounding box center [108, 179] width 216 height 14
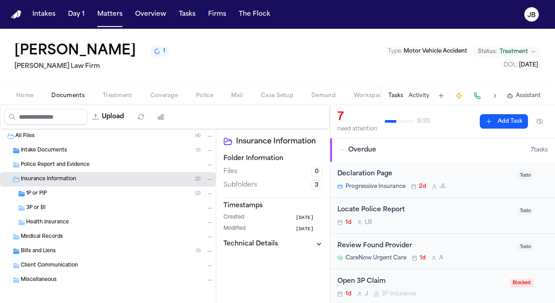
click at [51, 196] on div "1P or PIP ( 2 )" at bounding box center [120, 194] width 188 height 8
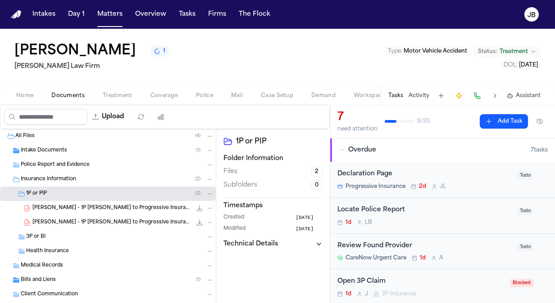
click at [122, 237] on div "3P or BI" at bounding box center [120, 237] width 188 height 8
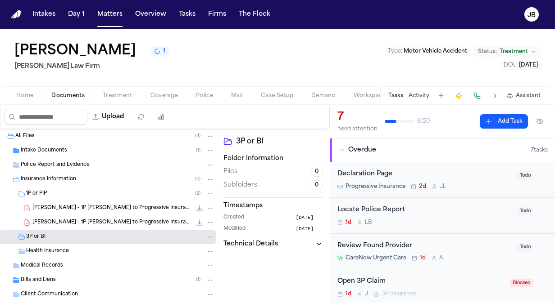
click at [38, 153] on span "Intake Documents" at bounding box center [44, 151] width 46 height 8
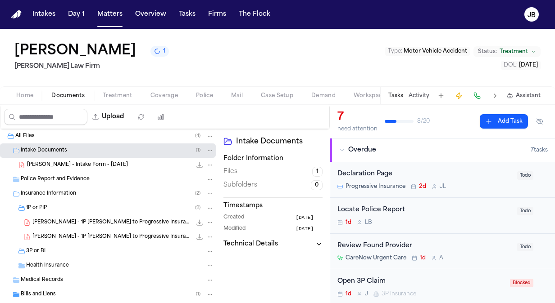
click at [95, 163] on span "D. Delgado - Intake Form - 6.22.25" at bounding box center [77, 166] width 101 height 8
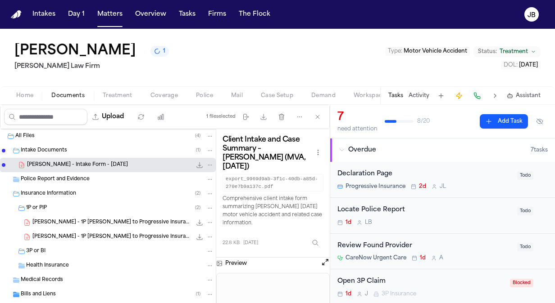
click at [324, 258] on button "Open preview" at bounding box center [325, 262] width 9 height 9
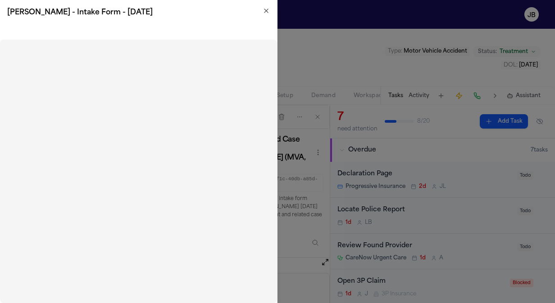
click at [267, 9] on icon "button" at bounding box center [266, 10] width 7 height 7
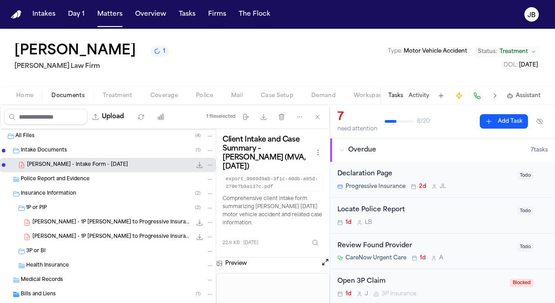
click at [199, 92] on span "Police" at bounding box center [204, 95] width 17 height 7
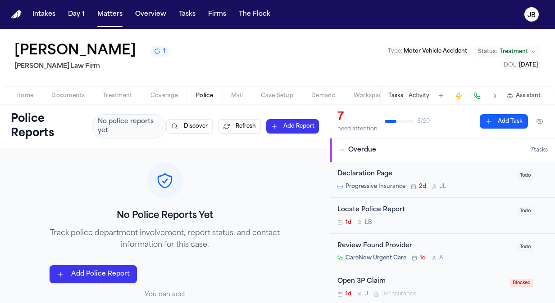
click at [70, 92] on span "Documents" at bounding box center [67, 95] width 33 height 7
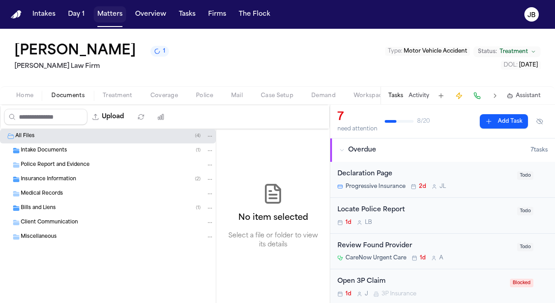
click at [102, 9] on button "Matters" at bounding box center [110, 14] width 32 height 16
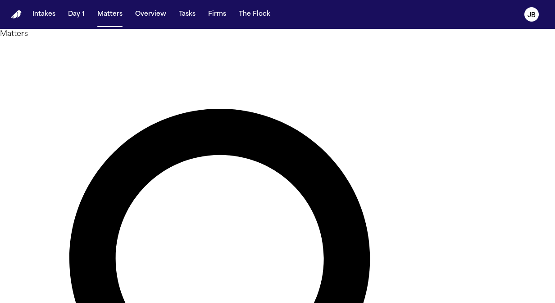
drag, startPoint x: 186, startPoint y: 60, endPoint x: 117, endPoint y: 30, distance: 76.0
type input "*****"
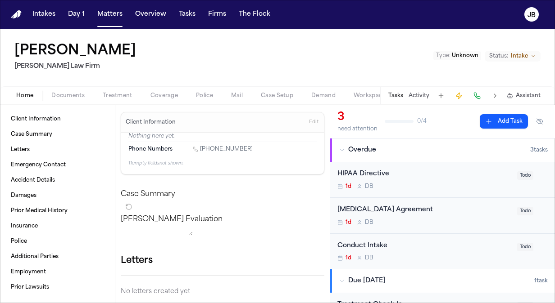
click at [70, 96] on button "Documents" at bounding box center [67, 96] width 51 height 11
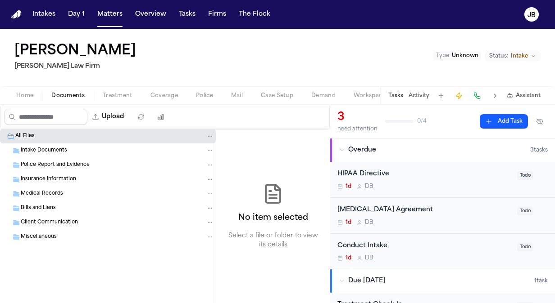
click at [75, 152] on div "Intake Documents" at bounding box center [117, 151] width 193 height 8
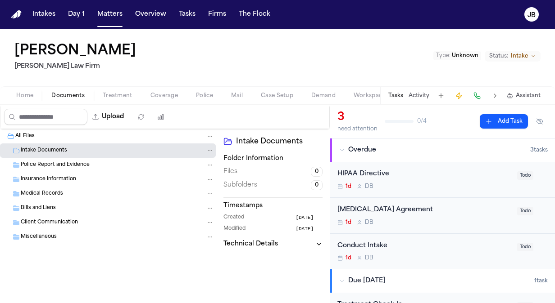
click at [88, 169] on div "Police Report and Evidence" at bounding box center [108, 165] width 216 height 14
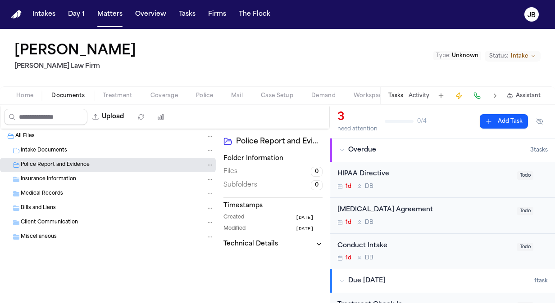
click at [92, 181] on div "Insurance Information" at bounding box center [117, 180] width 193 height 8
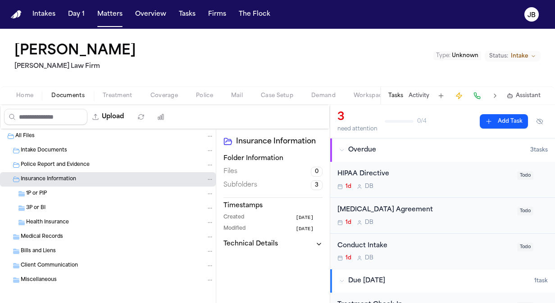
click at [75, 190] on div "1P or PIP" at bounding box center [120, 194] width 188 height 8
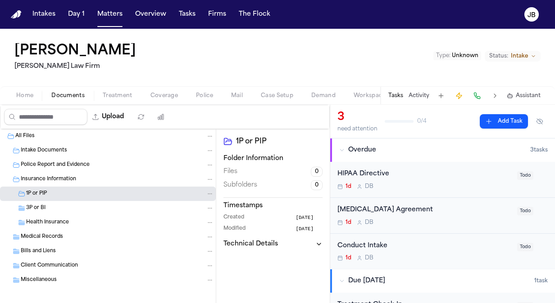
click at [71, 209] on div "3P or BI" at bounding box center [120, 208] width 188 height 8
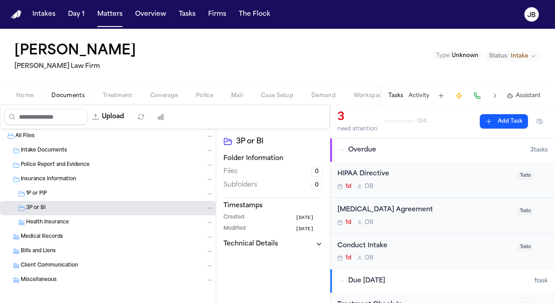
click at [421, 96] on button "Activity" at bounding box center [418, 95] width 21 height 7
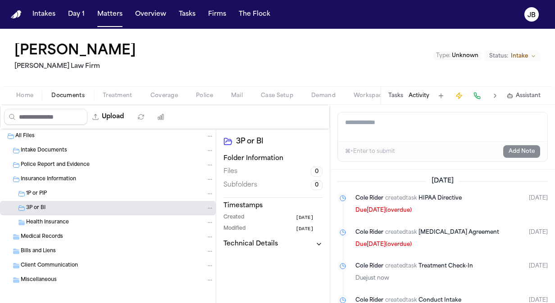
click at [416, 115] on textarea "Add a note to this matter" at bounding box center [442, 127] width 209 height 29
paste textarea "**********"
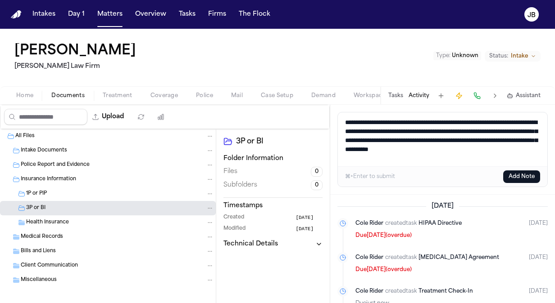
type textarea "**********"
click at [510, 179] on button "Add Note" at bounding box center [521, 177] width 37 height 13
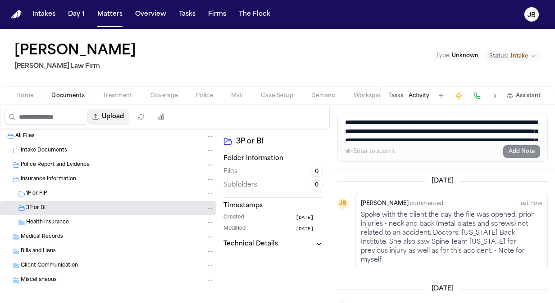
click at [114, 113] on button "Upload" at bounding box center [108, 117] width 42 height 16
select select "**********"
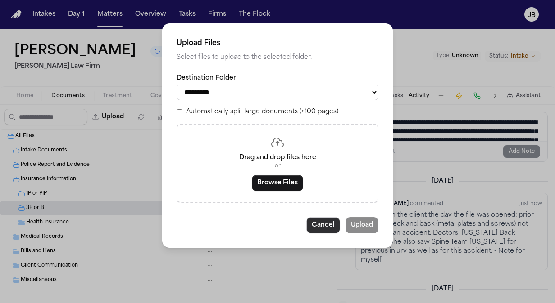
click at [324, 231] on button "Cancel" at bounding box center [323, 225] width 34 height 16
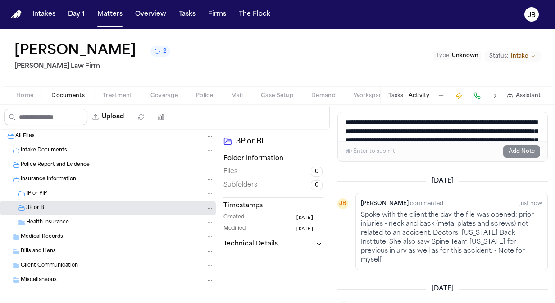
click at [82, 139] on div "All Files" at bounding box center [114, 136] width 199 height 8
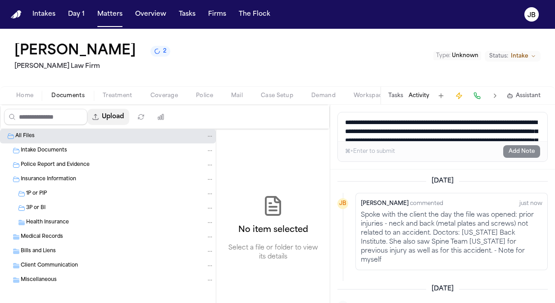
click at [121, 122] on button "Upload" at bounding box center [108, 117] width 42 height 16
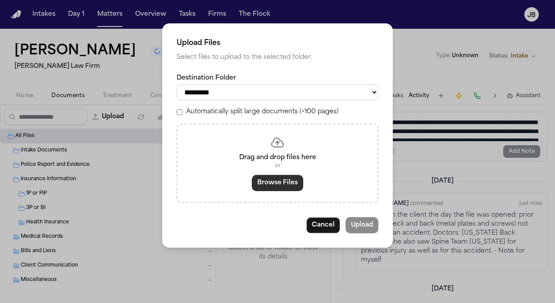
click at [283, 184] on button "Browse Files" at bounding box center [277, 183] width 51 height 16
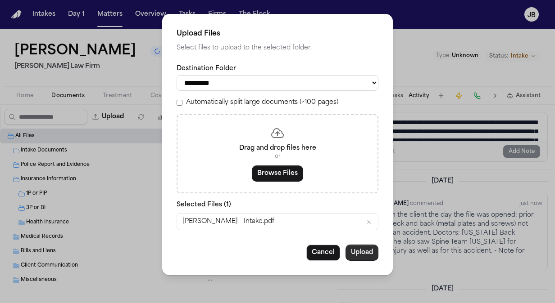
click at [362, 259] on button "Upload" at bounding box center [361, 253] width 33 height 16
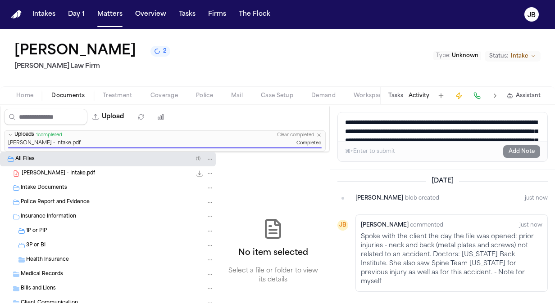
click at [113, 170] on div "P. Jamerson - Intake.pdf 1.8 MB • PDF" at bounding box center [118, 173] width 192 height 9
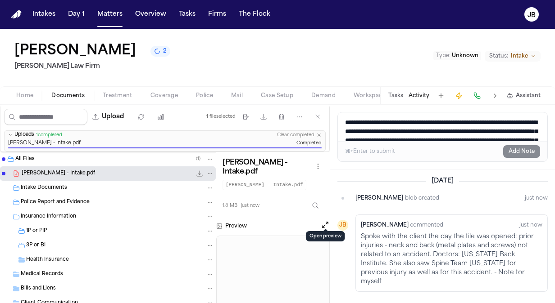
click at [325, 221] on button "Open preview" at bounding box center [325, 225] width 9 height 9
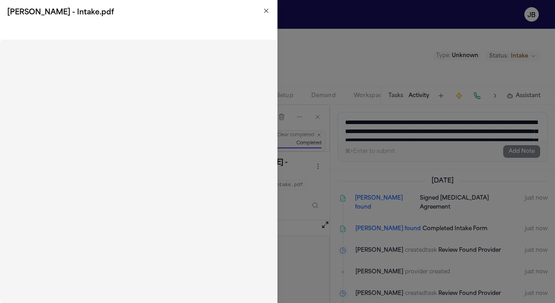
click at [268, 7] on icon "button" at bounding box center [266, 10] width 7 height 7
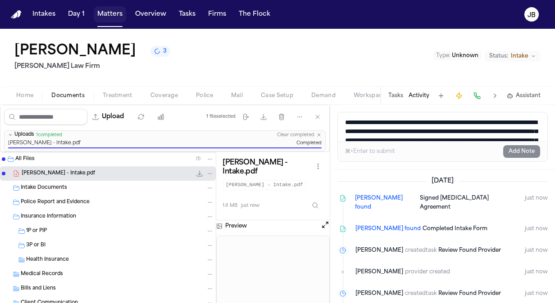
click at [101, 13] on button "Matters" at bounding box center [110, 14] width 32 height 16
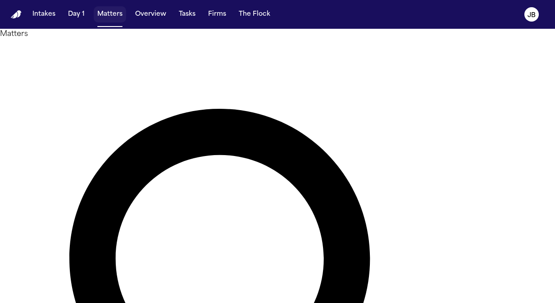
click at [101, 13] on button "Matters" at bounding box center [110, 14] width 32 height 16
drag, startPoint x: 204, startPoint y: 48, endPoint x: 82, endPoint y: 68, distance: 123.7
type input "*****"
click at [114, 14] on button "Matters" at bounding box center [110, 14] width 32 height 16
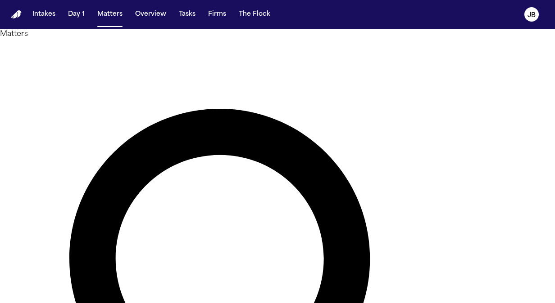
drag, startPoint x: 238, startPoint y: 59, endPoint x: 82, endPoint y: 66, distance: 156.0
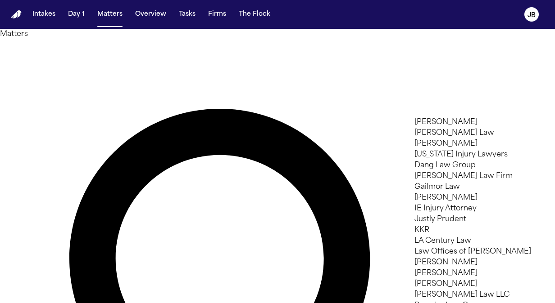
type input "***"
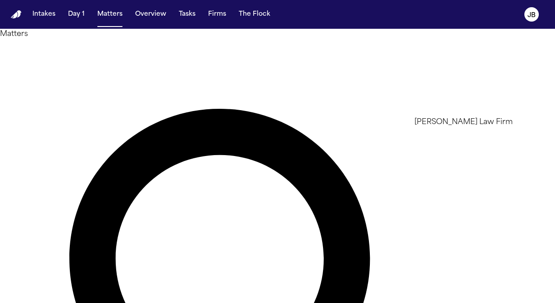
click at [450, 128] on li "[PERSON_NAME] Law Firm" at bounding box center [478, 122] width 128 height 11
drag, startPoint x: 549, startPoint y: 53, endPoint x: 545, endPoint y: 68, distance: 16.0
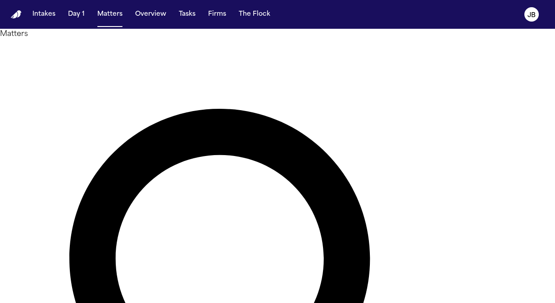
click at [231, 303] on div at bounding box center [277, 303] width 555 height 0
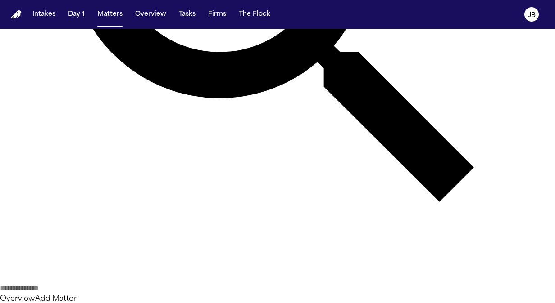
scroll to position [345, 0]
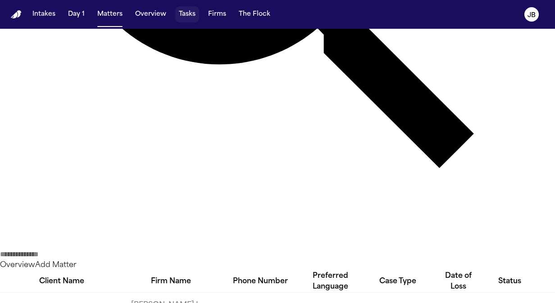
click at [190, 15] on button "Tasks" at bounding box center [187, 14] width 24 height 16
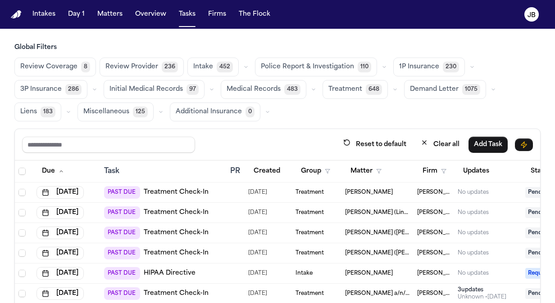
click at [393, 194] on span "[PERSON_NAME]" at bounding box center [369, 192] width 48 height 7
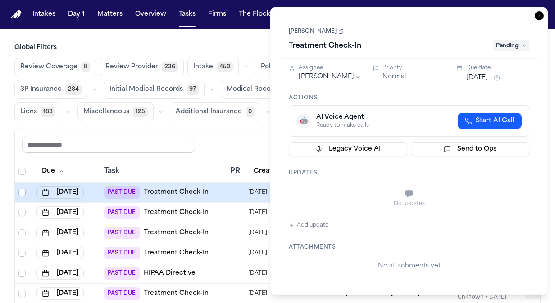
click at [357, 77] on html "Intakes Day 1 Matters Overview Tasks Firms The Flock JB Global Filters Review C…" at bounding box center [277, 151] width 555 height 303
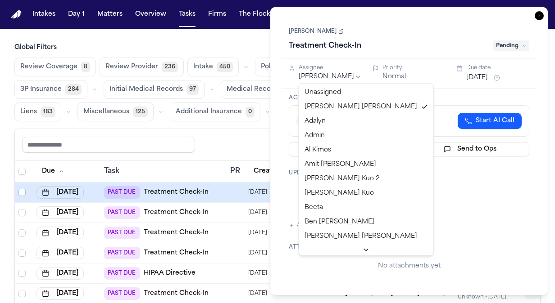
scroll to position [202, 0]
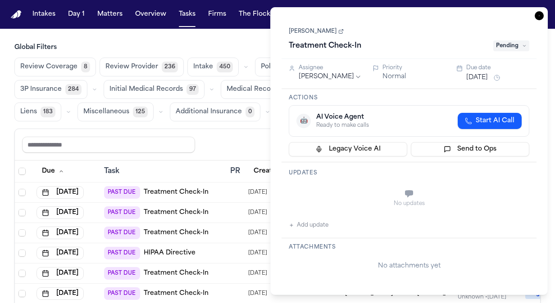
click at [538, 16] on icon "button" at bounding box center [538, 15] width 9 height 9
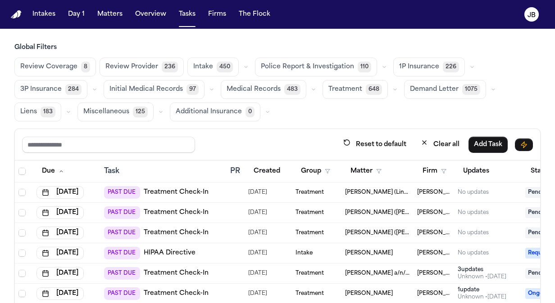
click at [330, 191] on div "Treatment" at bounding box center [316, 192] width 42 height 7
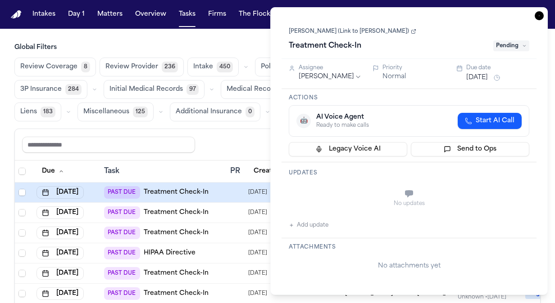
click at [351, 77] on html "Intakes Day 1 Matters Overview Tasks Firms The Flock JB Global Filters Review C…" at bounding box center [277, 151] width 555 height 303
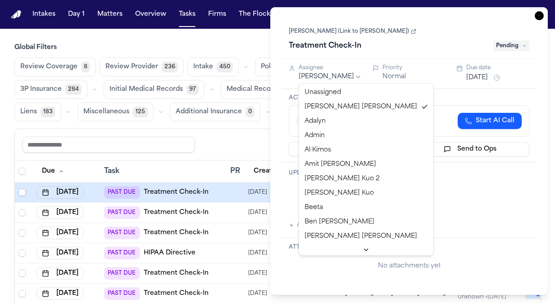
scroll to position [202, 0]
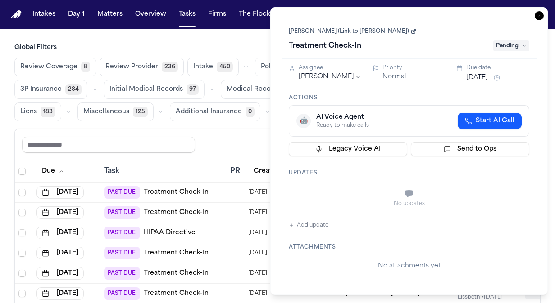
click at [538, 13] on icon "button" at bounding box center [538, 15] width 9 height 9
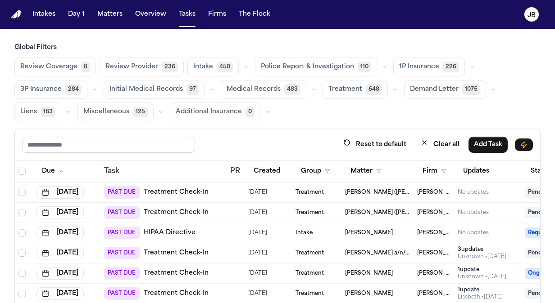
click at [331, 190] on div "Treatment" at bounding box center [316, 192] width 42 height 7
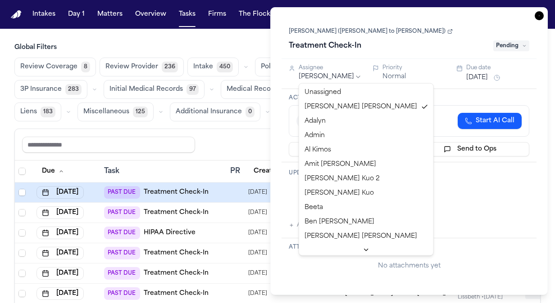
click at [356, 76] on html "Intakes Day 1 Matters Overview Tasks Firms The Flock JB Global Filters Review C…" at bounding box center [277, 151] width 555 height 303
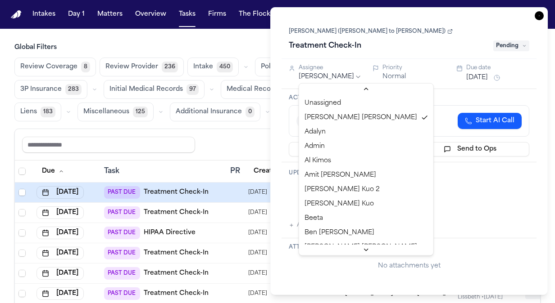
scroll to position [202, 0]
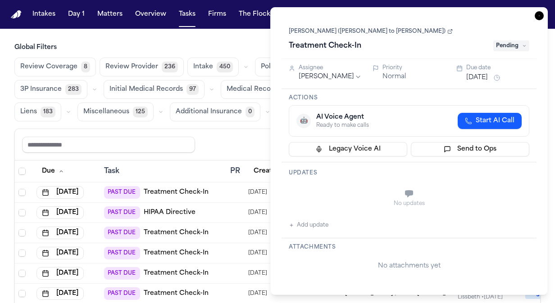
click at [539, 14] on icon "button" at bounding box center [538, 15] width 9 height 9
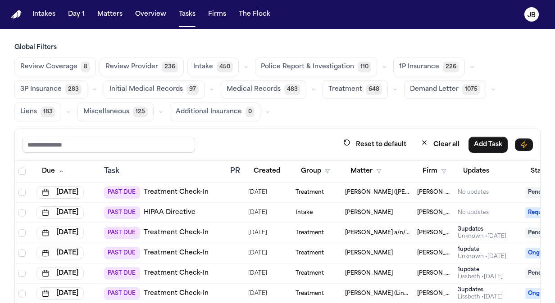
click at [334, 195] on td "Treatment" at bounding box center [317, 193] width 50 height 20
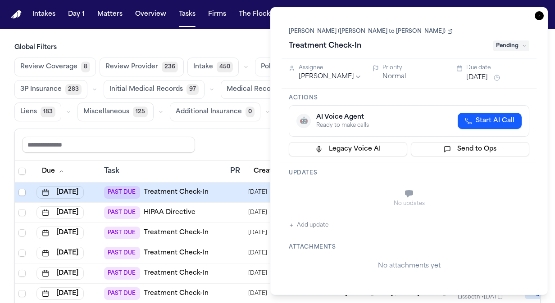
click at [343, 80] on html "Intakes Day 1 Matters Overview Tasks Firms The Flock JB Global Filters Review C…" at bounding box center [277, 151] width 555 height 303
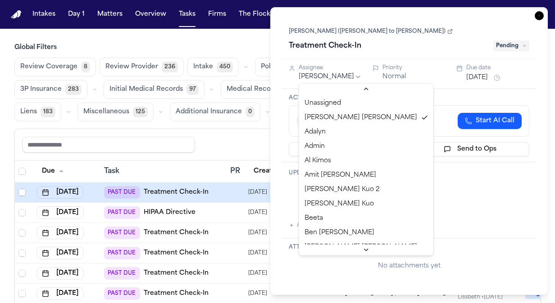
scroll to position [202, 0]
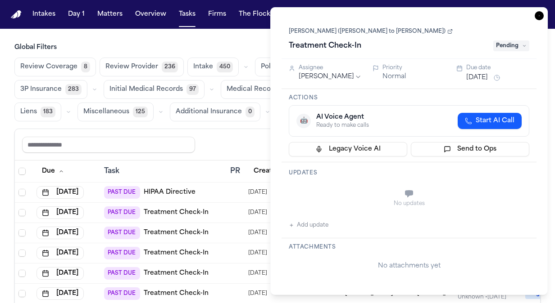
click at [539, 16] on icon "button" at bounding box center [538, 15] width 9 height 9
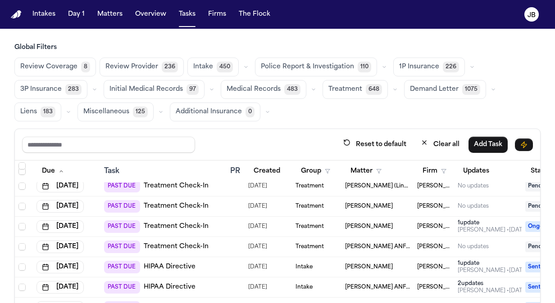
scroll to position [268, 0]
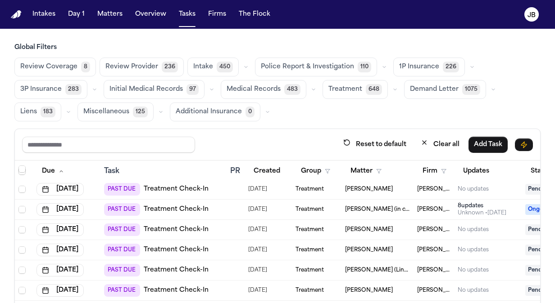
click at [393, 226] on div "[PERSON_NAME]" at bounding box center [377, 229] width 65 height 7
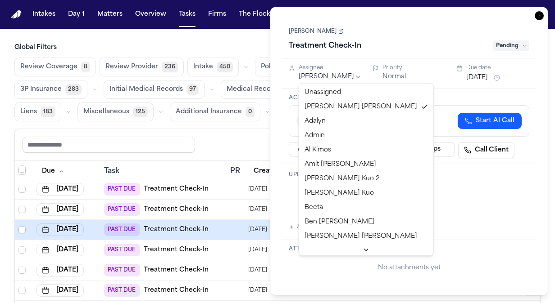
click at [350, 81] on html "Intakes Day 1 Matters Overview Tasks Firms The Flock JB Global Filters Review C…" at bounding box center [277, 151] width 555 height 303
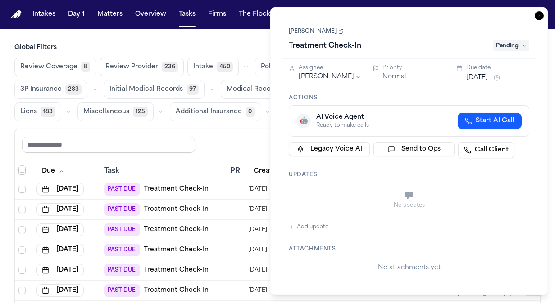
click at [537, 18] on icon "button" at bounding box center [538, 15] width 9 height 9
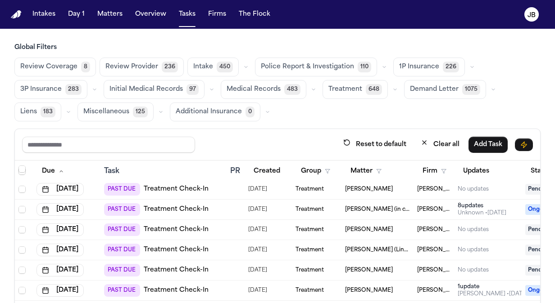
click at [393, 228] on span "[PERSON_NAME]" at bounding box center [369, 229] width 48 height 7
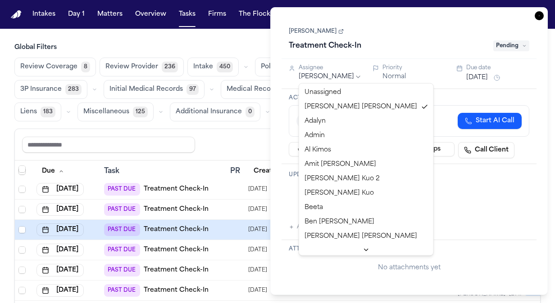
click at [348, 77] on html "Intakes Day 1 Matters Overview Tasks Firms The Flock JB Global Filters Review C…" at bounding box center [277, 151] width 555 height 303
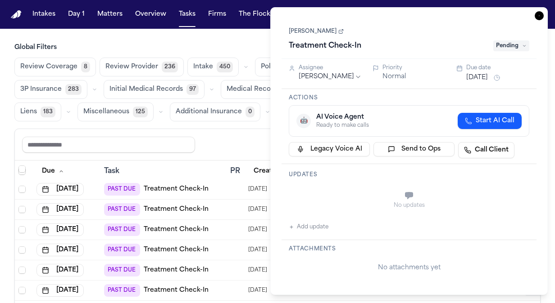
click at [537, 18] on icon "button" at bounding box center [538, 15] width 9 height 9
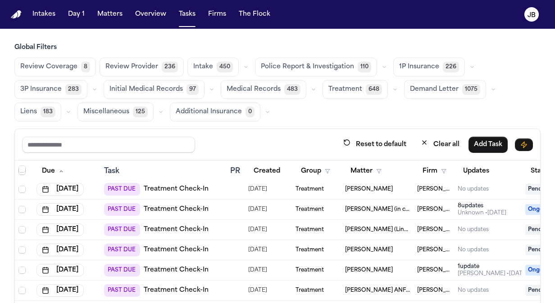
click at [408, 228] on span "[PERSON_NAME] (Link to [PERSON_NAME])" at bounding box center [377, 229] width 65 height 7
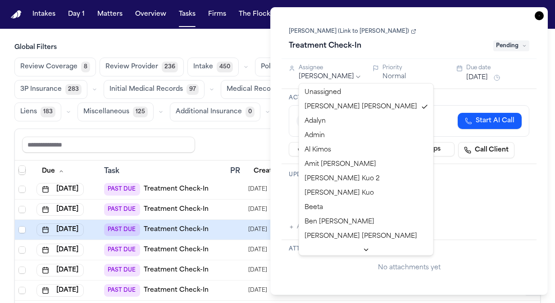
click at [349, 77] on html "Intakes Day 1 Matters Overview Tasks Firms The Flock JB Global Filters Review C…" at bounding box center [277, 151] width 555 height 303
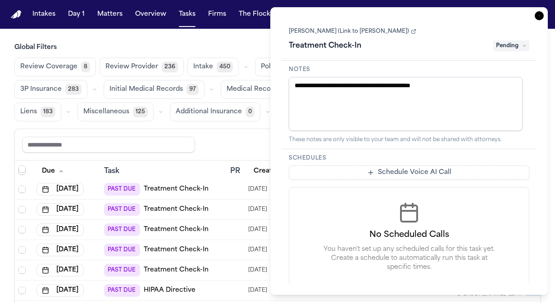
scroll to position [288, 0]
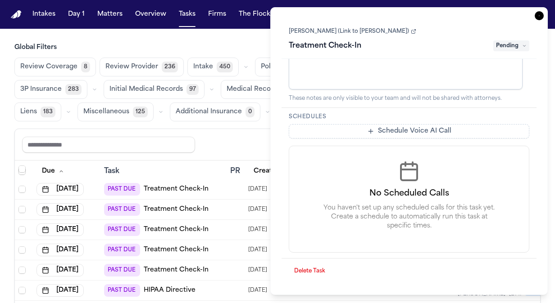
click at [542, 9] on div "**********" at bounding box center [408, 151] width 277 height 288
click at [537, 17] on icon "button" at bounding box center [538, 15] width 9 height 9
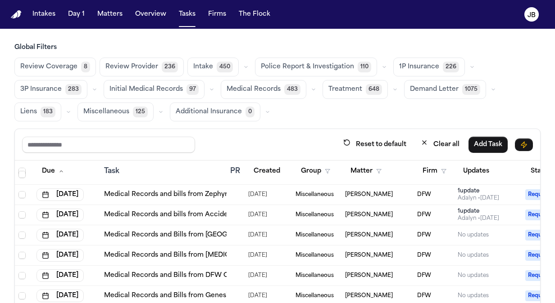
scroll to position [810, 0]
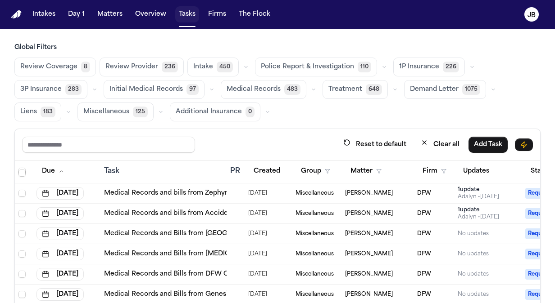
click at [189, 11] on button "Tasks" at bounding box center [187, 14] width 24 height 16
click at [109, 14] on button "Matters" at bounding box center [110, 14] width 32 height 16
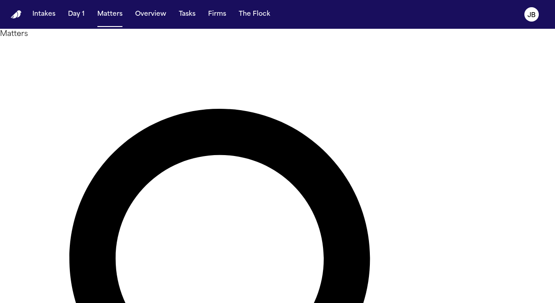
click at [234, 303] on div at bounding box center [277, 303] width 555 height 0
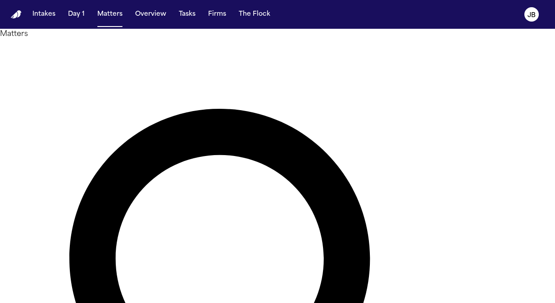
type input "**********"
click at [107, 10] on button "Matters" at bounding box center [110, 14] width 32 height 16
drag, startPoint x: 227, startPoint y: 53, endPoint x: 25, endPoint y: 66, distance: 202.6
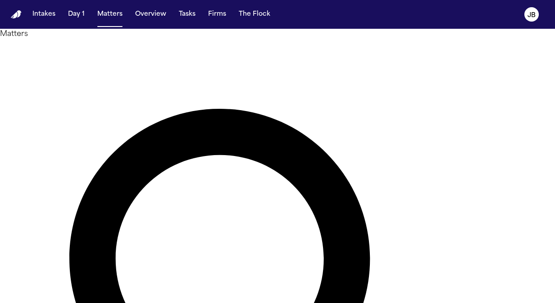
type input "******"
click at [188, 11] on button "Tasks" at bounding box center [187, 14] width 24 height 16
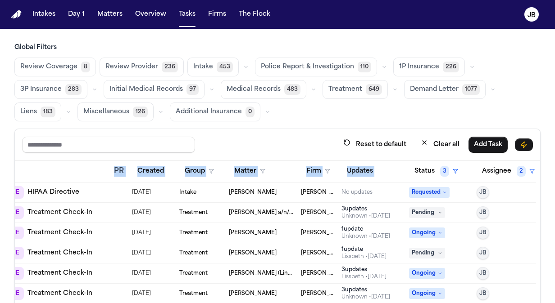
scroll to position [0, 129]
drag, startPoint x: 524, startPoint y: 175, endPoint x: 527, endPoint y: 192, distance: 17.3
click at [527, 192] on div "Due Task PR Created Group Matter Firm Updates Status 3 Assignee 2 Jul 24, 2025 …" at bounding box center [277, 263] width 525 height 204
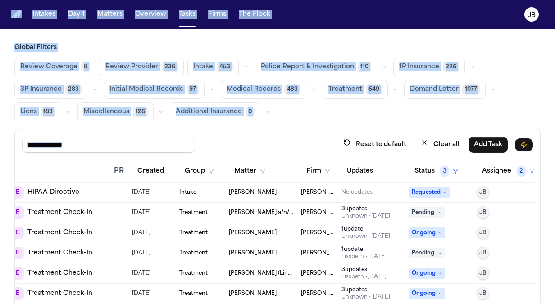
drag, startPoint x: 281, startPoint y: 139, endPoint x: 1, endPoint y: 141, distance: 280.1
click at [1, 141] on div "Global Filters Review Coverage 8 Review Provider 236 Intake 453 Police Report &…" at bounding box center [277, 204] width 555 height 322
drag, startPoint x: 47, startPoint y: 167, endPoint x: -2, endPoint y: 193, distance: 55.0
click at [0, 193] on html "Intakes Day 1 Matters Overview Tasks Firms The Flock JB Global Filters Review C…" at bounding box center [277, 151] width 555 height 303
click at [536, 92] on div "Global Filters Review Coverage 8 Review Provider 236 Intake 453 Police Report &…" at bounding box center [277, 204] width 555 height 322
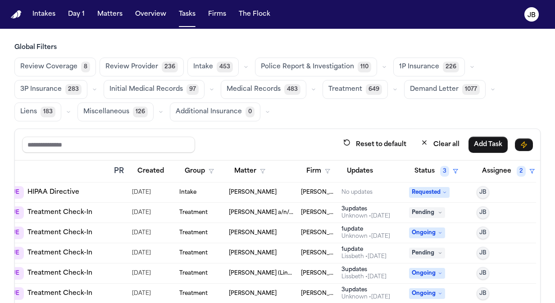
click at [233, 139] on div "Reset to default Clear all Add Task" at bounding box center [277, 144] width 511 height 17
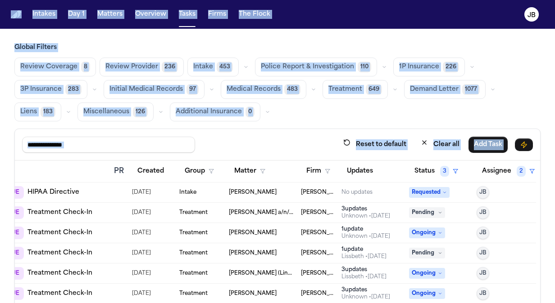
drag, startPoint x: 17, startPoint y: 172, endPoint x: -1, endPoint y: 165, distance: 19.2
click at [0, 165] on html "Intakes Day 1 Matters Overview Tasks Firms The Flock JB Global Filters Review C…" at bounding box center [277, 151] width 555 height 303
click at [109, 15] on button "Matters" at bounding box center [110, 14] width 32 height 16
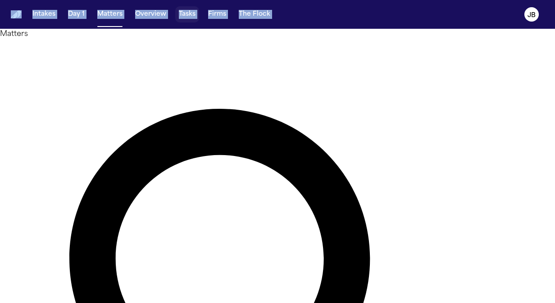
click at [178, 10] on button "Tasks" at bounding box center [187, 14] width 24 height 16
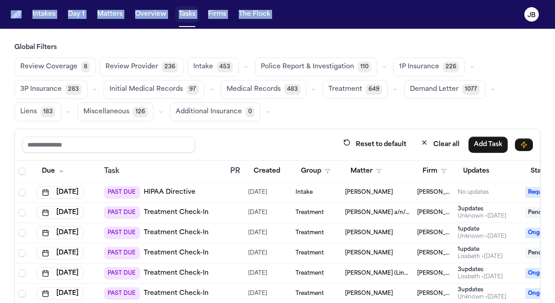
click at [178, 10] on button "Tasks" at bounding box center [187, 14] width 24 height 16
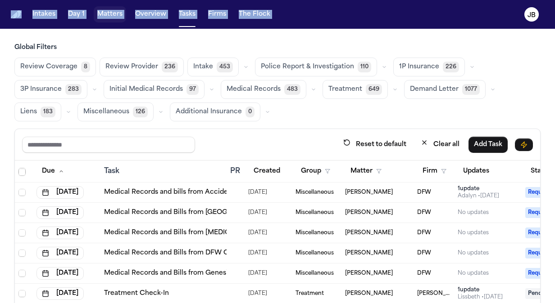
click at [122, 14] on button "Matters" at bounding box center [110, 14] width 32 height 16
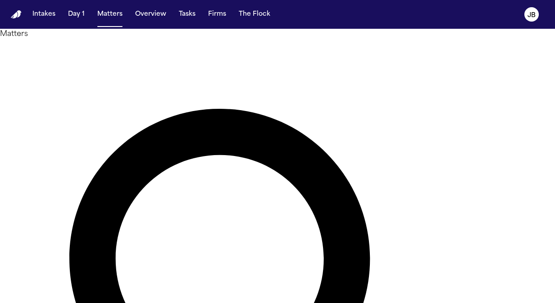
drag, startPoint x: 237, startPoint y: 55, endPoint x: 97, endPoint y: 105, distance: 148.7
type input "***"
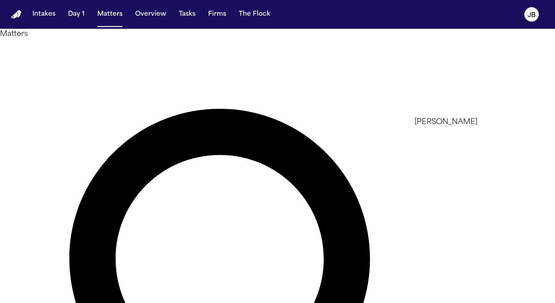
click at [464, 128] on li "[PERSON_NAME]" at bounding box center [478, 122] width 128 height 11
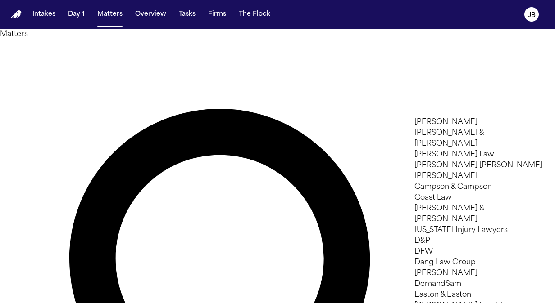
scroll to position [503, 0]
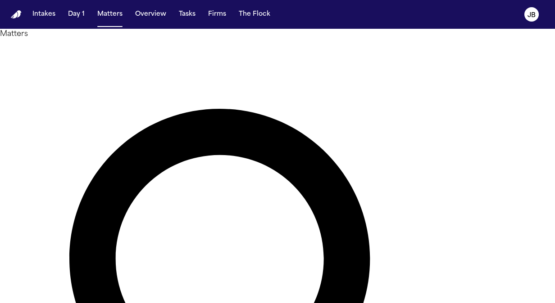
click at [348, 303] on div at bounding box center [277, 303] width 555 height 0
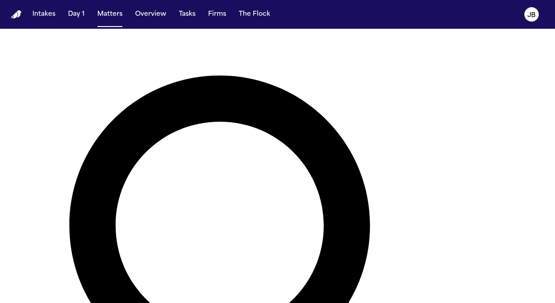
scroll to position [0, 0]
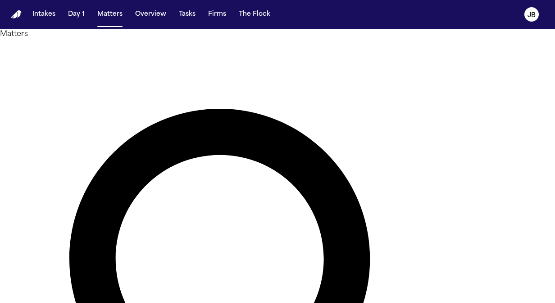
click at [203, 303] on div at bounding box center [277, 303] width 555 height 0
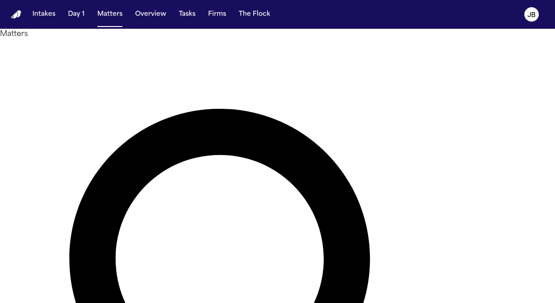
type input "**********"
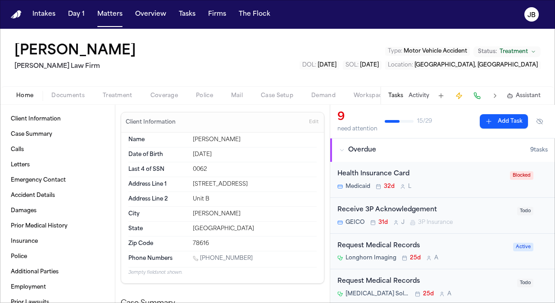
click at [308, 116] on button "Edit" at bounding box center [313, 122] width 15 height 14
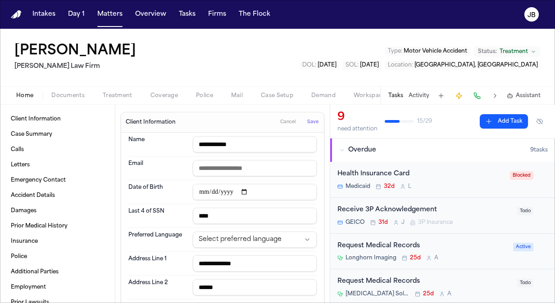
click at [258, 247] on div "Preferred Language Select preferred language" at bounding box center [222, 240] width 188 height 24
click at [272, 236] on html "**********" at bounding box center [277, 151] width 555 height 303
click at [307, 121] on span "Save" at bounding box center [312, 122] width 11 height 6
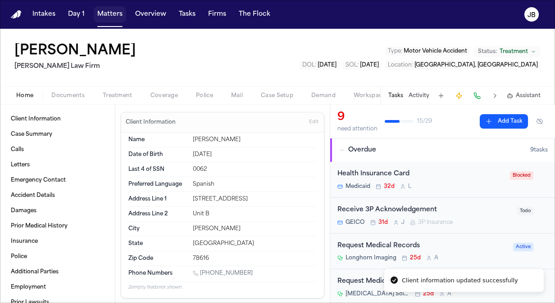
click at [104, 14] on button "Matters" at bounding box center [110, 14] width 32 height 16
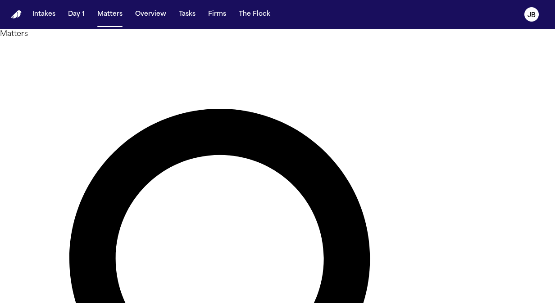
drag, startPoint x: 210, startPoint y: 52, endPoint x: 77, endPoint y: 60, distance: 133.5
type input "*****"
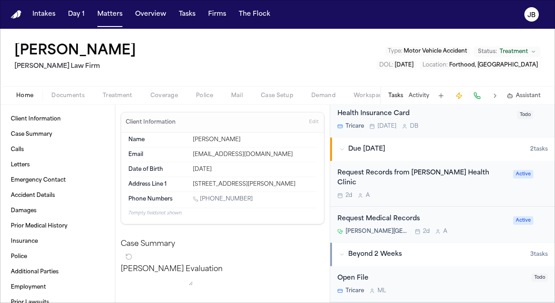
scroll to position [266, 0]
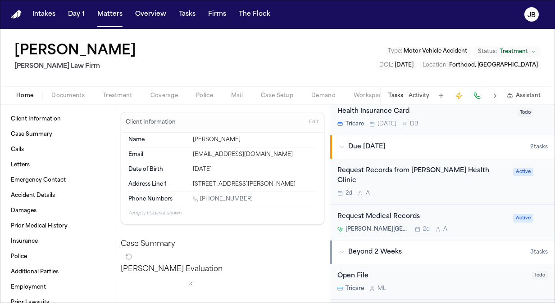
click at [451, 190] on div "2d A" at bounding box center [422, 193] width 170 height 7
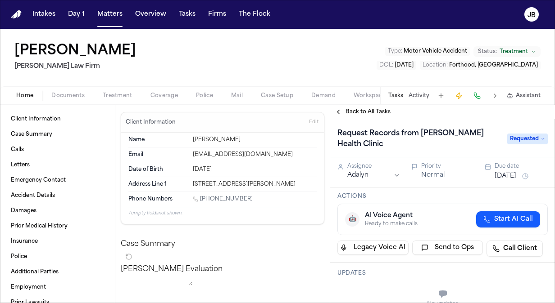
click at [370, 112] on span "Back to All Tasks" at bounding box center [367, 112] width 45 height 7
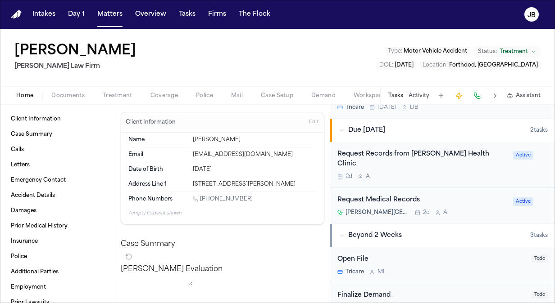
scroll to position [266, 0]
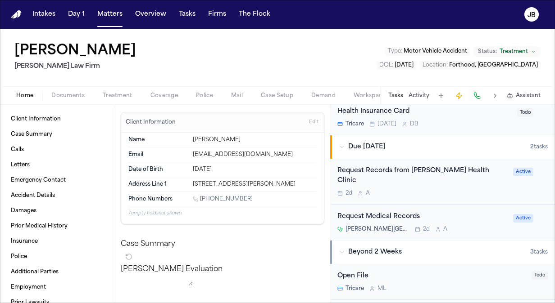
click at [468, 212] on div "Request Medical Records" at bounding box center [422, 217] width 170 height 10
